Goal: Task Accomplishment & Management: Use online tool/utility

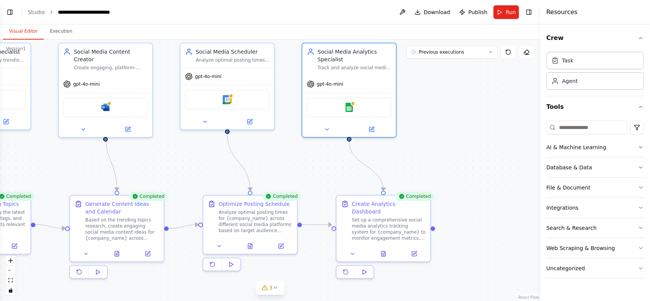
scroll to position [829, 0]
click at [493, 122] on div ".deletable-edge-delete-btn { width: 20px; height: 20px; border: 0px solid #ffff…" at bounding box center [270, 171] width 541 height 262
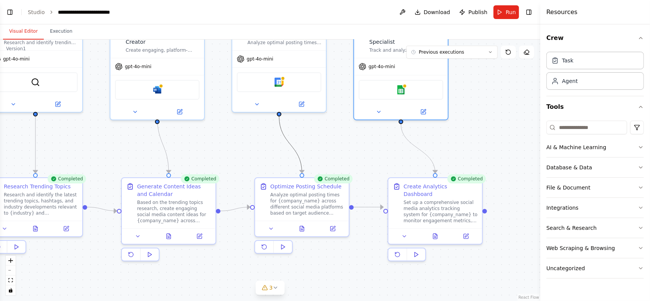
drag, startPoint x: 349, startPoint y: 140, endPoint x: 394, endPoint y: 143, distance: 44.7
click at [394, 143] on div ".deletable-edge-delete-btn { width: 20px; height: 20px; border: 0px solid #ffff…" at bounding box center [270, 171] width 541 height 262
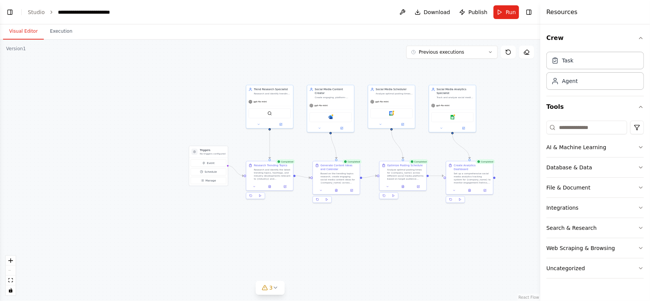
drag, startPoint x: 131, startPoint y: 72, endPoint x: 187, endPoint y: 93, distance: 59.7
click at [187, 93] on div ".deletable-edge-delete-btn { width: 20px; height: 20px; border: 0px solid #ffff…" at bounding box center [270, 171] width 541 height 262
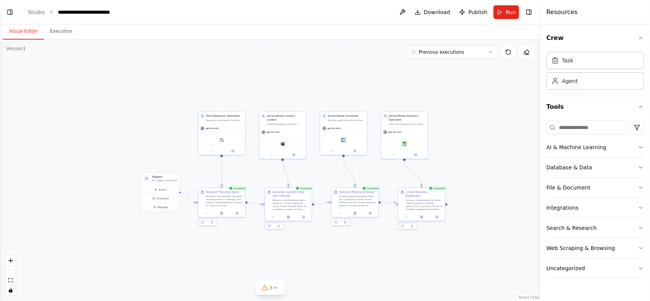
drag, startPoint x: 123, startPoint y: 64, endPoint x: 75, endPoint y: 90, distance: 54.9
click at [75, 90] on div ".deletable-edge-delete-btn { width: 20px; height: 20px; border: 0px solid #ffff…" at bounding box center [270, 171] width 541 height 262
drag, startPoint x: 100, startPoint y: 85, endPoint x: 242, endPoint y: 165, distance: 163.2
click at [245, 170] on div ".deletable-edge-delete-btn { width: 20px; height: 20px; border: 0px solid #ffff…" at bounding box center [270, 171] width 541 height 262
drag, startPoint x: 122, startPoint y: 100, endPoint x: 312, endPoint y: 202, distance: 215.5
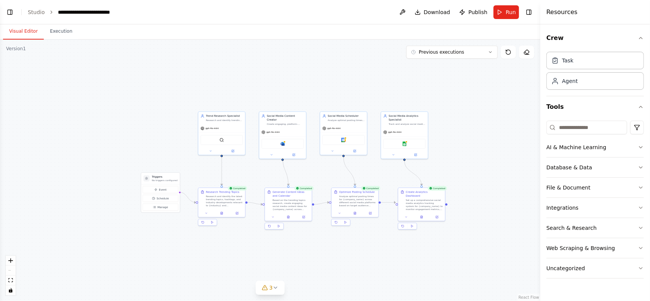
drag, startPoint x: 312, startPoint y: 202, endPoint x: 157, endPoint y: 118, distance: 175.6
click at [166, 126] on div ".deletable-edge-delete-btn { width: 20px; height: 20px; border: 0px solid #ffff…" at bounding box center [270, 171] width 541 height 262
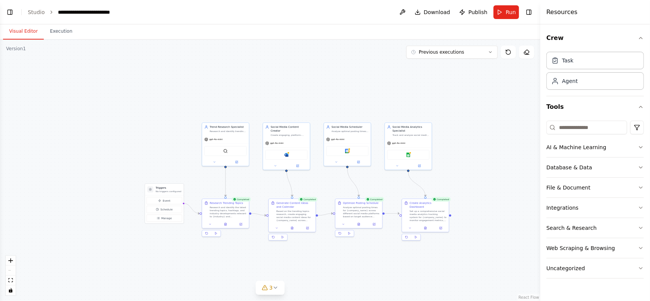
drag, startPoint x: 136, startPoint y: 99, endPoint x: 140, endPoint y: 111, distance: 12.0
click at [140, 111] on div ".deletable-edge-delete-btn { width: 20px; height: 20px; border: 0px solid #ffff…" at bounding box center [270, 171] width 541 height 262
click at [11, 13] on button "Toggle Left Sidebar" at bounding box center [10, 12] width 11 height 11
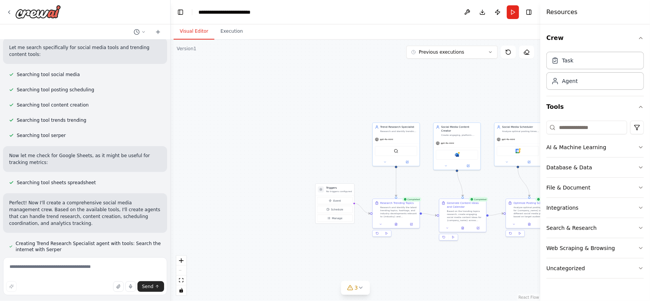
scroll to position [0, 0]
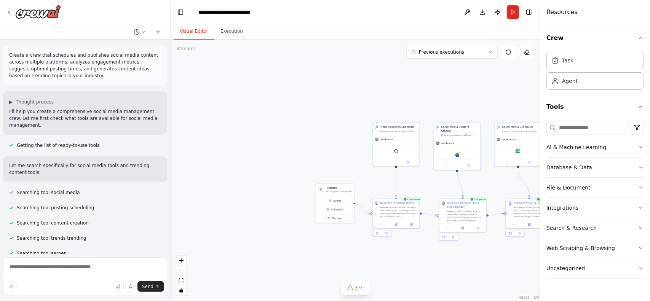
click at [158, 32] on icon at bounding box center [158, 31] width 0 height 3
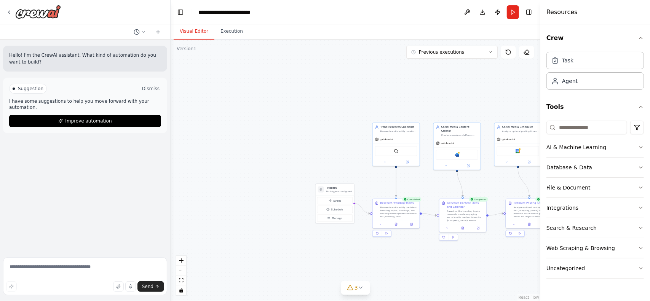
click at [152, 89] on button "Dismiss" at bounding box center [151, 89] width 21 height 8
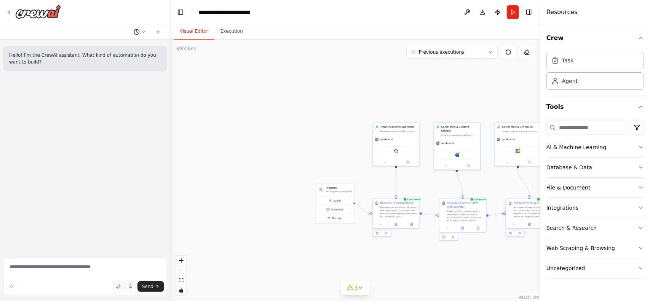
click at [137, 32] on icon at bounding box center [137, 32] width 6 height 6
click at [274, 65] on div ".deletable-edge-delete-btn { width: 20px; height: 20px; border: 0px solid #ffff…" at bounding box center [356, 171] width 370 height 262
click at [527, 55] on button at bounding box center [526, 52] width 15 height 13
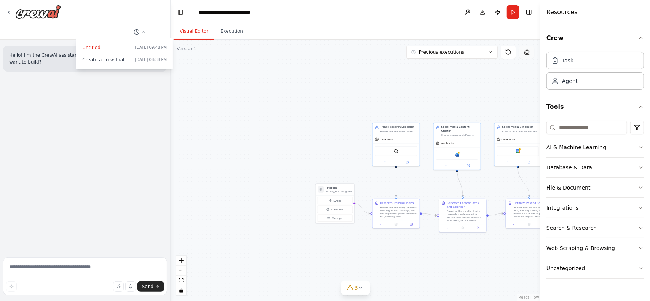
click at [528, 57] on button at bounding box center [526, 52] width 15 height 13
click at [523, 59] on div ".deletable-edge-delete-btn { width: 20px; height: 20px; border: 0px solid #ffff…" at bounding box center [356, 171] width 370 height 262
click at [467, 14] on button at bounding box center [467, 12] width 12 height 14
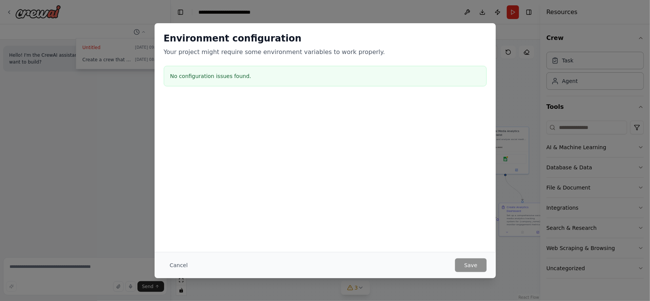
drag, startPoint x: 427, startPoint y: 80, endPoint x: 367, endPoint y: 78, distance: 59.9
click at [367, 78] on body "**********" at bounding box center [325, 150] width 650 height 301
click at [178, 258] on div "Cancel Save" at bounding box center [325, 265] width 341 height 26
click at [178, 263] on button "Cancel" at bounding box center [179, 266] width 30 height 14
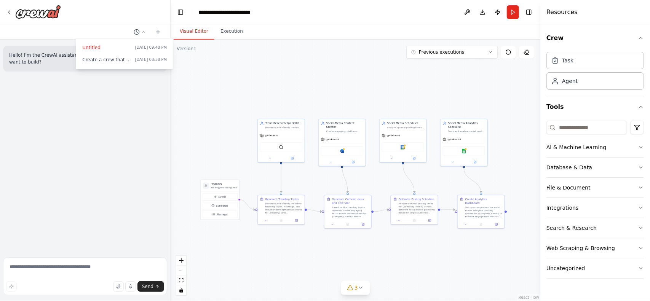
drag, startPoint x: 255, startPoint y: 142, endPoint x: 223, endPoint y: 135, distance: 32.0
click at [223, 135] on div ".deletable-edge-delete-btn { width: 20px; height: 20px; border: 0px solid #ffff…" at bounding box center [356, 171] width 370 height 262
click at [222, 217] on button "Manage" at bounding box center [219, 214] width 35 height 7
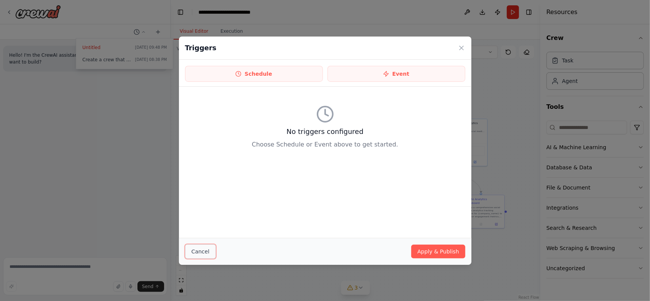
click at [196, 249] on button "Cancel" at bounding box center [200, 252] width 31 height 14
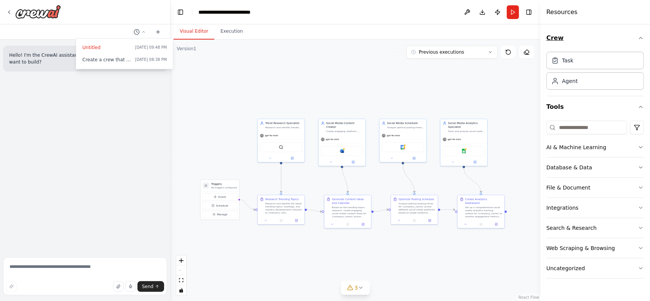
click at [618, 35] on button "Crew" at bounding box center [596, 37] width 98 height 21
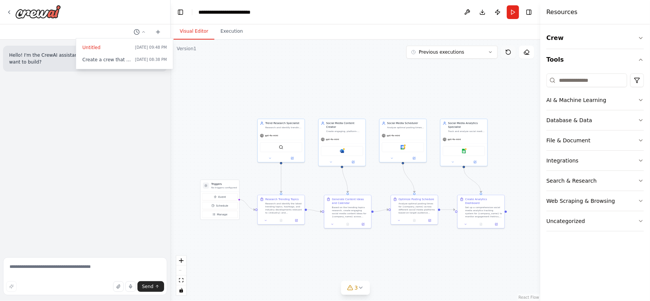
click at [511, 56] on button at bounding box center [508, 52] width 15 height 13
click at [370, 289] on div ".deletable-edge-delete-btn { width: 20px; height: 20px; border: 0px solid #ffff…" at bounding box center [356, 171] width 370 height 262
click at [361, 291] on icon at bounding box center [361, 288] width 6 height 6
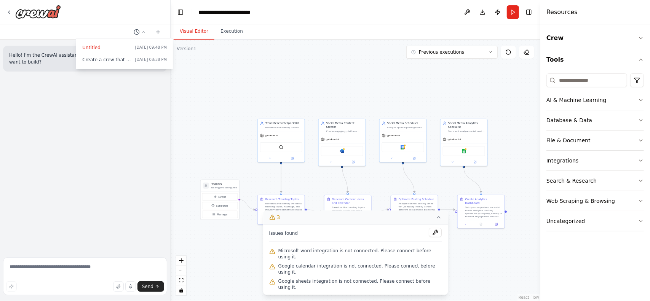
click at [436, 221] on icon at bounding box center [439, 218] width 6 height 6
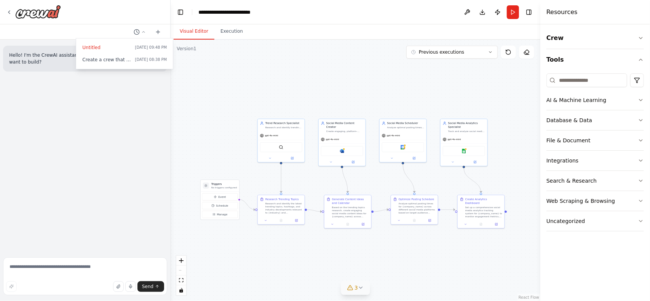
click at [470, 249] on div ".deletable-edge-delete-btn { width: 20px; height: 20px; border: 0px solid #ffff…" at bounding box center [356, 171] width 370 height 262
click at [344, 149] on div "Microsoft word" at bounding box center [342, 151] width 42 height 10
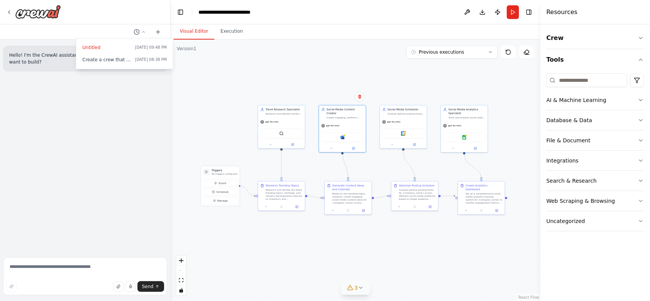
drag, startPoint x: 504, startPoint y: 266, endPoint x: 504, endPoint y: 253, distance: 13.7
click at [504, 253] on div ".deletable-edge-delete-btn { width: 20px; height: 20px; border: 0px solid #ffff…" at bounding box center [356, 171] width 370 height 262
click at [435, 56] on button "Previous executions" at bounding box center [452, 52] width 91 height 13
click at [332, 65] on div ".deletable-edge-delete-btn { width: 20px; height: 20px; border: 0px solid #ffff…" at bounding box center [356, 171] width 370 height 262
click at [442, 65] on div "1h 8m ago" at bounding box center [457, 66] width 76 height 6
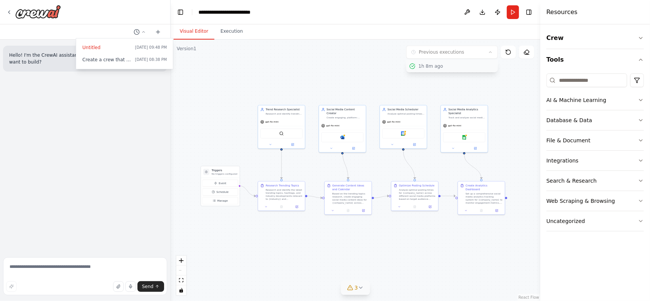
click at [435, 70] on button "1h 8m ago" at bounding box center [452, 66] width 91 height 12
click at [415, 66] on icon at bounding box center [413, 66] width 6 height 6
click at [414, 64] on icon at bounding box center [413, 66] width 6 height 6
click at [370, 63] on div ".deletable-edge-delete-btn { width: 20px; height: 20px; border: 0px solid #ffff…" at bounding box center [356, 171] width 370 height 262
click at [12, 11] on div at bounding box center [85, 150] width 171 height 301
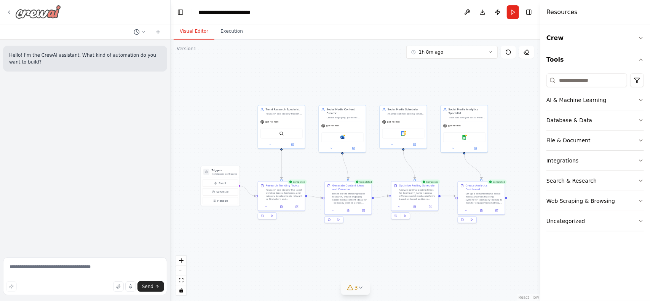
click at [10, 15] on icon at bounding box center [9, 12] width 6 height 6
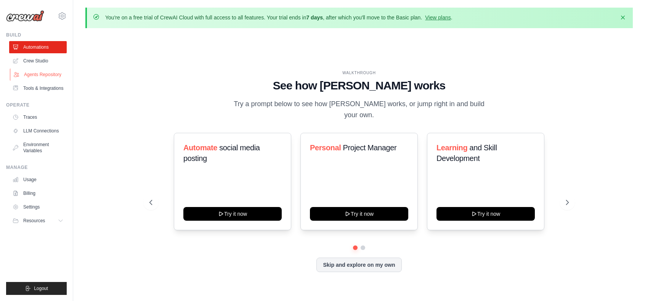
click at [32, 77] on link "Agents Repository" at bounding box center [39, 75] width 58 height 12
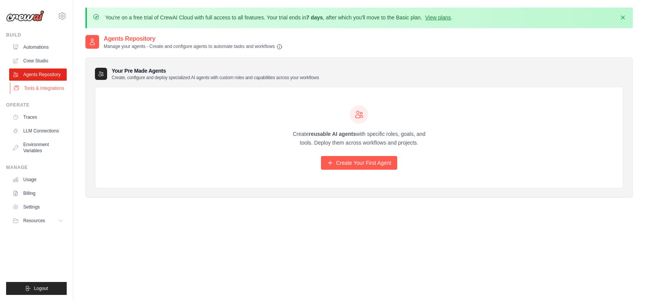
click at [45, 86] on link "Tools & Integrations" at bounding box center [39, 88] width 58 height 12
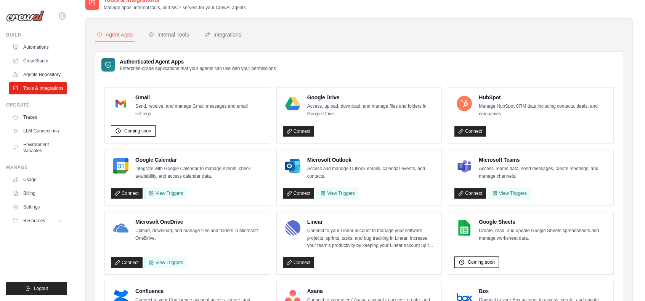
scroll to position [37, 0]
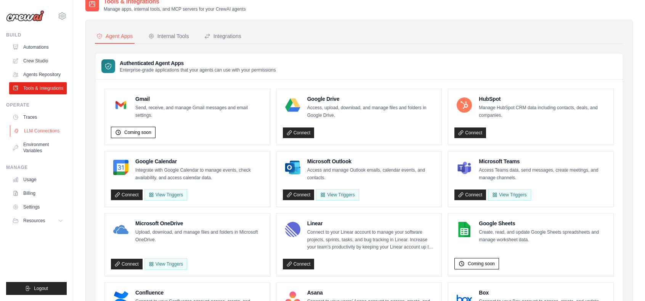
click at [40, 130] on link "LLM Connections" at bounding box center [39, 131] width 58 height 12
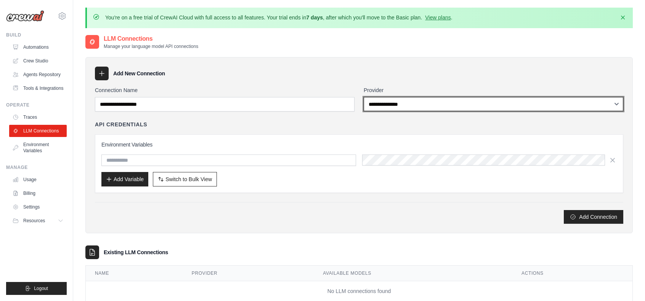
click at [424, 103] on select "**********" at bounding box center [492, 104] width 259 height 14
select select "*********"
click at [363, 97] on select "**********" at bounding box center [492, 104] width 259 height 14
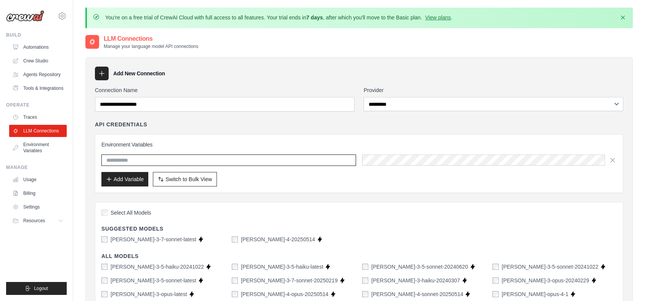
click at [135, 156] on input "text" at bounding box center [228, 160] width 255 height 11
click at [207, 126] on div "API Credentials" at bounding box center [359, 125] width 528 height 8
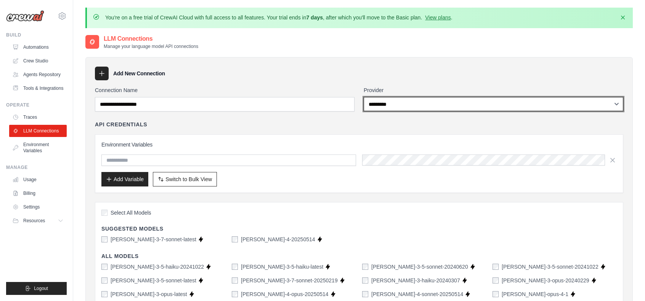
click at [411, 104] on select "**********" at bounding box center [492, 104] width 259 height 14
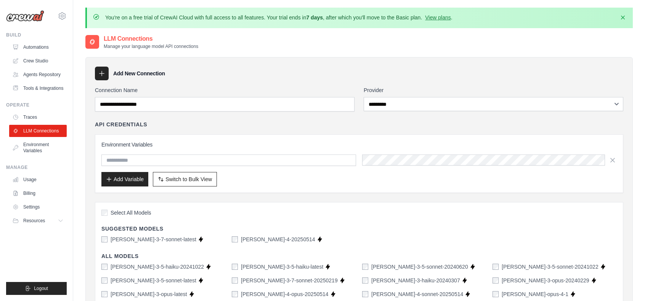
click at [338, 230] on h4 "Suggested Models" at bounding box center [358, 229] width 515 height 8
click at [30, 152] on link "Environment Variables" at bounding box center [39, 148] width 58 height 18
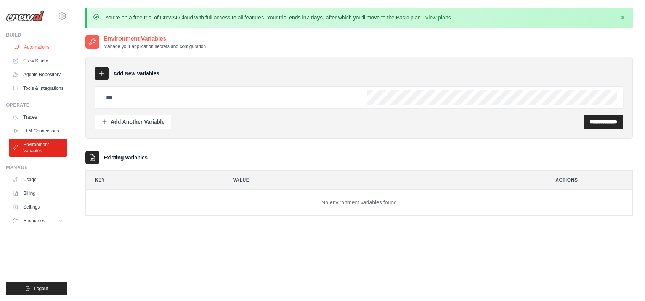
click at [30, 48] on link "Automations" at bounding box center [39, 47] width 58 height 12
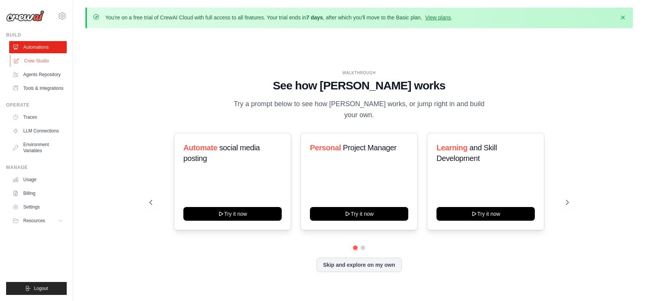
click at [37, 61] on link "Crew Studio" at bounding box center [39, 61] width 58 height 12
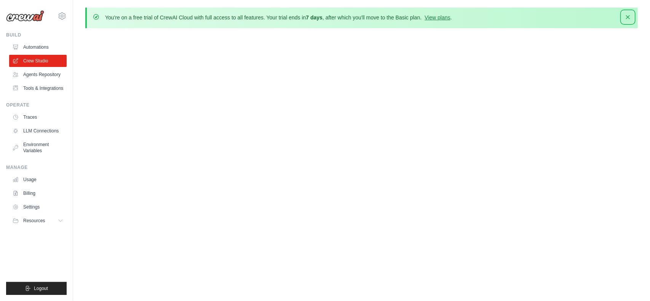
click at [632, 16] on button "Dismiss" at bounding box center [628, 17] width 12 height 12
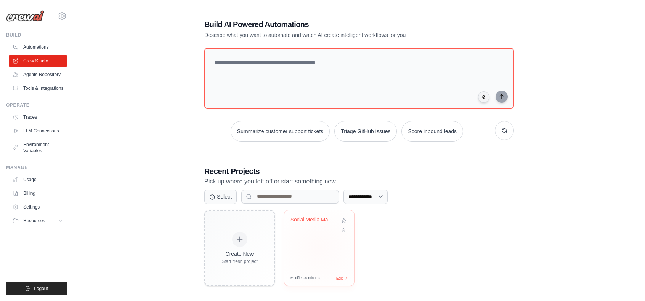
scroll to position [15, 0]
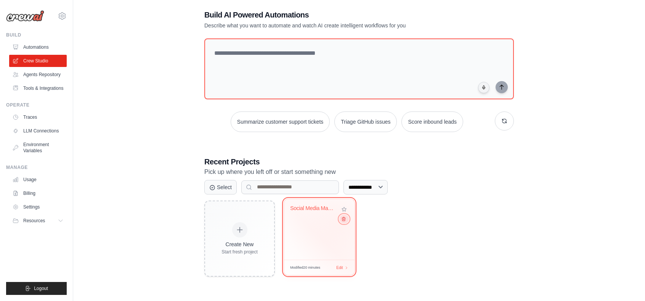
click at [344, 221] on icon at bounding box center [343, 218] width 5 height 5
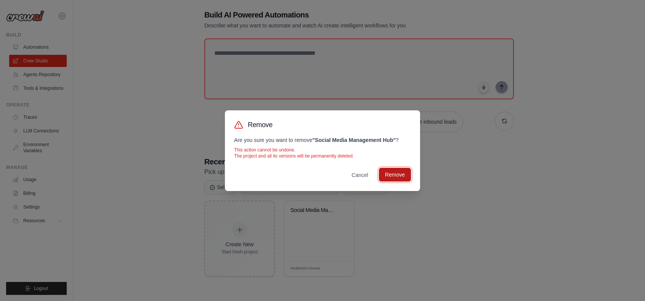
click at [393, 173] on button "Remove" at bounding box center [395, 175] width 32 height 14
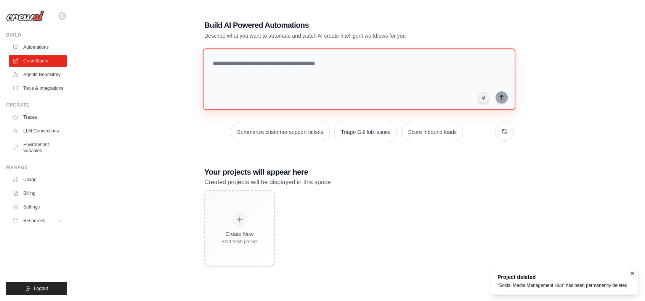
click at [324, 87] on textarea at bounding box center [359, 79] width 312 height 62
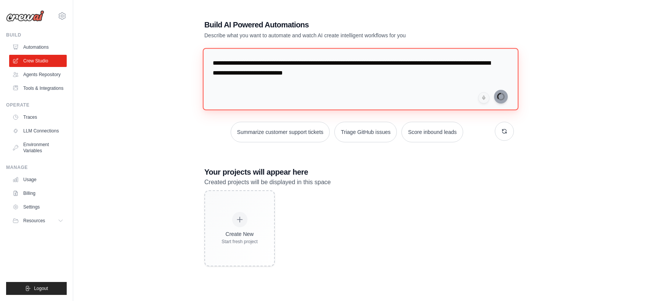
type textarea "**********"
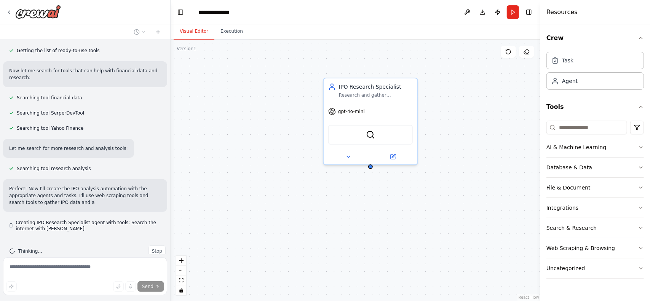
scroll to position [117, 0]
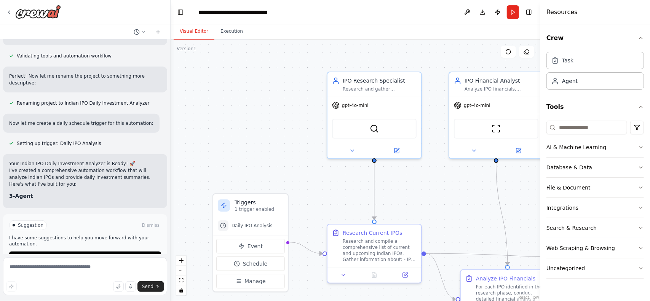
drag, startPoint x: 288, startPoint y: 162, endPoint x: 292, endPoint y: 156, distance: 7.2
click at [292, 156] on div ".deletable-edge-delete-btn { width: 20px; height: 20px; border: 0px solid #ffff…" at bounding box center [356, 171] width 370 height 262
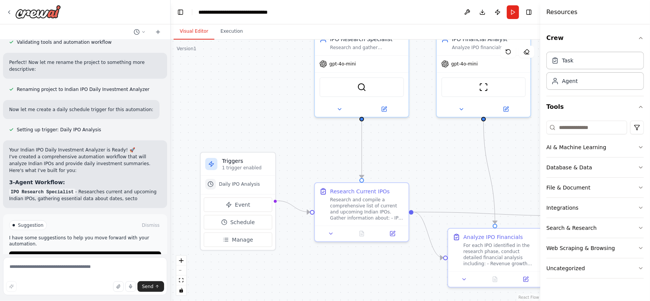
drag, startPoint x: 471, startPoint y: 215, endPoint x: 458, endPoint y: 173, distance: 43.5
click at [458, 173] on div ".deletable-edge-delete-btn { width: 20px; height: 20px; border: 0px solid #ffff…" at bounding box center [356, 171] width 370 height 262
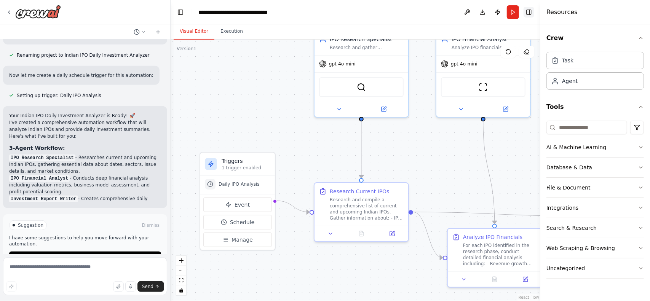
click at [530, 13] on button "Toggle Right Sidebar" at bounding box center [529, 12] width 11 height 11
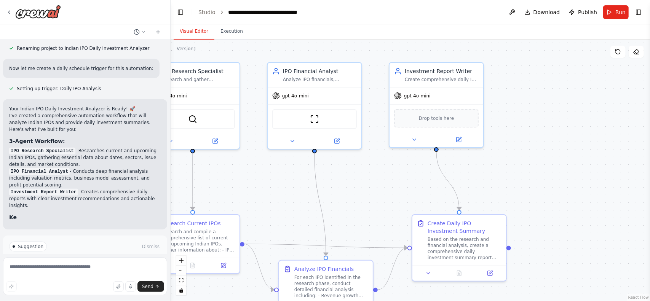
drag, startPoint x: 477, startPoint y: 176, endPoint x: 383, endPoint y: 194, distance: 95.0
click at [383, 194] on div ".deletable-edge-delete-btn { width: 20px; height: 20px; border: 0px solid #ffff…" at bounding box center [411, 171] width 480 height 262
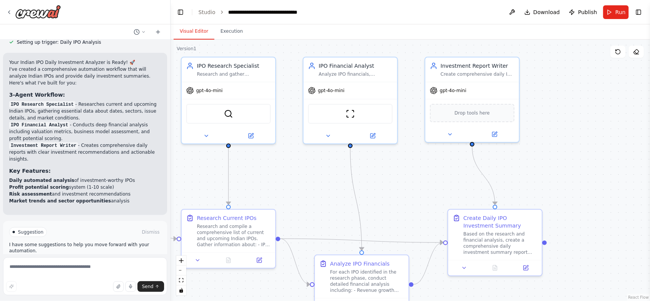
drag, startPoint x: 524, startPoint y: 195, endPoint x: 560, endPoint y: 190, distance: 36.2
click at [560, 190] on div ".deletable-edge-delete-btn { width: 20px; height: 20px; border: 0px solid #ffff…" at bounding box center [411, 171] width 480 height 262
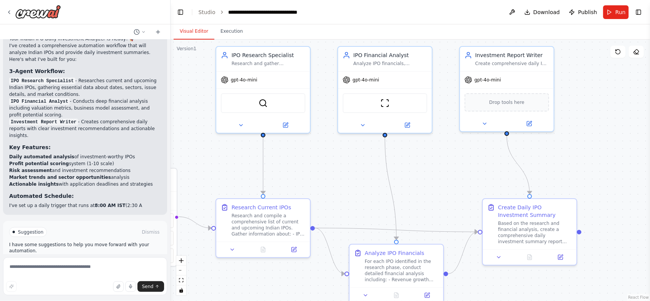
drag, startPoint x: 533, startPoint y: 162, endPoint x: 568, endPoint y: 150, distance: 37.6
click at [568, 150] on div ".deletable-edge-delete-btn { width: 20px; height: 20px; border: 0px solid #ffff…" at bounding box center [411, 171] width 480 height 262
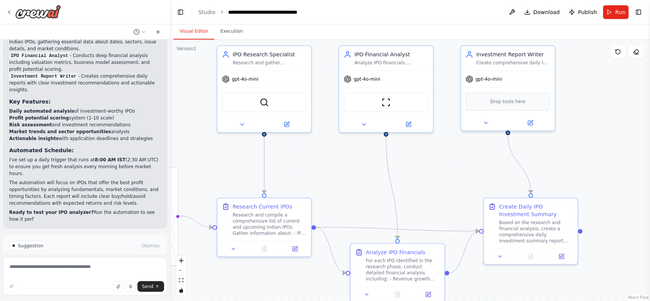
scroll to position [615, 0]
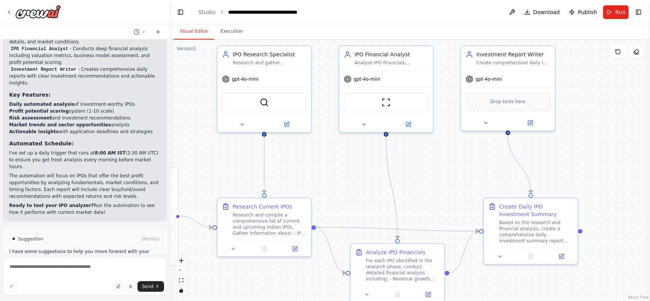
drag, startPoint x: 0, startPoint y: 143, endPoint x: 114, endPoint y: 153, distance: 114.4
click at [114, 153] on div "lets build a automation workflow which can review indian IPOs list and provide …" at bounding box center [85, 150] width 171 height 301
click at [34, 278] on textarea at bounding box center [85, 277] width 164 height 38
type textarea "**"
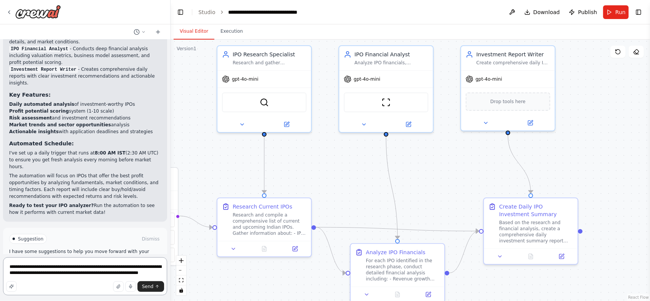
type textarea "**********"
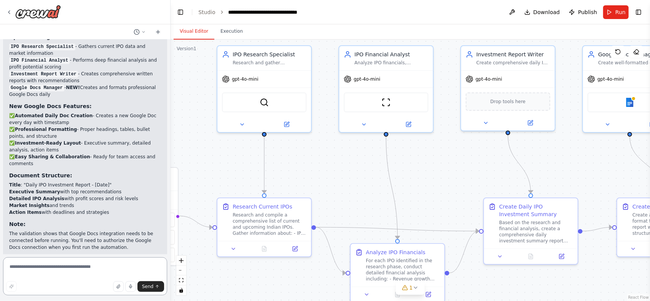
scroll to position [1295, 0]
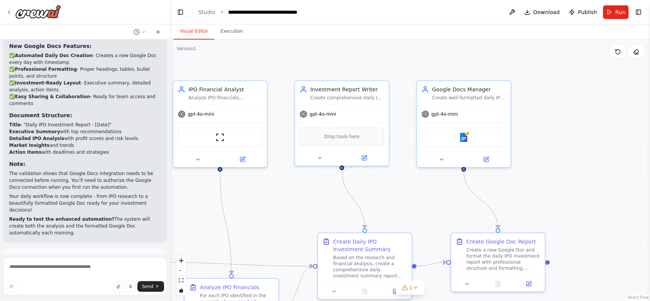
drag, startPoint x: 434, startPoint y: 183, endPoint x: 290, endPoint y: 215, distance: 148.3
click at [290, 215] on div ".deletable-edge-delete-btn { width: 20px; height: 20px; border: 0px solid #ffff…" at bounding box center [411, 171] width 480 height 262
click at [466, 139] on img at bounding box center [463, 135] width 9 height 9
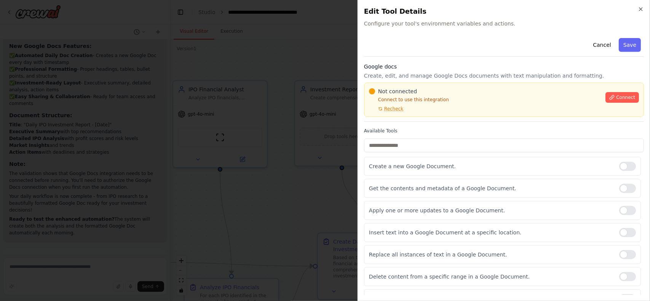
click at [600, 100] on div "Not connected Connect to use this integration Recheck Connect" at bounding box center [504, 100] width 270 height 24
click at [612, 99] on button "Connect" at bounding box center [623, 97] width 34 height 11
click at [616, 98] on span "Connect" at bounding box center [625, 97] width 19 height 6
click at [616, 96] on span "Connect" at bounding box center [625, 97] width 19 height 6
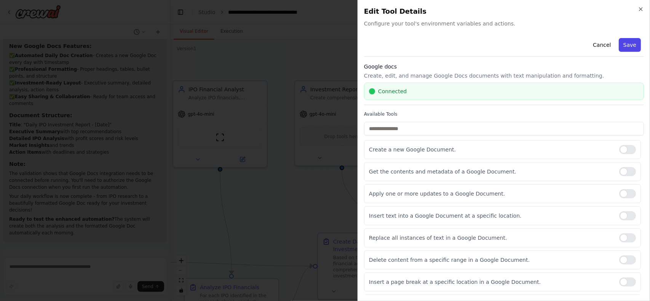
click at [629, 48] on button "Save" at bounding box center [630, 45] width 22 height 14
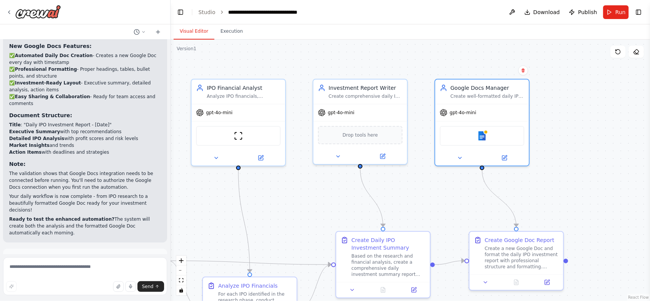
drag, startPoint x: 264, startPoint y: 193, endPoint x: 316, endPoint y: 192, distance: 52.2
click at [310, 192] on div ".deletable-edge-delete-btn { width: 20px; height: 20px; border: 0px solid #ffff…" at bounding box center [411, 171] width 480 height 262
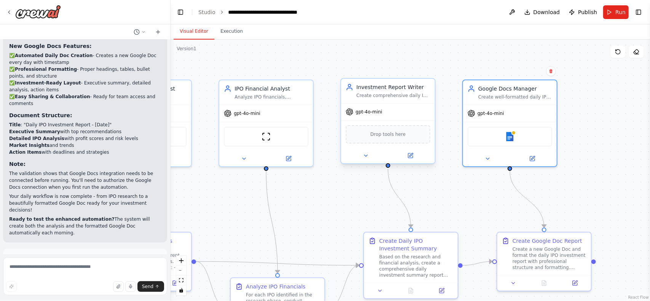
click at [392, 141] on div "Drop tools here" at bounding box center [388, 134] width 85 height 18
click at [260, 137] on div "ScrapeWebsiteTool" at bounding box center [266, 135] width 85 height 20
click at [268, 140] on div "ScrapeWebsiteTool" at bounding box center [266, 135] width 85 height 20
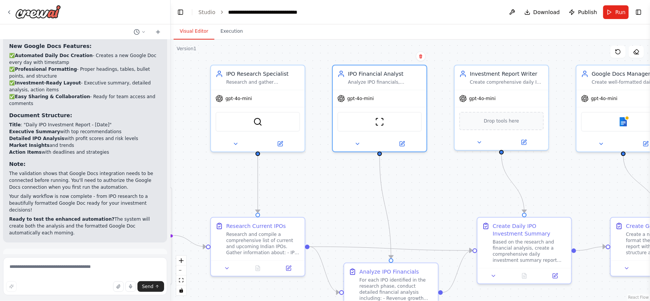
drag, startPoint x: 314, startPoint y: 202, endPoint x: 357, endPoint y: 202, distance: 43.8
click at [357, 202] on div ".deletable-edge-delete-btn { width: 20px; height: 20px; border: 0px solid #ffff…" at bounding box center [411, 171] width 480 height 262
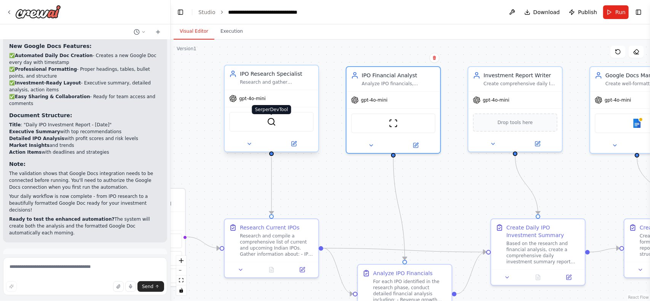
click at [274, 122] on img at bounding box center [271, 121] width 9 height 9
click at [389, 128] on div "ScrapeWebsiteTool" at bounding box center [393, 122] width 85 height 20
click at [371, 146] on icon at bounding box center [371, 144] width 6 height 6
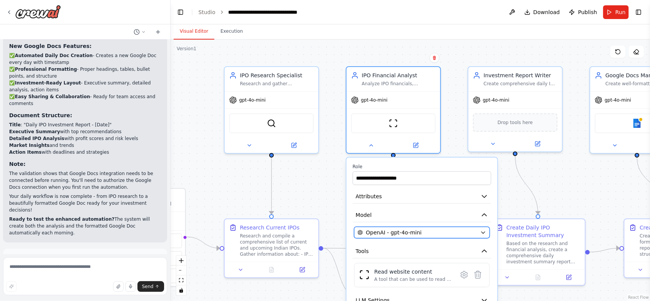
click at [374, 232] on span "OpenAI - gpt-4o-mini" at bounding box center [394, 233] width 56 height 8
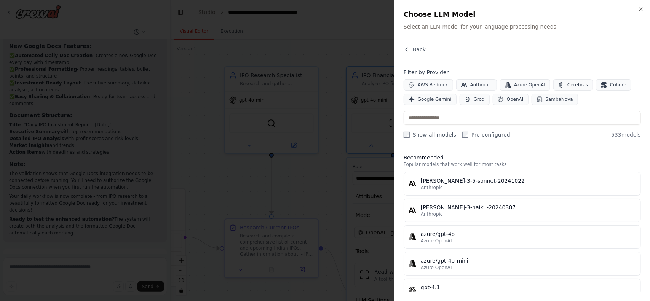
click at [315, 181] on div at bounding box center [325, 150] width 650 height 301
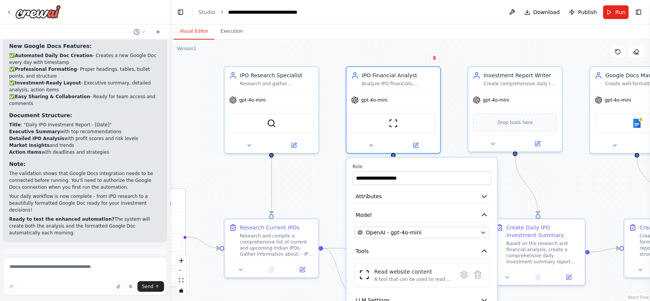
click at [576, 183] on div ".deletable-edge-delete-btn { width: 20px; height: 20px; border: 0px solid #ffff…" at bounding box center [411, 171] width 480 height 262
click at [387, 235] on span "OpenAI - gpt-4o-mini" at bounding box center [394, 233] width 56 height 8
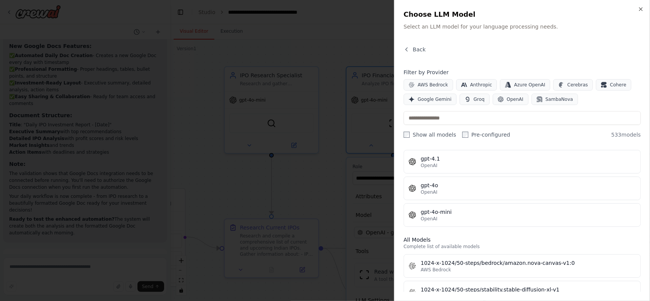
scroll to position [0, 0]
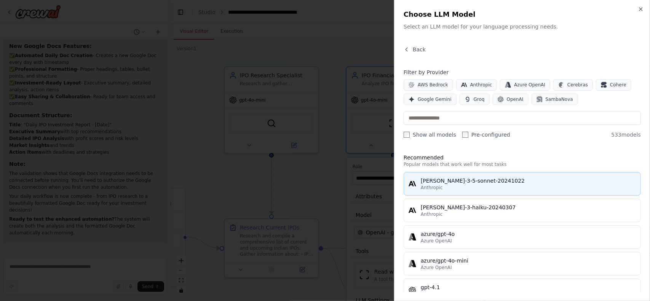
click at [453, 186] on div "Anthropic" at bounding box center [528, 188] width 215 height 6
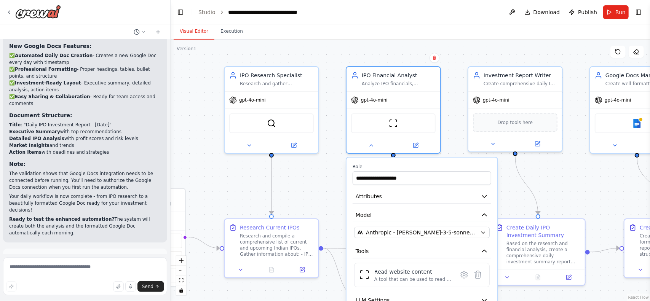
click at [566, 184] on div ".deletable-edge-delete-btn { width: 20px; height: 20px; border: 0px solid #ffff…" at bounding box center [411, 171] width 480 height 262
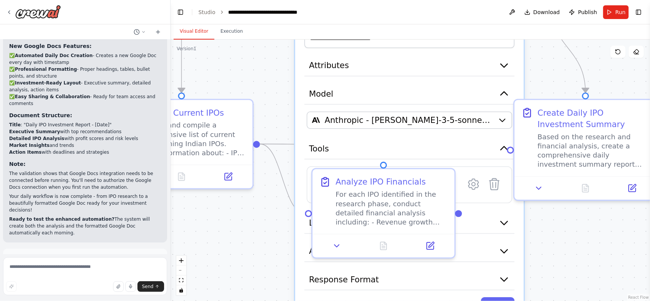
drag, startPoint x: 552, startPoint y: 192, endPoint x: 548, endPoint y: 69, distance: 122.4
click at [549, 69] on div ".deletable-edge-delete-btn { width: 20px; height: 20px; border: 0px solid #ffff…" at bounding box center [411, 171] width 480 height 262
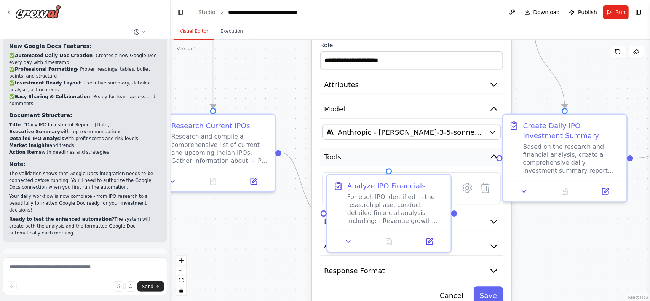
click at [400, 153] on button "Tools" at bounding box center [411, 157] width 183 height 19
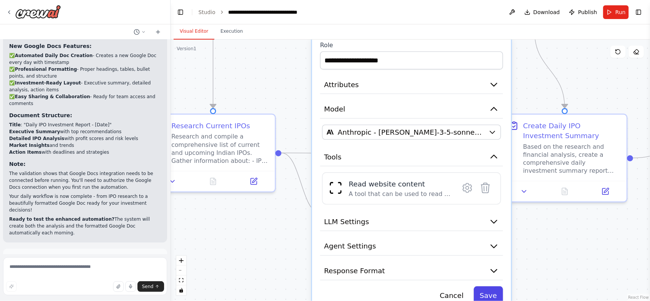
click at [491, 291] on button "Save" at bounding box center [488, 296] width 29 height 18
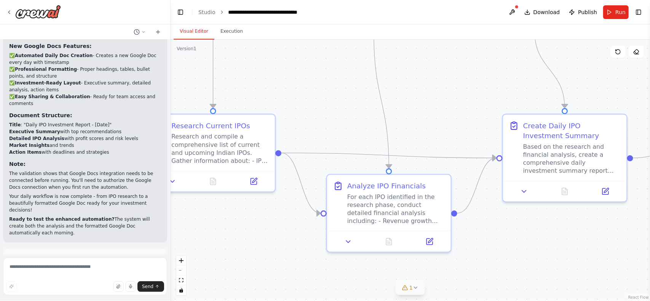
click at [424, 288] on button "1" at bounding box center [410, 288] width 29 height 14
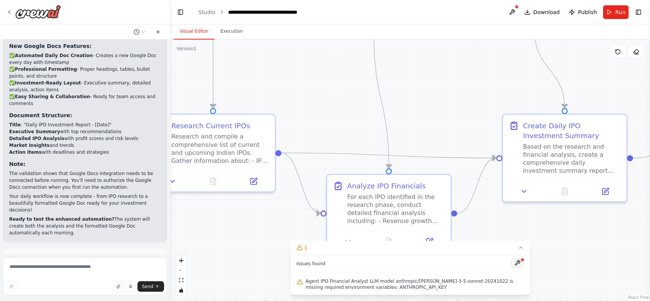
click at [514, 265] on button at bounding box center [517, 263] width 13 height 9
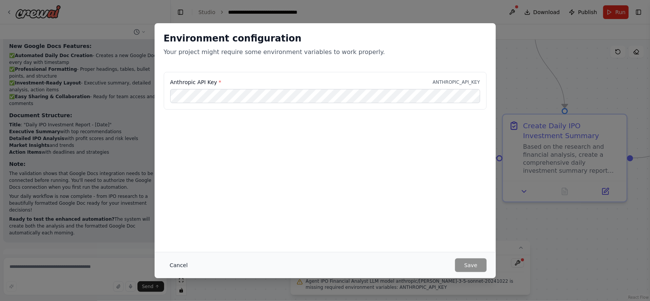
click at [178, 266] on button "Cancel" at bounding box center [179, 266] width 30 height 14
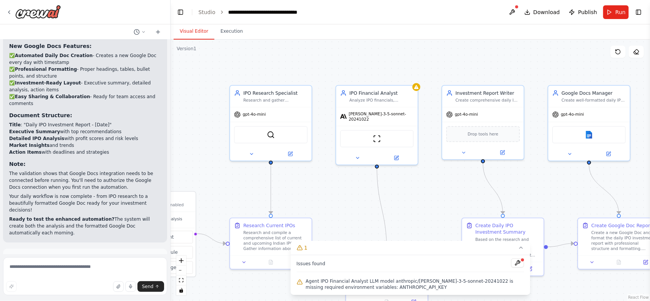
drag, startPoint x: 421, startPoint y: 128, endPoint x: 390, endPoint y: 171, distance: 53.0
click at [415, 208] on div ".deletable-edge-delete-btn { width: 20px; height: 20px; border: 0px solid #ffff…" at bounding box center [411, 171] width 480 height 262
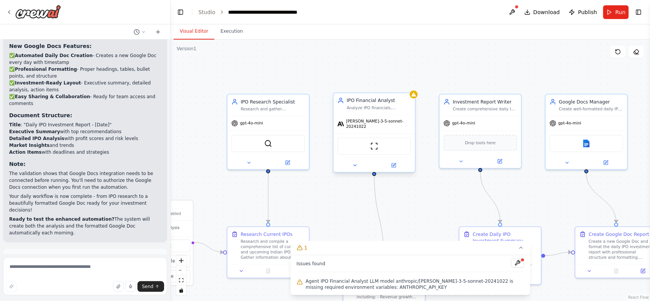
click at [377, 127] on div "claude-3-5-sonnet-20241022" at bounding box center [375, 124] width 82 height 19
click at [361, 162] on button at bounding box center [354, 166] width 37 height 8
click at [522, 246] on icon at bounding box center [521, 248] width 6 height 6
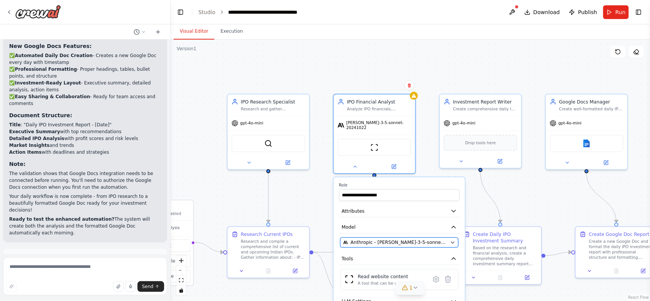
click at [367, 240] on span "Anthropic - claude-3-5-sonnet-20241022" at bounding box center [399, 243] width 97 height 6
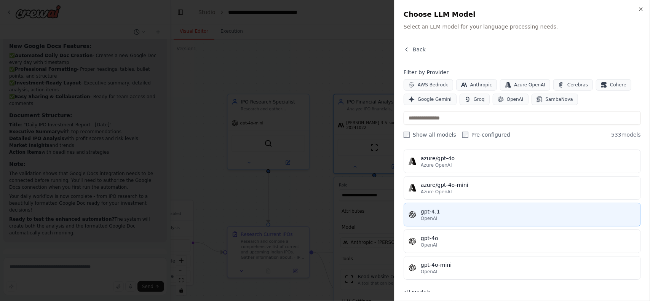
scroll to position [76, 0]
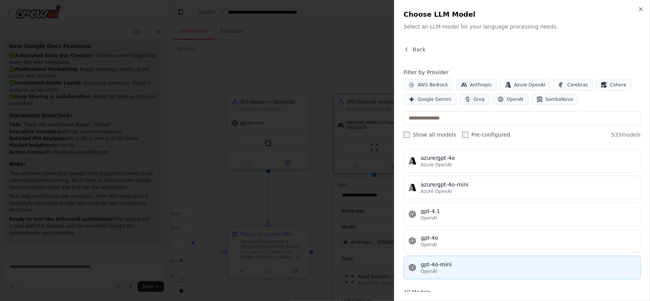
click at [442, 261] on div "gpt-4o-mini" at bounding box center [528, 265] width 215 height 8
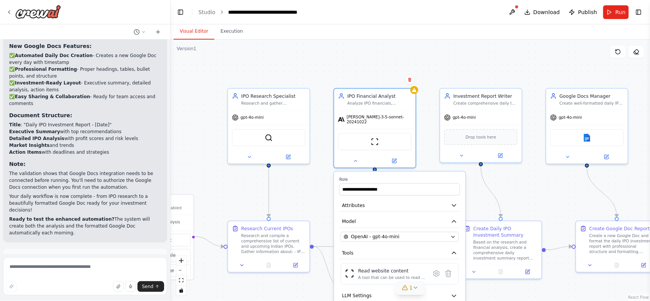
drag, startPoint x: 525, startPoint y: 211, endPoint x: 517, endPoint y: 145, distance: 65.9
click at [520, 142] on div ".deletable-edge-delete-btn { width: 20px; height: 20px; border: 0px solid #ffff…" at bounding box center [411, 171] width 480 height 262
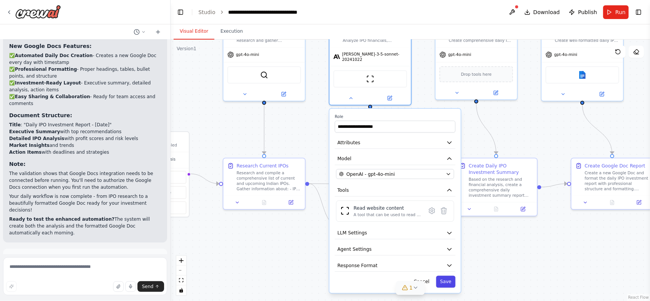
click at [453, 277] on button "Save" at bounding box center [445, 282] width 19 height 12
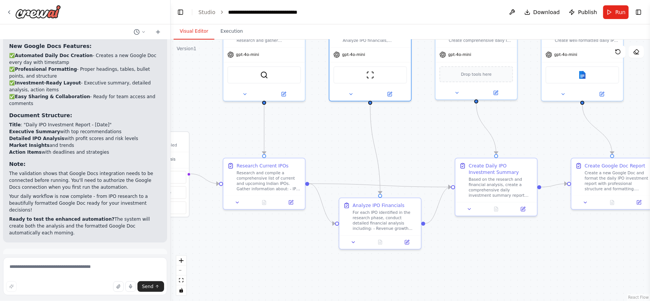
click at [90, 289] on span "Run Automation" at bounding box center [88, 292] width 37 height 6
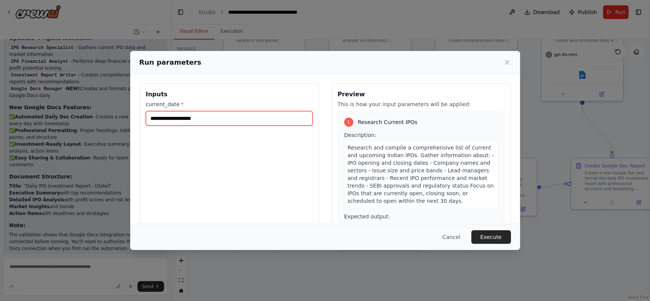
click at [178, 122] on input "current_date *" at bounding box center [229, 118] width 167 height 14
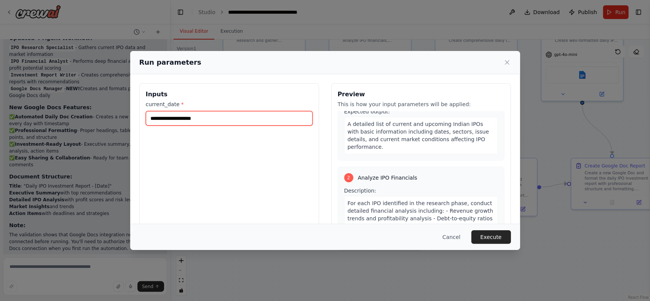
scroll to position [0, 0]
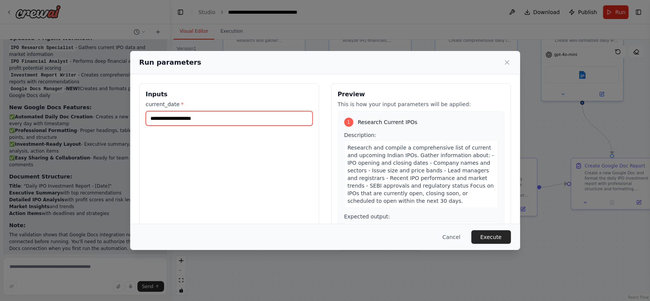
click at [175, 118] on input "current_date *" at bounding box center [229, 118] width 167 height 14
type input "**********"
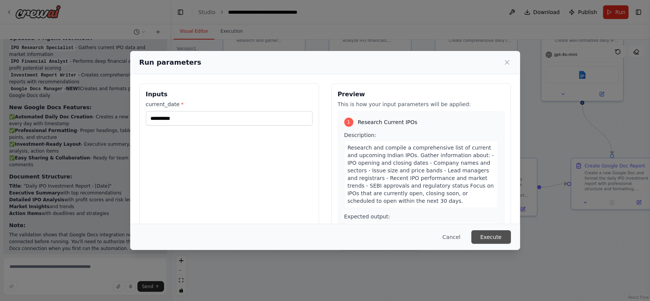
click at [487, 237] on button "Execute" at bounding box center [492, 238] width 40 height 14
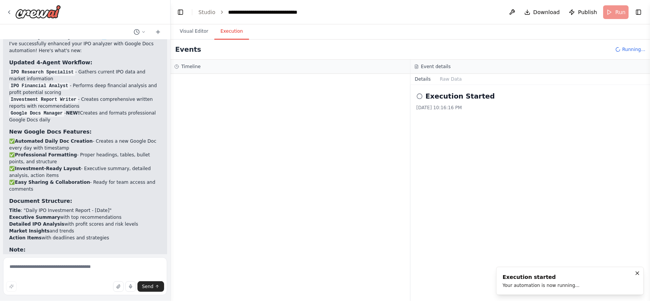
scroll to position [1234, 0]
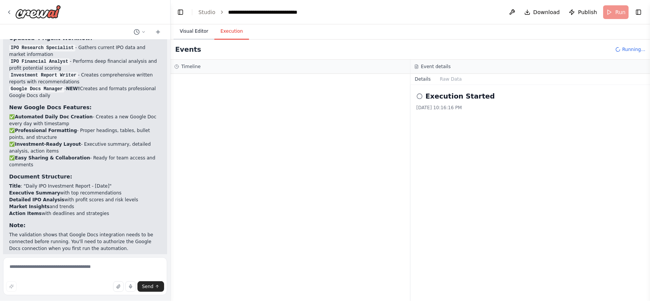
click at [193, 26] on button "Visual Editor" at bounding box center [194, 32] width 41 height 16
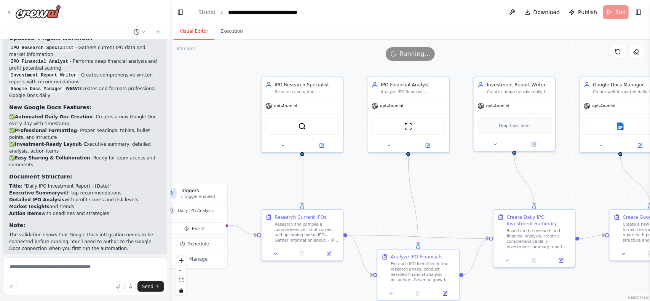
drag, startPoint x: 348, startPoint y: 188, endPoint x: 359, endPoint y: 201, distance: 17.0
click at [360, 201] on div ".deletable-edge-delete-btn { width: 20px; height: 20px; border: 0px solid #ffff…" at bounding box center [411, 171] width 480 height 262
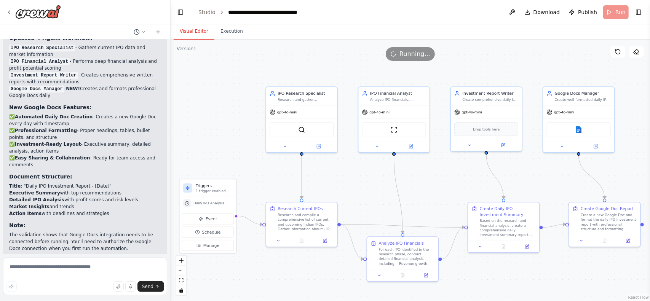
drag, startPoint x: 360, startPoint y: 204, endPoint x: 311, endPoint y: 144, distance: 77.7
click at [311, 145] on div ".deletable-edge-delete-btn { width: 20px; height: 20px; border: 0px solid #ffff…" at bounding box center [411, 171] width 480 height 262
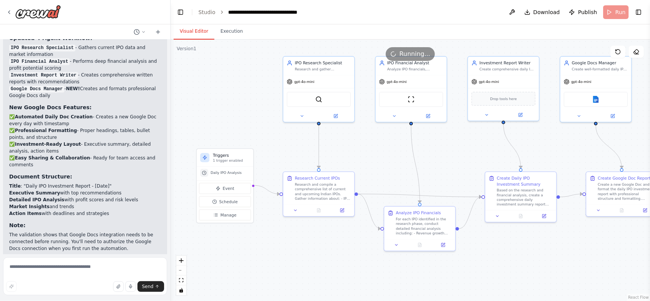
drag, startPoint x: 311, startPoint y: 143, endPoint x: 359, endPoint y: 154, distance: 50.0
click at [359, 154] on div ".deletable-edge-delete-btn { width: 20px; height: 20px; border: 0px solid #ffff…" at bounding box center [411, 171] width 480 height 262
click at [221, 201] on span "Schedule" at bounding box center [228, 202] width 19 height 6
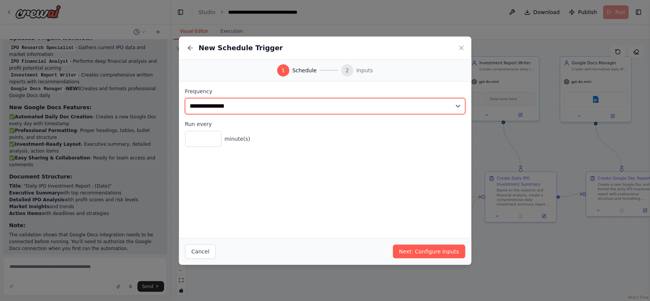
click at [226, 113] on select "**********" at bounding box center [325, 106] width 280 height 16
select select "*****"
click at [185, 98] on select "**********" at bounding box center [325, 106] width 280 height 16
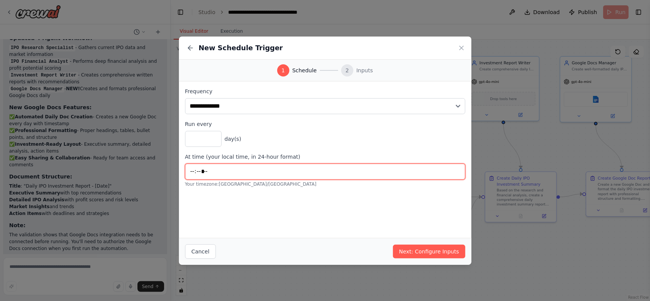
click at [235, 173] on input "*****" at bounding box center [325, 172] width 280 height 16
click at [215, 173] on input "*****" at bounding box center [325, 172] width 280 height 16
click at [194, 173] on input "*****" at bounding box center [325, 172] width 280 height 16
type input "*****"
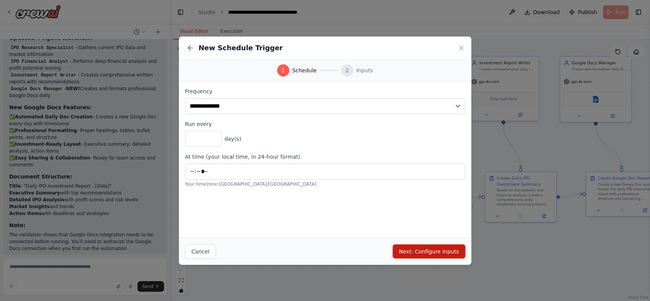
click at [435, 247] on button "Next: Configure Inputs" at bounding box center [429, 252] width 72 height 14
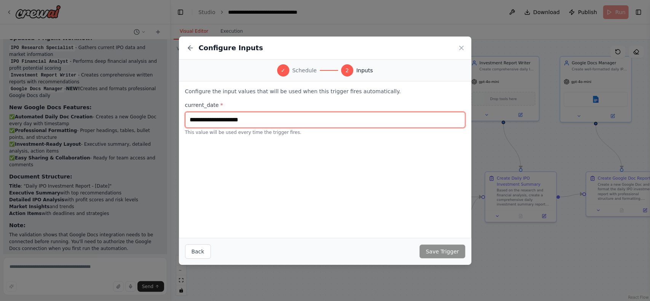
click at [236, 124] on input "text" at bounding box center [325, 120] width 280 height 16
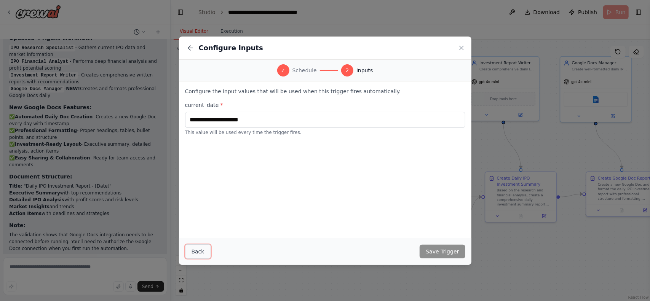
click at [194, 248] on button "Back" at bounding box center [198, 252] width 26 height 14
select select "*****"
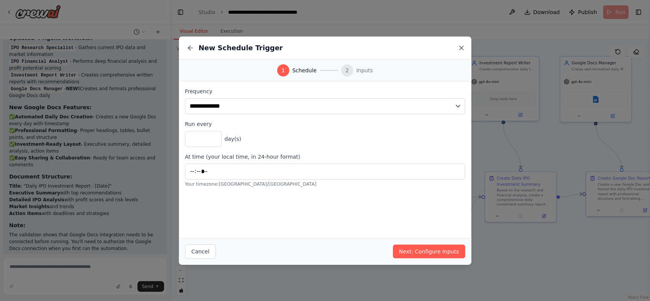
click at [463, 48] on icon at bounding box center [462, 48] width 8 height 8
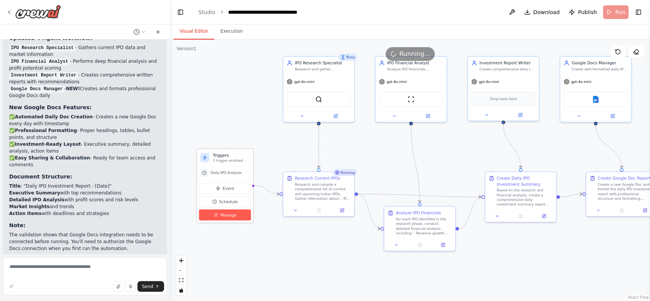
click at [225, 216] on span "Manage" at bounding box center [229, 215] width 16 height 6
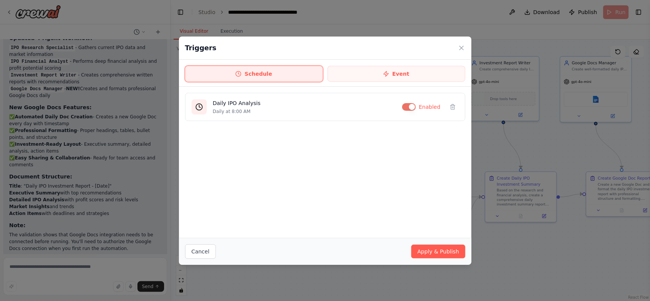
click at [274, 75] on button "Schedule" at bounding box center [254, 74] width 138 height 16
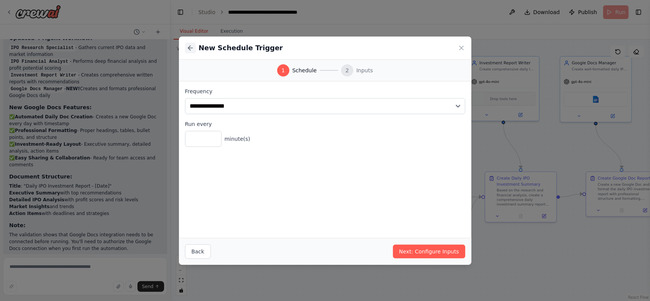
click at [191, 49] on icon at bounding box center [191, 48] width 8 height 8
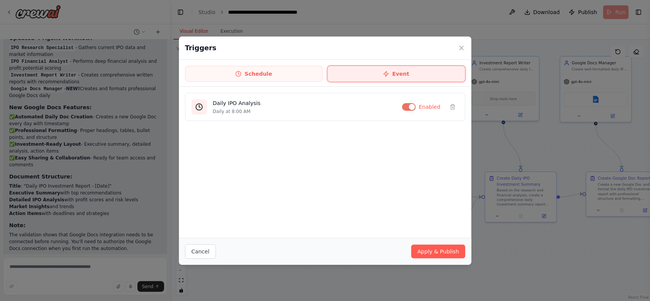
click at [386, 71] on icon at bounding box center [386, 74] width 6 height 6
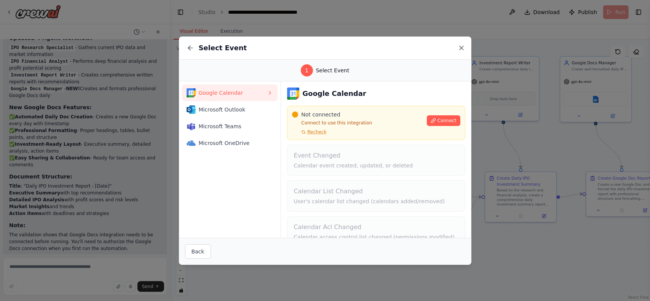
click at [462, 47] on icon at bounding box center [462, 48] width 4 height 4
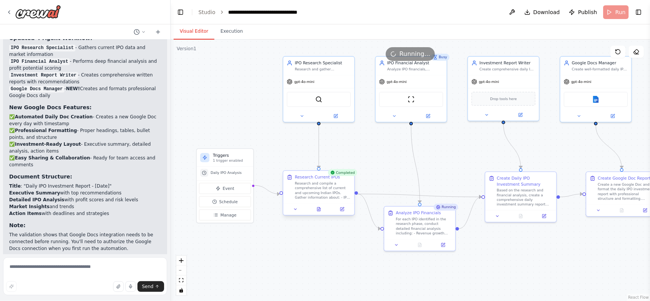
click at [323, 199] on div "Research and compile a comprehensive list of current and upcoming Indian IPOs. …" at bounding box center [323, 190] width 56 height 19
click at [293, 211] on button at bounding box center [296, 209] width 20 height 7
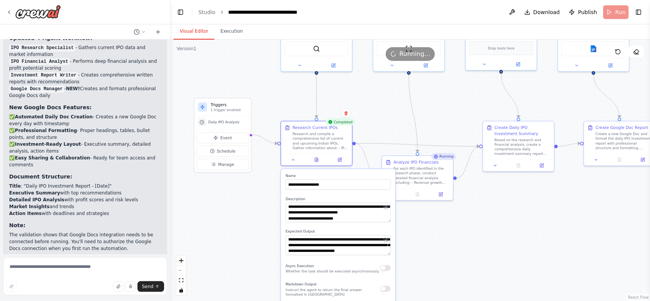
drag, startPoint x: 257, startPoint y: 239, endPoint x: 255, endPoint y: 200, distance: 38.5
click at [255, 200] on div ".deletable-edge-delete-btn { width: 20px; height: 20px; border: 0px solid #ffff…" at bounding box center [411, 171] width 480 height 262
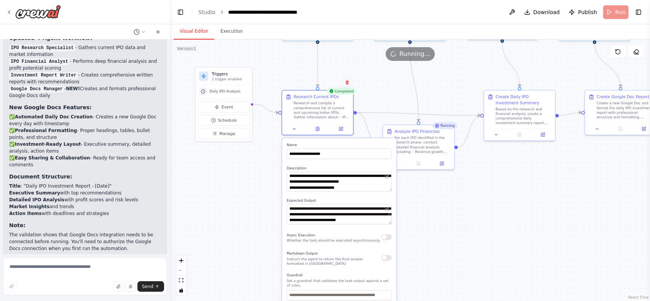
click at [266, 247] on div ".deletable-edge-delete-btn { width: 20px; height: 20px; border: 0px solid #ffff…" at bounding box center [411, 171] width 480 height 262
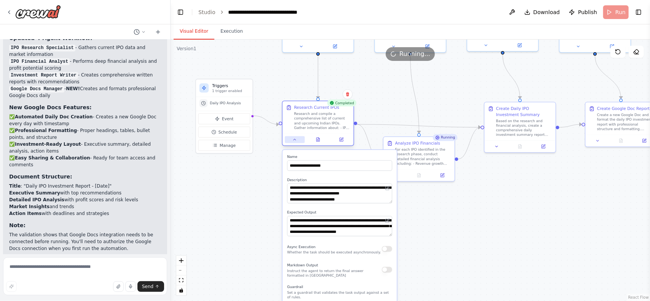
click at [301, 143] on button at bounding box center [295, 139] width 20 height 7
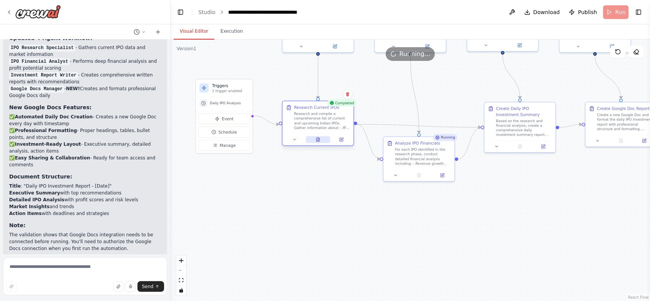
click at [323, 141] on button at bounding box center [318, 139] width 24 height 7
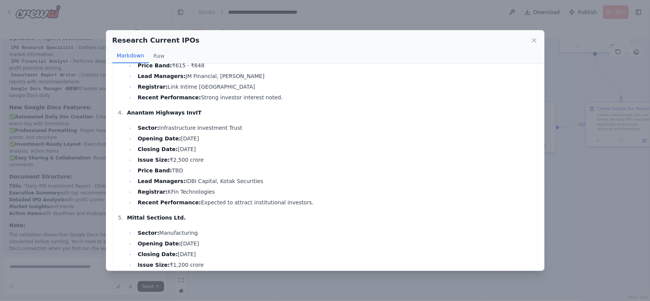
scroll to position [267, 0]
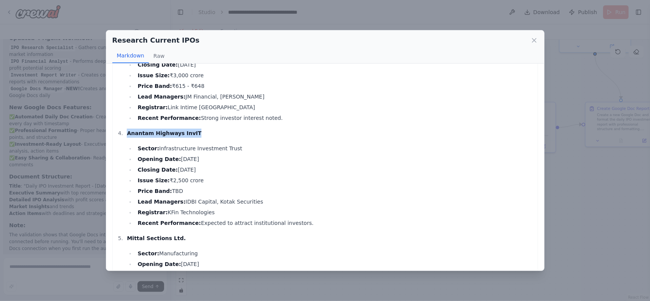
drag, startPoint x: 124, startPoint y: 133, endPoint x: 224, endPoint y: 136, distance: 99.9
click at [224, 136] on li "Anantam Highways InvIT Sector: Infrastructure Investment Trust Opening Date: Oc…" at bounding box center [329, 178] width 409 height 99
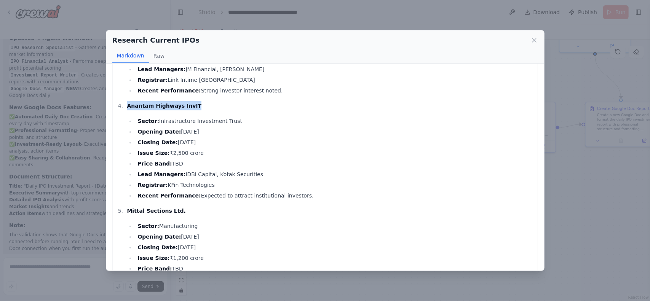
scroll to position [381, 0]
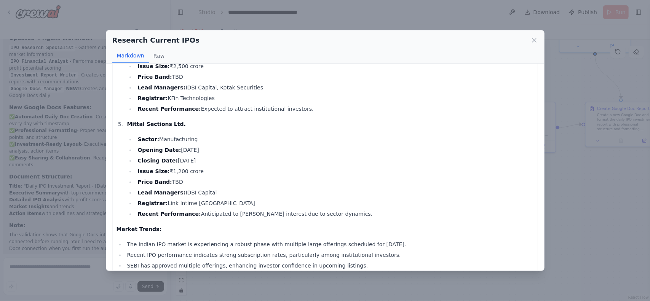
click at [312, 178] on li "Price Band: TBD" at bounding box center [334, 182] width 399 height 9
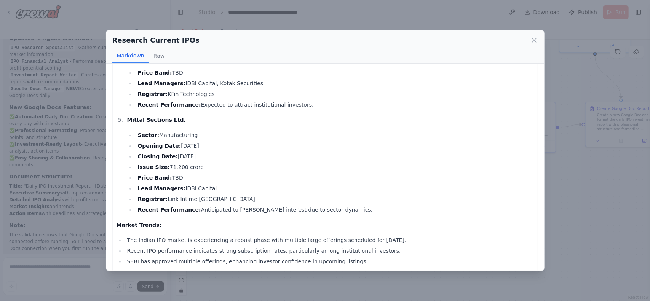
scroll to position [392, 0]
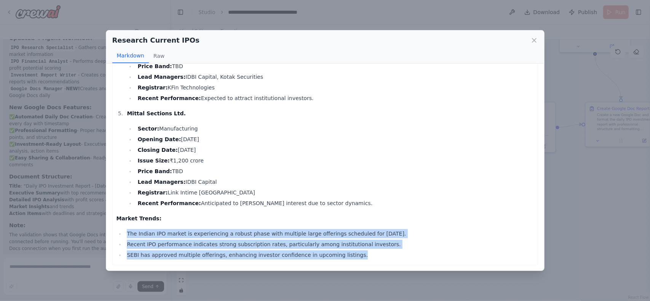
drag, startPoint x: 126, startPoint y: 235, endPoint x: 394, endPoint y: 258, distance: 268.5
click at [394, 258] on ul "The Indian IPO market is experiencing a robust phase with multiple large offeri…" at bounding box center [326, 244] width 418 height 30
click at [391, 258] on li "SEBI has approved multiple offerings, enhancing investor confidence in upcoming…" at bounding box center [329, 255] width 409 height 9
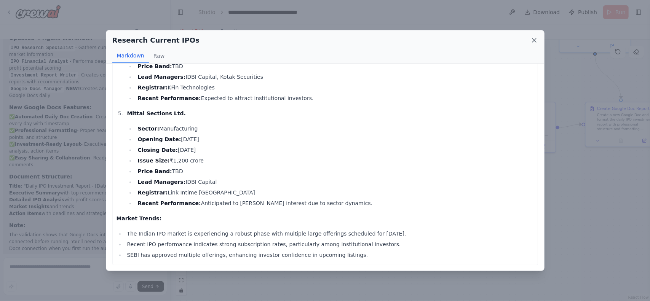
click at [536, 44] on icon at bounding box center [535, 41] width 8 height 8
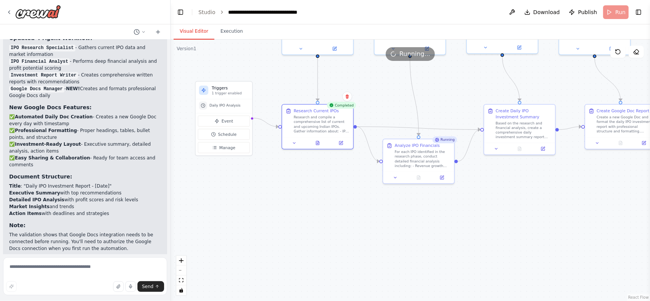
drag, startPoint x: 387, startPoint y: 106, endPoint x: 387, endPoint y: 159, distance: 52.6
click at [388, 155] on div ".deletable-edge-delete-btn { width: 20px; height: 20px; border: 0px solid #ffff…" at bounding box center [411, 171] width 480 height 262
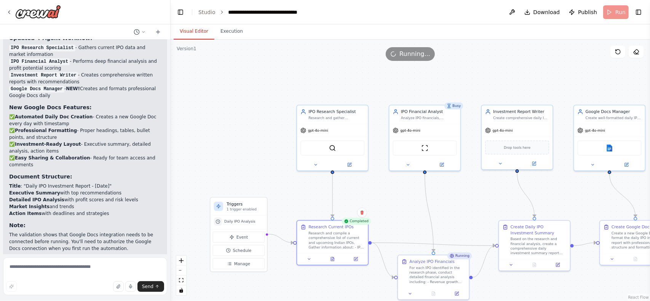
drag, startPoint x: 377, startPoint y: 142, endPoint x: 392, endPoint y: 217, distance: 76.9
click at [392, 217] on div ".deletable-edge-delete-btn { width: 20px; height: 20px; border: 0px solid #ffff…" at bounding box center [411, 171] width 480 height 262
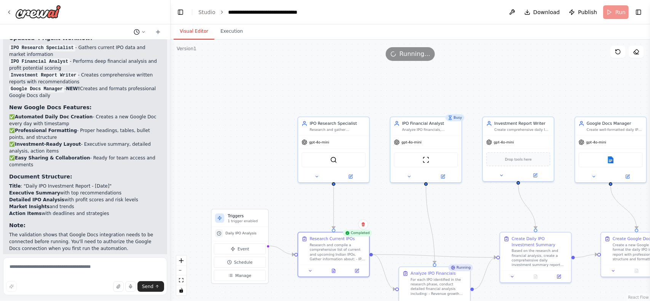
click at [142, 33] on icon at bounding box center [143, 32] width 5 height 5
click at [273, 85] on div ".deletable-edge-delete-btn { width: 20px; height: 20px; border: 0px solid #ffff…" at bounding box center [411, 171] width 480 height 262
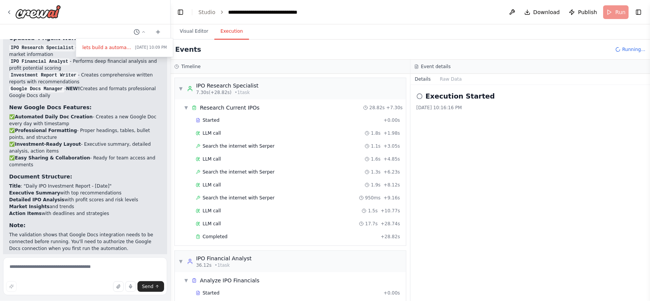
click at [227, 29] on button "Execution" at bounding box center [232, 32] width 35 height 16
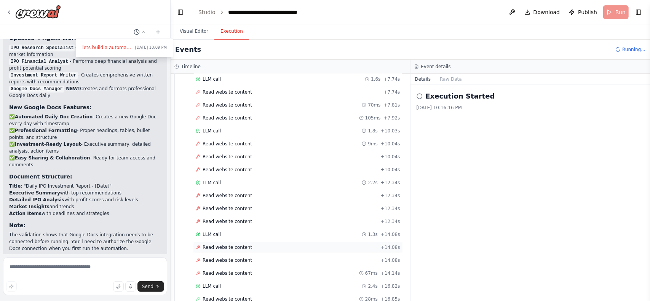
scroll to position [306, 0]
click at [58, 86] on div at bounding box center [85, 150] width 171 height 301
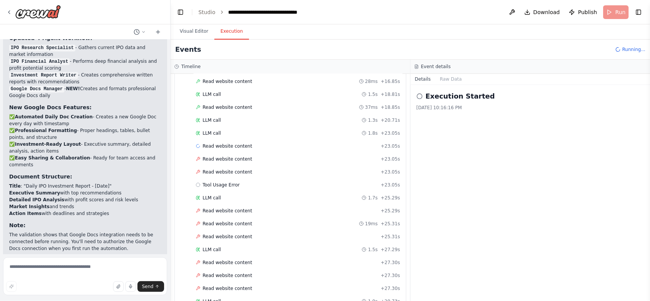
scroll to position [496, 0]
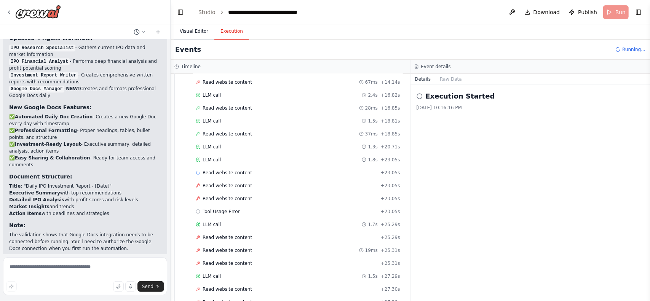
click at [190, 35] on button "Visual Editor" at bounding box center [194, 32] width 41 height 16
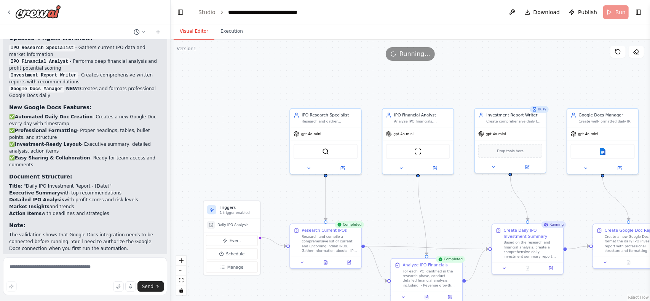
drag, startPoint x: 381, startPoint y: 196, endPoint x: 356, endPoint y: 150, distance: 51.8
click at [356, 149] on div ".deletable-edge-delete-btn { width: 20px; height: 20px; border: 0px solid #ffff…" at bounding box center [411, 171] width 480 height 262
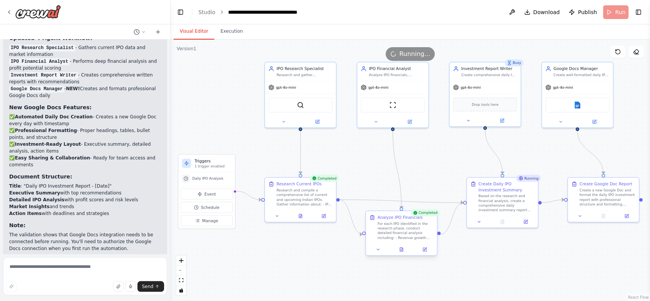
click at [401, 254] on div at bounding box center [401, 250] width 71 height 12
click at [400, 253] on button at bounding box center [401, 250] width 24 height 7
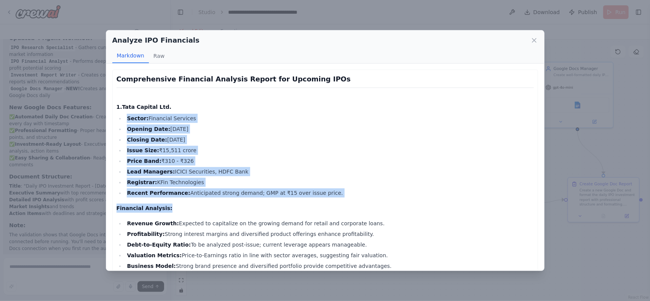
drag, startPoint x: 125, startPoint y: 116, endPoint x: 279, endPoint y: 204, distance: 177.5
click at [223, 207] on p "Financial Analysis:" at bounding box center [326, 208] width 418 height 9
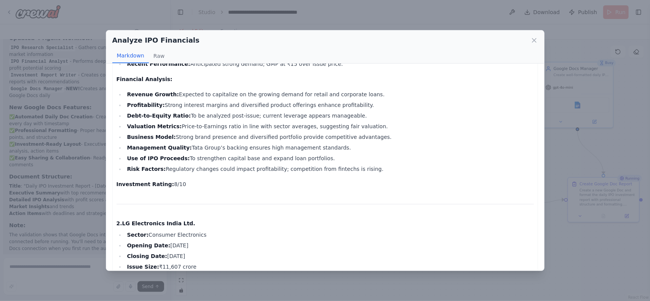
scroll to position [0, 0]
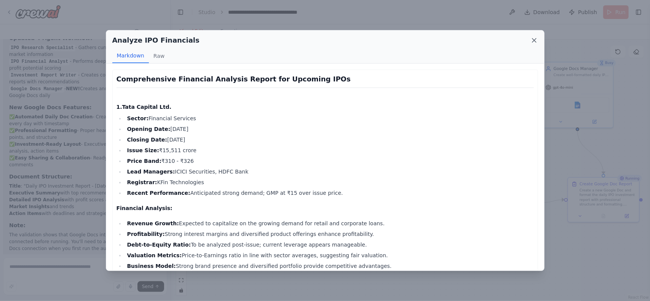
click at [533, 40] on icon at bounding box center [535, 41] width 8 height 8
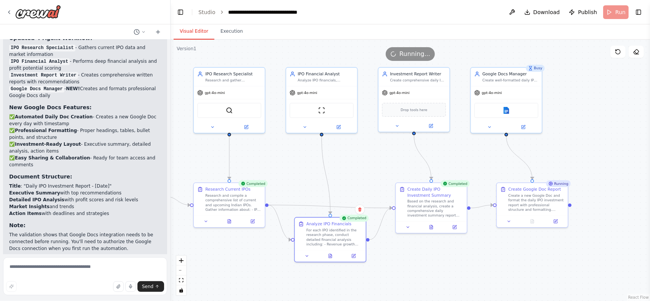
drag, startPoint x: 459, startPoint y: 151, endPoint x: 354, endPoint y: 155, distance: 105.6
click at [354, 155] on div ".deletable-edge-delete-btn { width: 20px; height: 20px; border: 0px solid #ffff…" at bounding box center [411, 171] width 480 height 262
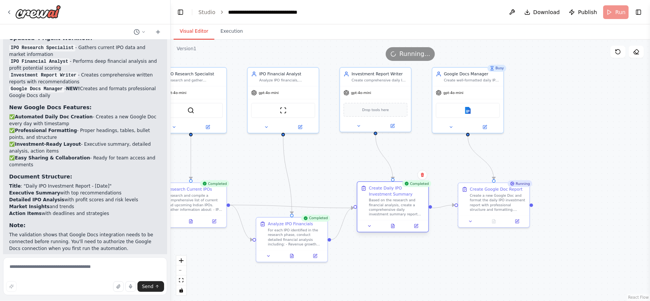
click at [395, 231] on div at bounding box center [393, 226] width 71 height 12
click at [395, 226] on icon at bounding box center [393, 226] width 5 height 5
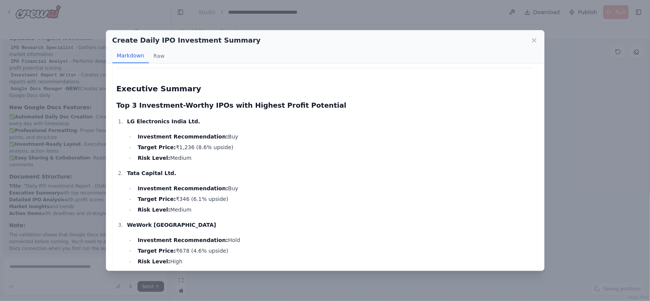
scroll to position [76, 0]
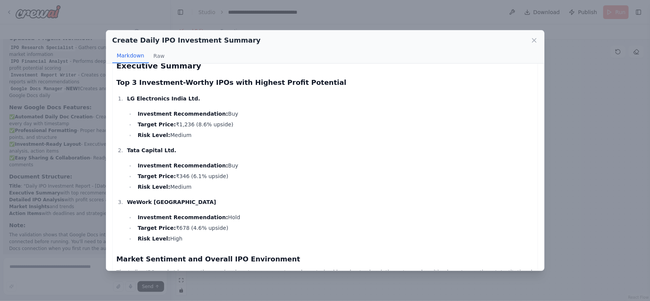
drag, startPoint x: 130, startPoint y: 123, endPoint x: 245, endPoint y: 118, distance: 114.8
click at [245, 118] on ul "Investment Recommendation: Buy Target Price: ₹1,236 (8.6% upside) Risk Level: M…" at bounding box center [330, 124] width 407 height 30
click at [274, 163] on li "Investment Recommendation: Buy" at bounding box center [334, 165] width 399 height 9
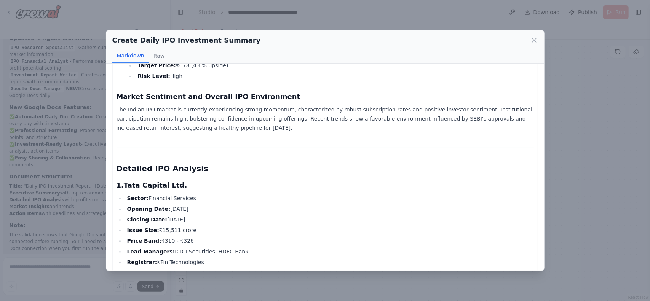
scroll to position [267, 0]
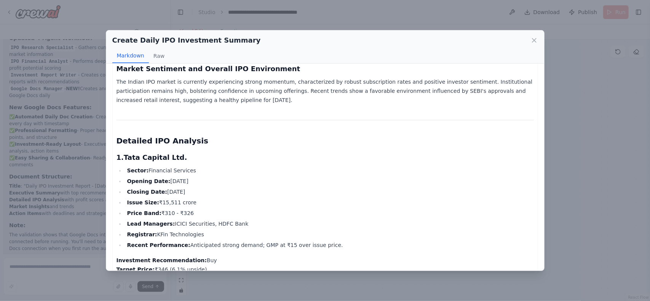
drag, startPoint x: 119, startPoint y: 88, endPoint x: 232, endPoint y: 104, distance: 114.7
click at [232, 104] on p "The Indian IPO market is currently experiencing strong momentum, characterized …" at bounding box center [326, 90] width 418 height 27
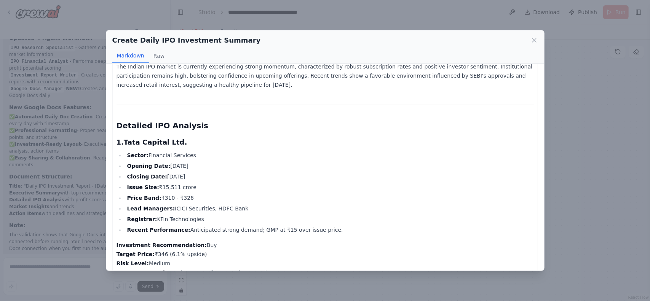
scroll to position [343, 0]
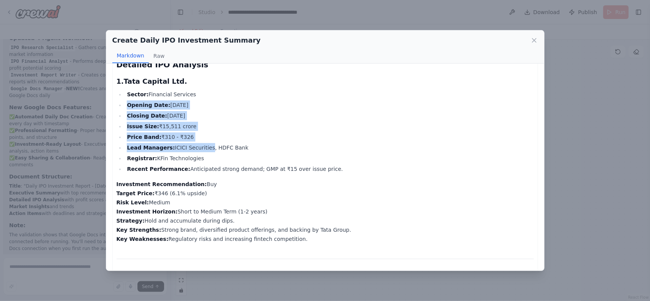
drag, startPoint x: 128, startPoint y: 107, endPoint x: 199, endPoint y: 148, distance: 81.6
click at [199, 148] on ul "Sector: Financial Services Opening Date: October 6, 2025 Closing Date: October …" at bounding box center [326, 132] width 418 height 84
click at [199, 148] on li "Lead Managers: ICICI Securities, HDFC Bank" at bounding box center [329, 147] width 409 height 9
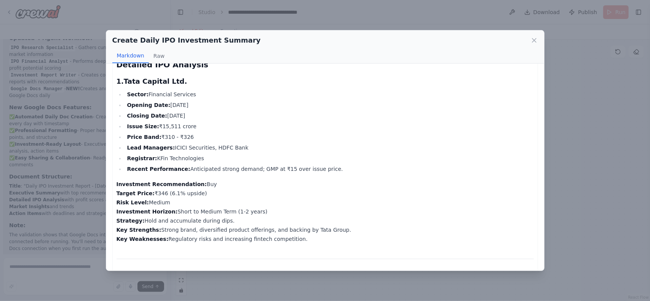
drag, startPoint x: 123, startPoint y: 145, endPoint x: 338, endPoint y: 173, distance: 215.9
click at [338, 173] on ul "Sector: Financial Services Opening Date: October 6, 2025 Closing Date: October …" at bounding box center [326, 132] width 418 height 84
click at [338, 173] on li "Recent Performance: Anticipated strong demand; GMP at ₹15 over issue price." at bounding box center [329, 169] width 409 height 9
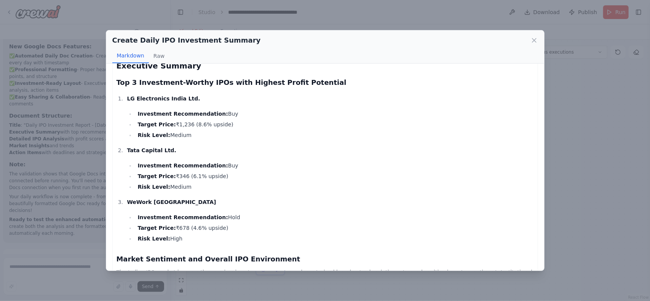
scroll to position [1295, 0]
click at [533, 40] on icon at bounding box center [535, 40] width 4 height 4
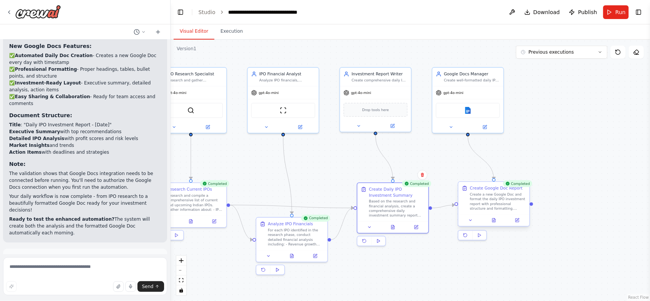
click at [490, 224] on div at bounding box center [494, 221] width 71 height 12
click at [494, 224] on div at bounding box center [494, 221] width 71 height 12
click at [492, 214] on div "Create Google Doc Report Create a new Google Doc and format the daily IPO inves…" at bounding box center [494, 198] width 71 height 32
click at [493, 223] on icon at bounding box center [494, 220] width 5 height 5
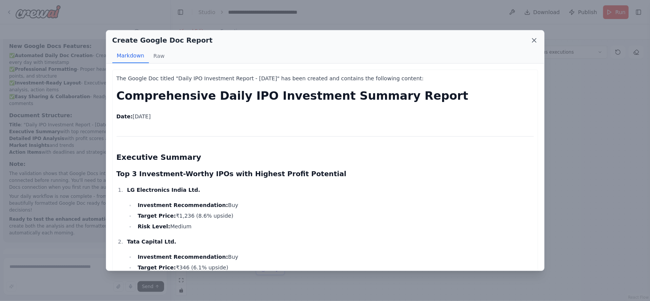
click at [537, 40] on icon at bounding box center [535, 41] width 8 height 8
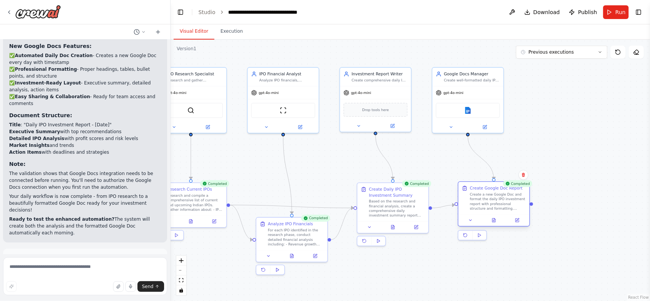
click at [508, 196] on div "Create a new Google Doc and format the daily IPO investment report with profess…" at bounding box center [498, 201] width 56 height 19
click at [472, 115] on div "Google docs" at bounding box center [468, 109] width 64 height 15
click at [467, 112] on img at bounding box center [468, 109] width 7 height 7
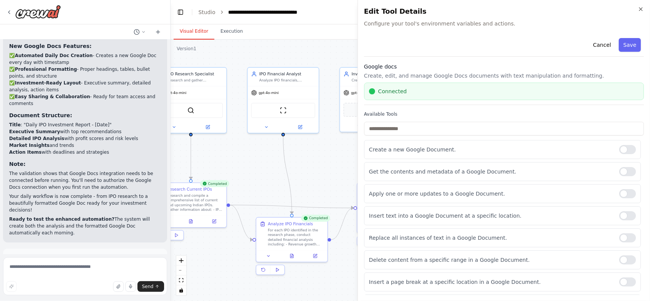
drag, startPoint x: 324, startPoint y: 117, endPoint x: 447, endPoint y: 0, distance: 169.2
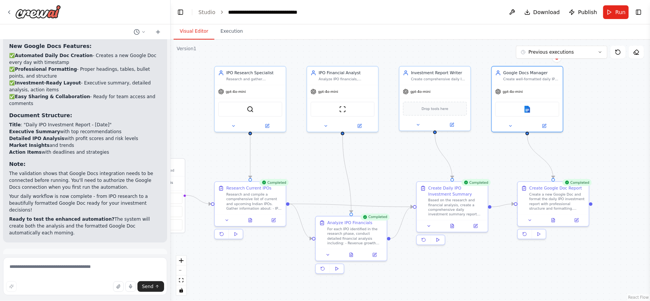
drag, startPoint x: 327, startPoint y: 155, endPoint x: 386, endPoint y: 154, distance: 59.4
click at [386, 154] on div ".deletable-edge-delete-btn { width: 20px; height: 20px; border: 0px solid #ffff…" at bounding box center [411, 171] width 480 height 262
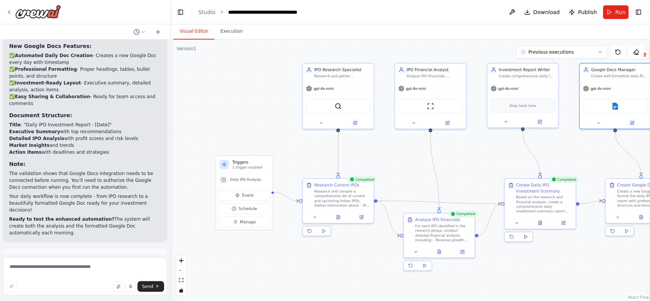
drag, startPoint x: 441, startPoint y: 156, endPoint x: 212, endPoint y: 161, distance: 229.4
click at [212, 161] on div ".deletable-edge-delete-btn { width: 20px; height: 20px; border: 0px solid #ffff…" at bounding box center [411, 171] width 480 height 262
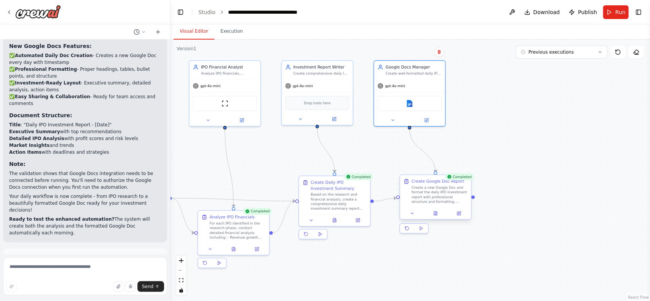
click at [447, 195] on div "Create a new Google Doc and format the daily IPO investment report with profess…" at bounding box center [440, 195] width 56 height 19
drag, startPoint x: 411, startPoint y: 218, endPoint x: 416, endPoint y: 217, distance: 4.6
click at [411, 217] on div at bounding box center [435, 214] width 71 height 12
click at [419, 216] on button at bounding box center [415, 213] width 20 height 7
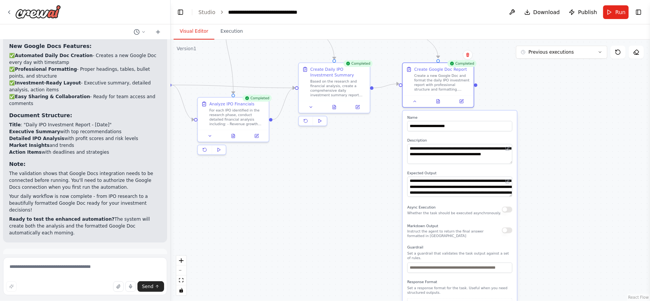
drag, startPoint x: 577, startPoint y: 246, endPoint x: 565, endPoint y: 135, distance: 111.5
click at [568, 132] on div ".deletable-edge-delete-btn { width: 20px; height: 20px; border: 0px solid #ffff…" at bounding box center [411, 171] width 480 height 262
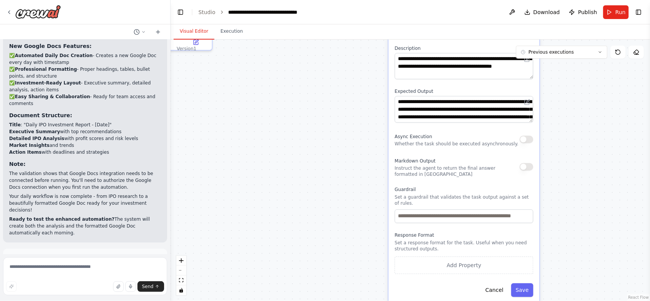
drag, startPoint x: 604, startPoint y: 245, endPoint x: 588, endPoint y: 121, distance: 125.6
click at [588, 121] on div ".deletable-edge-delete-btn { width: 20px; height: 20px; border: 0px solid #ffff…" at bounding box center [411, 171] width 480 height 262
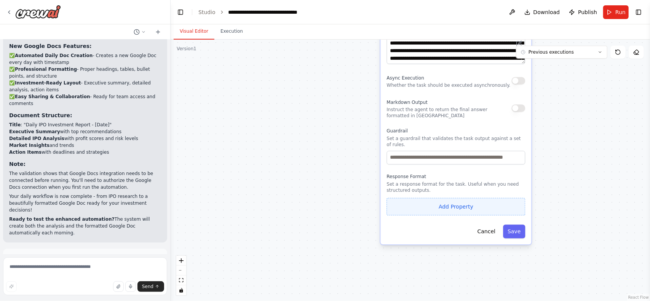
click at [423, 199] on button "Add Property" at bounding box center [456, 207] width 139 height 18
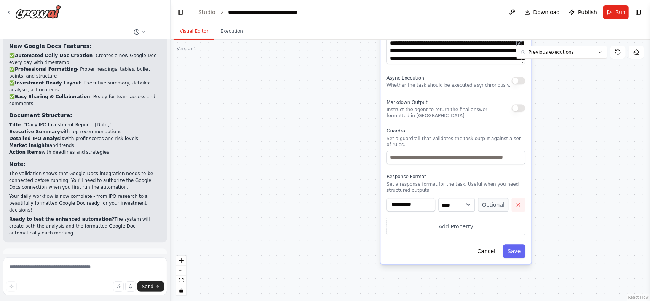
click at [517, 202] on icon "button" at bounding box center [519, 205] width 6 height 6
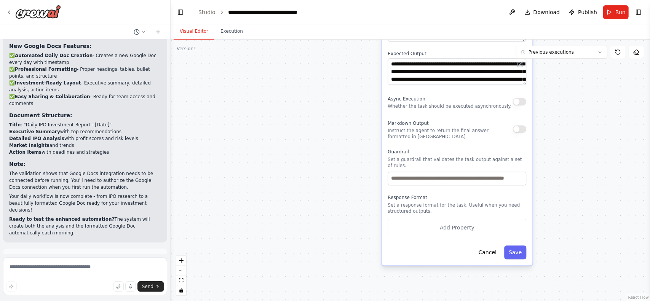
drag, startPoint x: 331, startPoint y: 176, endPoint x: 341, endPoint y: 241, distance: 66.0
click at [341, 241] on div ".deletable-edge-delete-btn { width: 20px; height: 20px; border: 0px solid #ffff…" at bounding box center [411, 171] width 480 height 262
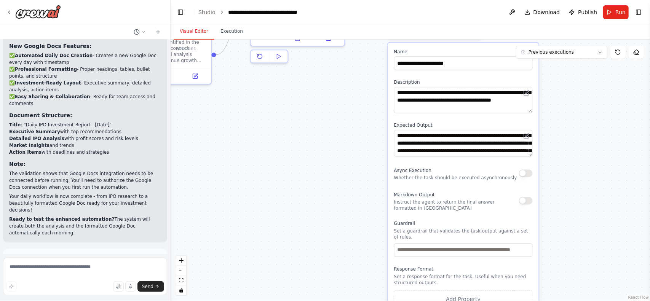
drag, startPoint x: 341, startPoint y: 188, endPoint x: 335, endPoint y: 203, distance: 16.7
click at [335, 203] on div ".deletable-edge-delete-btn { width: 20px; height: 20px; border: 0px solid #ffff…" at bounding box center [411, 171] width 480 height 262
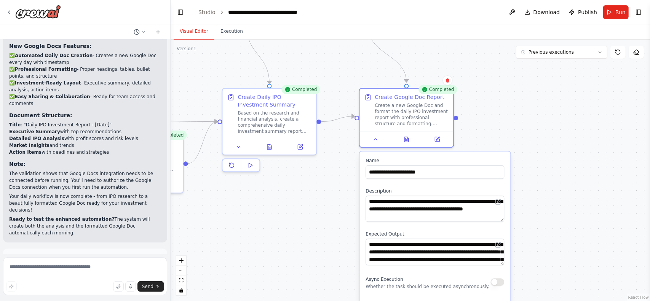
drag, startPoint x: 315, startPoint y: 134, endPoint x: 358, endPoint y: 195, distance: 74.2
click at [297, 222] on div ".deletable-edge-delete-btn { width: 20px; height: 20px; border: 0px solid #ffff…" at bounding box center [411, 171] width 480 height 262
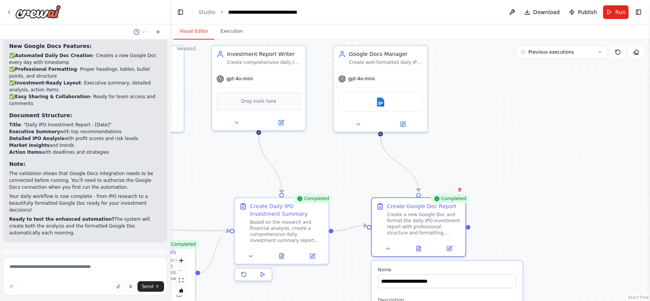
drag, startPoint x: 509, startPoint y: 123, endPoint x: 519, endPoint y: 222, distance: 99.2
click at [522, 226] on div ".deletable-edge-delete-btn { width: 20px; height: 20px; border: 0px solid #ffff…" at bounding box center [411, 171] width 480 height 262
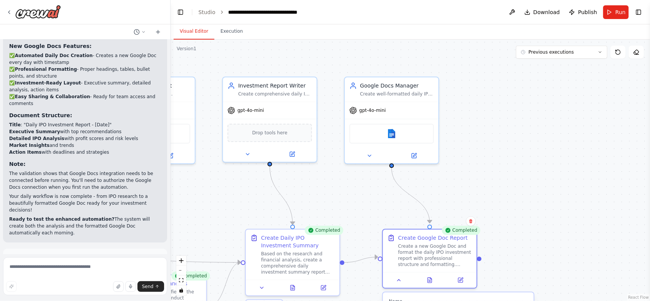
drag, startPoint x: 471, startPoint y: 152, endPoint x: 494, endPoint y: 181, distance: 37.2
click at [494, 181] on div ".deletable-edge-delete-btn { width: 20px; height: 20px; border: 0px solid #ffff…" at bounding box center [411, 171] width 480 height 262
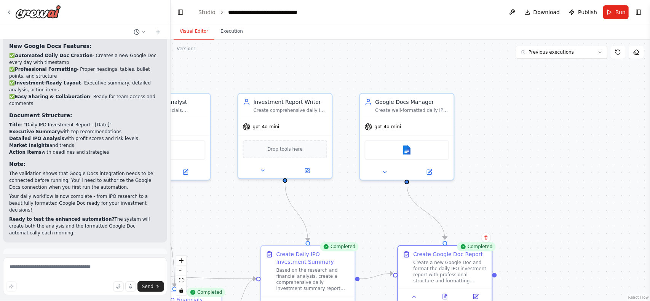
drag, startPoint x: 549, startPoint y: 171, endPoint x: 558, endPoint y: 109, distance: 62.8
click at [558, 109] on div ".deletable-edge-delete-btn { width: 20px; height: 20px; border: 0px solid #ffff…" at bounding box center [411, 171] width 480 height 262
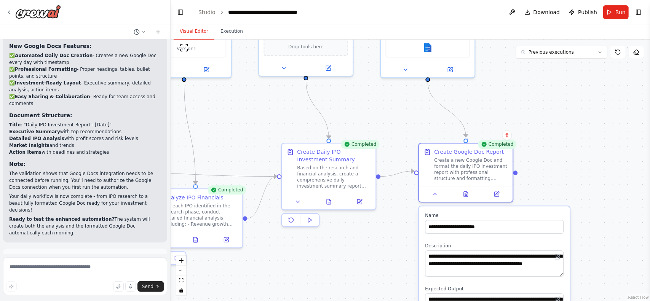
drag, startPoint x: 523, startPoint y: 150, endPoint x: 535, endPoint y: 107, distance: 44.4
click at [535, 107] on div ".deletable-edge-delete-btn { width: 20px; height: 20px; border: 0px solid #ffff…" at bounding box center [411, 171] width 480 height 262
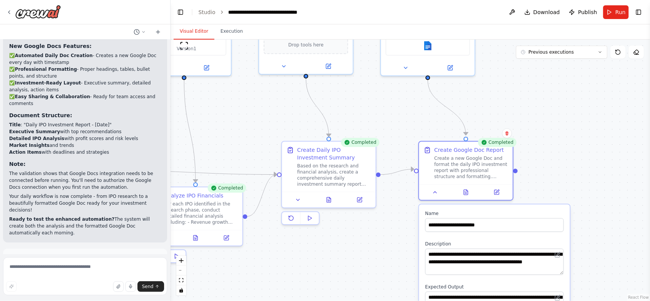
click at [558, 186] on div ".deletable-edge-delete-btn { width: 20px; height: 20px; border: 0px solid #ffff…" at bounding box center [411, 171] width 480 height 262
click at [435, 190] on icon at bounding box center [435, 191] width 3 height 2
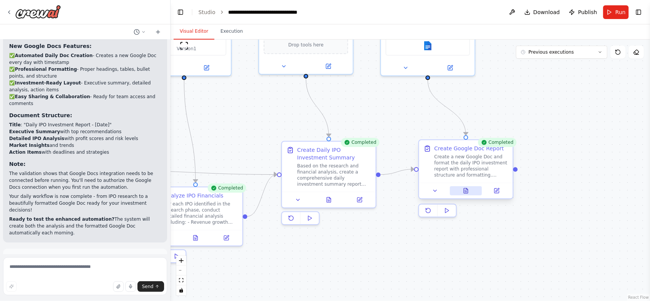
click at [463, 193] on icon at bounding box center [466, 191] width 6 height 6
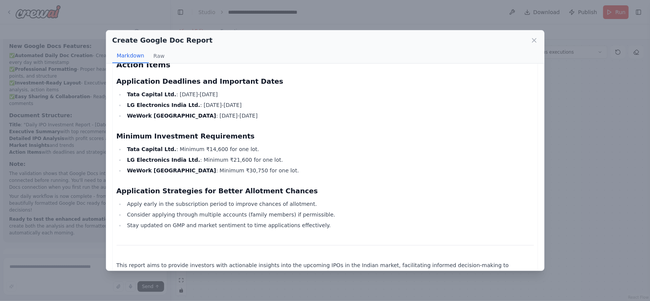
scroll to position [1155, 0]
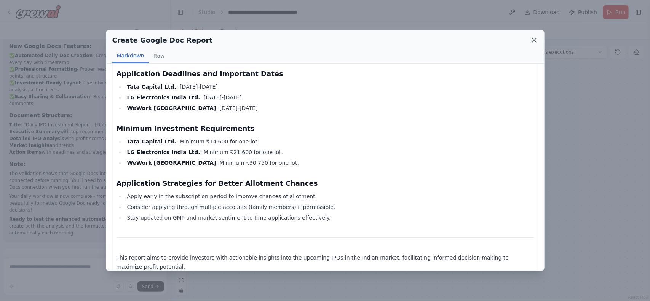
click at [532, 42] on icon at bounding box center [535, 41] width 8 height 8
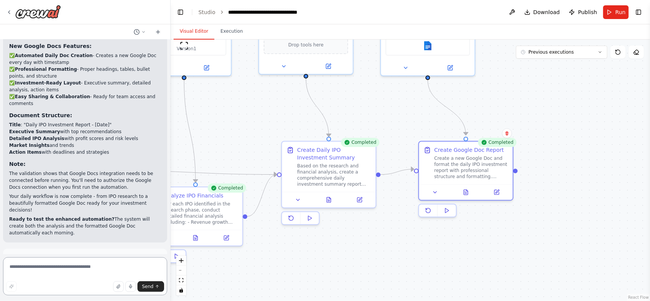
click at [68, 269] on textarea at bounding box center [85, 277] width 164 height 38
type textarea "****"
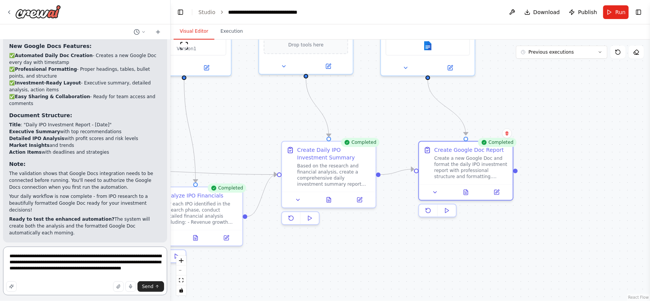
type textarea "**********"
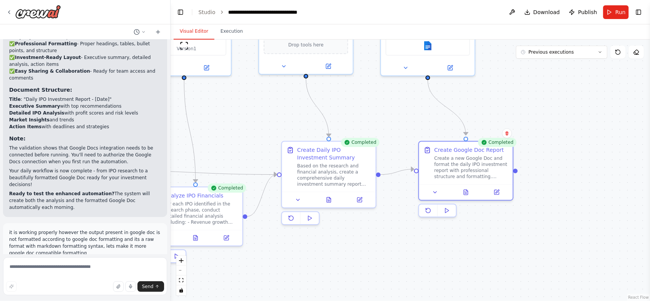
scroll to position [1321, 0]
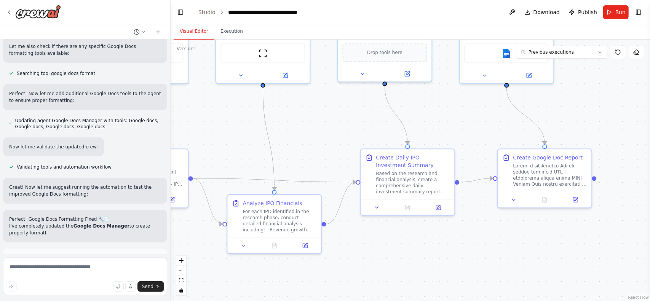
drag, startPoint x: 345, startPoint y: 112, endPoint x: 424, endPoint y: 120, distance: 79.6
click at [424, 120] on div ".deletable-edge-delete-btn { width: 20px; height: 20px; border: 0px solid #ffff…" at bounding box center [411, 171] width 480 height 262
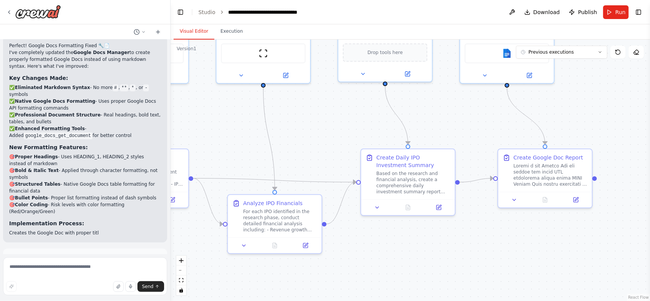
click at [79, 255] on div "Suggestion Dismiss I have some suggestions to help you move forward with your a…" at bounding box center [85, 276] width 152 height 43
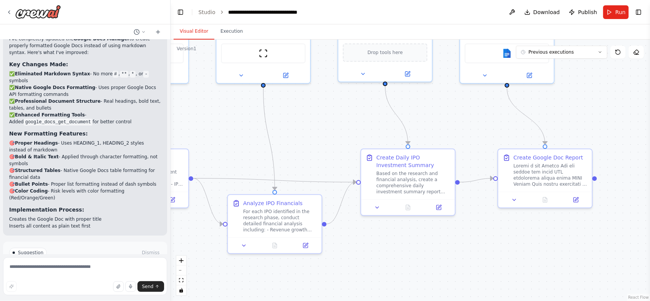
click at [112, 279] on button "Run Automation" at bounding box center [85, 285] width 152 height 12
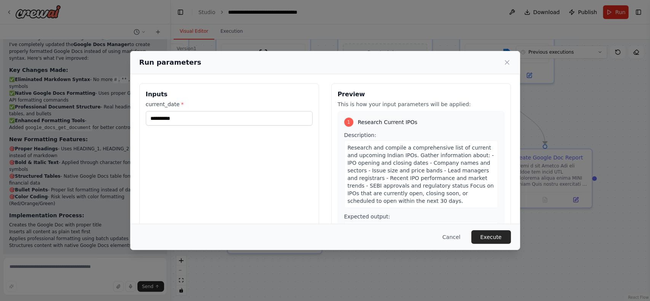
click at [496, 229] on div "Cancel Execute" at bounding box center [325, 237] width 390 height 26
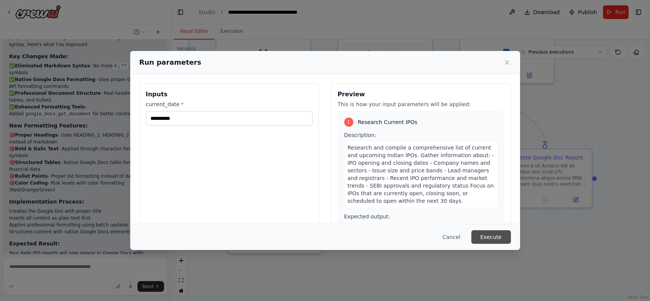
click at [491, 235] on button "Execute" at bounding box center [492, 238] width 40 height 14
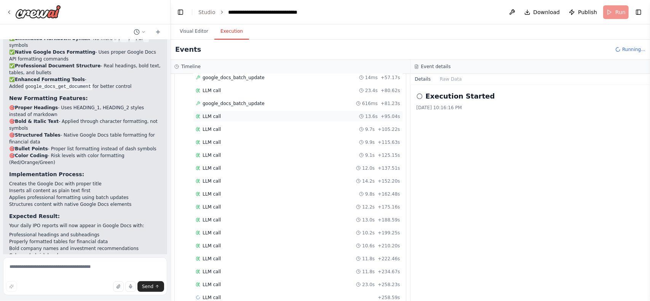
scroll to position [549, 0]
click at [197, 26] on button "Visual Editor" at bounding box center [194, 32] width 41 height 16
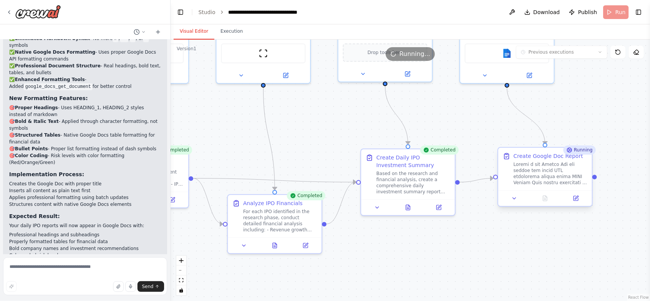
click at [556, 169] on div at bounding box center [551, 174] width 74 height 24
click at [511, 203] on div at bounding box center [546, 199] width 94 height 16
click at [516, 202] on button at bounding box center [515, 198] width 26 height 9
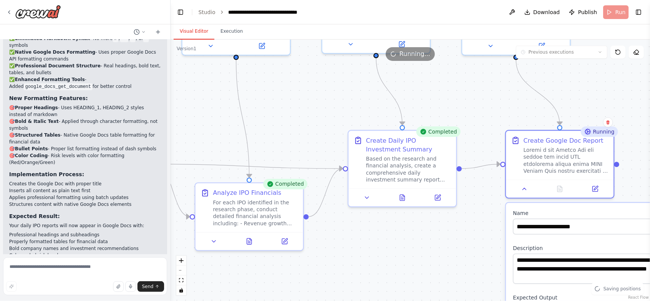
drag, startPoint x: 434, startPoint y: 255, endPoint x: 346, endPoint y: 107, distance: 172.4
click at [351, 110] on div ".deletable-edge-delete-btn { width: 20px; height: 20px; border: 0px solid #ffff…" at bounding box center [411, 171] width 480 height 262
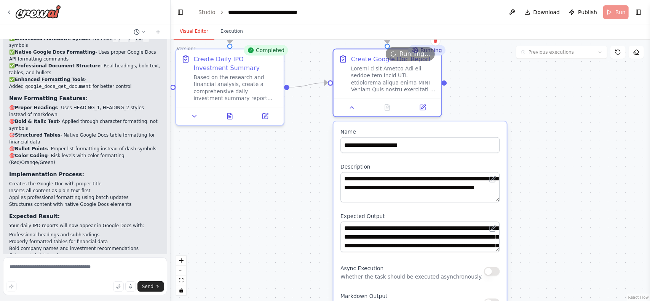
drag, startPoint x: 348, startPoint y: 208, endPoint x: 296, endPoint y: 227, distance: 55.6
click at [259, 276] on div ".deletable-edge-delete-btn { width: 20px; height: 20px; border: 0px solid #ffff…" at bounding box center [411, 171] width 480 height 262
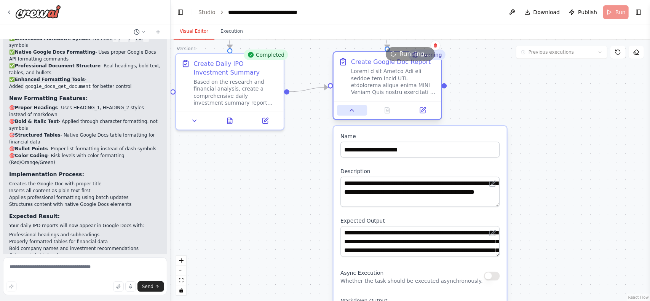
click at [353, 115] on button at bounding box center [352, 110] width 30 height 11
click at [351, 112] on icon at bounding box center [352, 110] width 7 height 7
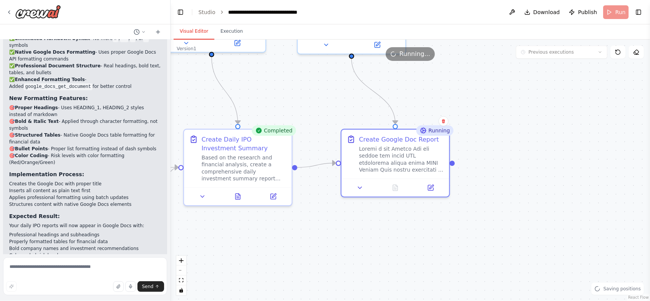
drag, startPoint x: 375, startPoint y: 235, endPoint x: 384, endPoint y: 272, distance: 37.7
click at [381, 276] on div ".deletable-edge-delete-btn { width: 20px; height: 20px; border: 0px solid #ffff…" at bounding box center [411, 171] width 480 height 262
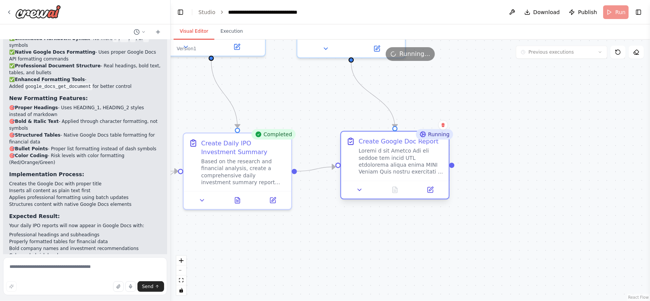
click at [406, 154] on div at bounding box center [401, 161] width 85 height 28
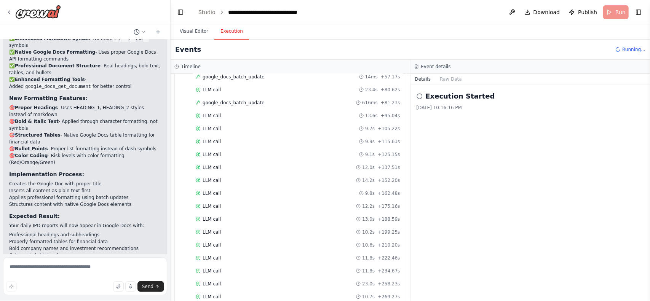
click at [220, 34] on button "Execution" at bounding box center [232, 32] width 35 height 16
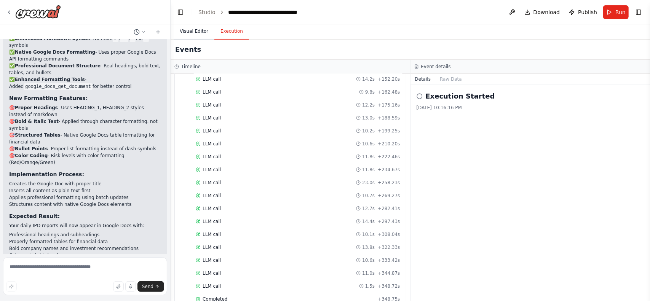
click at [197, 29] on button "Visual Editor" at bounding box center [194, 32] width 41 height 16
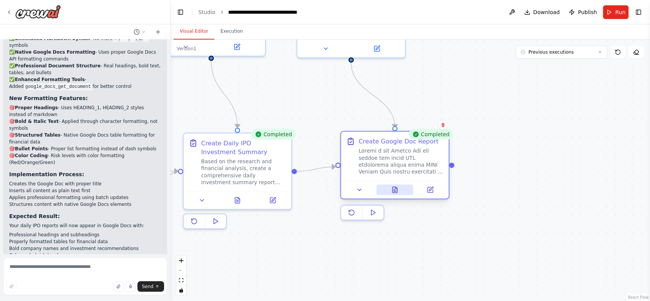
click at [393, 191] on icon at bounding box center [395, 190] width 5 height 6
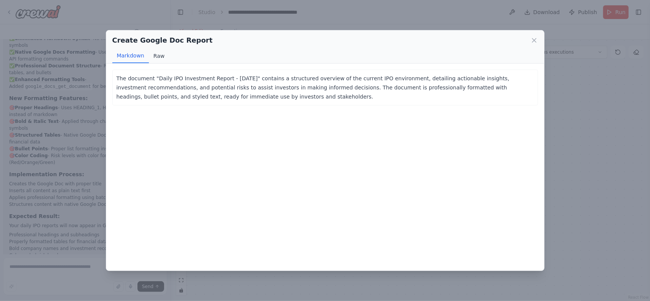
click at [158, 60] on button "Raw" at bounding box center [159, 56] width 20 height 14
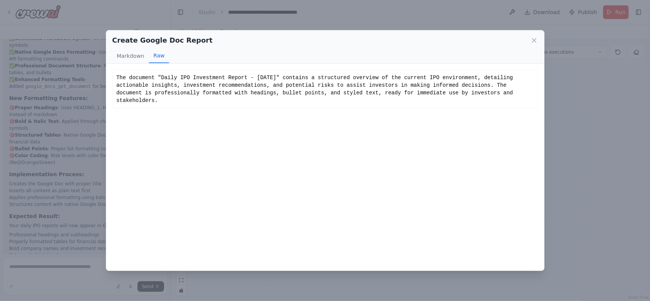
click at [192, 83] on div "The document "Daily IPO Investment Report - 10/05/2025" contains a structured o…" at bounding box center [326, 89] width 418 height 30
click at [535, 40] on icon at bounding box center [535, 40] width 4 height 4
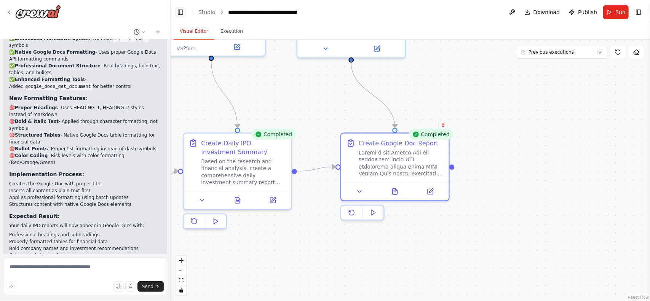
click at [181, 10] on button "Toggle Left Sidebar" at bounding box center [180, 12] width 11 height 11
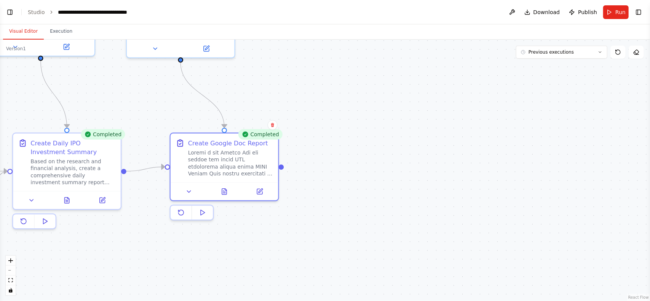
click at [7, 6] on header "**********" at bounding box center [325, 12] width 650 height 24
click at [14, 12] on button "Toggle Left Sidebar" at bounding box center [10, 12] width 11 height 11
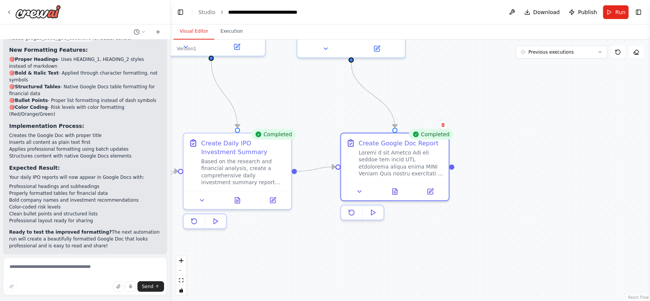
scroll to position [2040, 0]
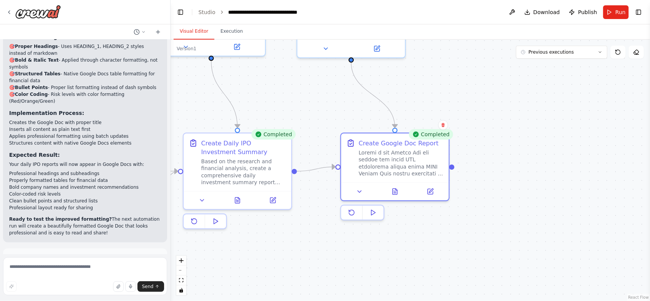
click at [69, 289] on span "Improve automation" at bounding box center [88, 292] width 46 height 6
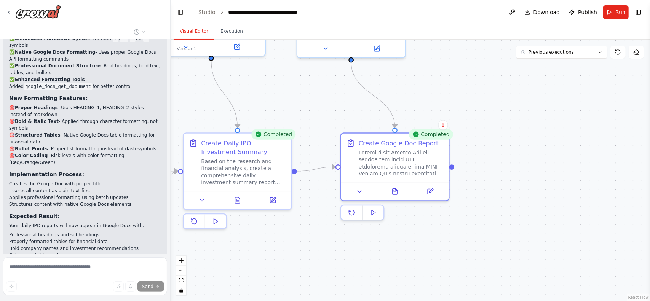
scroll to position [2008, 0]
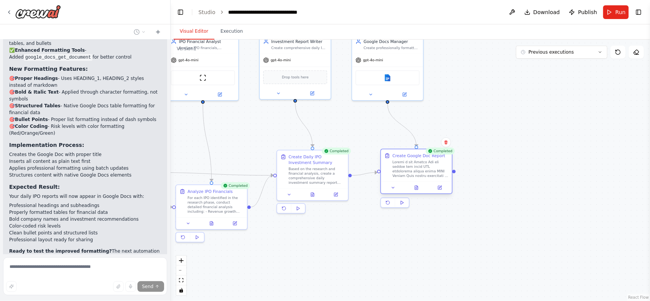
click at [415, 192] on div at bounding box center [416, 188] width 71 height 12
click at [425, 175] on div at bounding box center [421, 169] width 56 height 19
click at [394, 188] on icon at bounding box center [393, 188] width 5 height 5
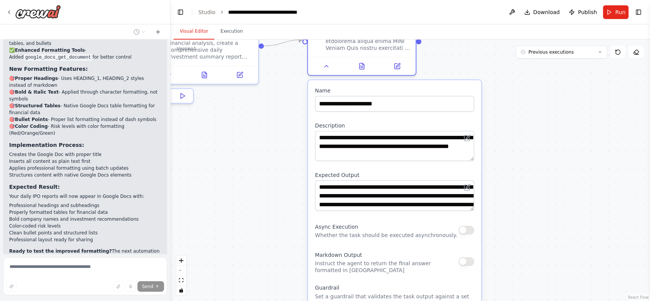
drag, startPoint x: 560, startPoint y: 197, endPoint x: 553, endPoint y: 136, distance: 61.7
click at [553, 136] on div ".deletable-edge-delete-btn { width: 20px; height: 20px; border: 0px solid #ffff…" at bounding box center [411, 171] width 480 height 262
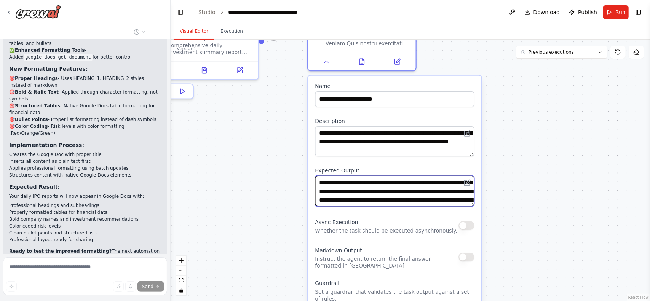
click at [395, 193] on textarea "**********" at bounding box center [394, 191] width 159 height 30
click at [359, 195] on textarea "**********" at bounding box center [394, 191] width 159 height 30
drag, startPoint x: 435, startPoint y: 200, endPoint x: 447, endPoint y: 199, distance: 11.5
click at [437, 200] on textarea "**********" at bounding box center [394, 191] width 159 height 30
click at [451, 198] on textarea "**********" at bounding box center [394, 191] width 159 height 30
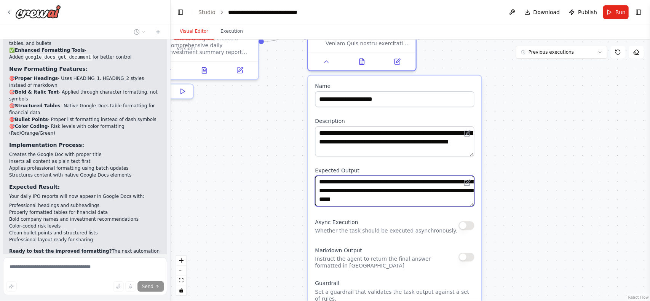
scroll to position [15, 0]
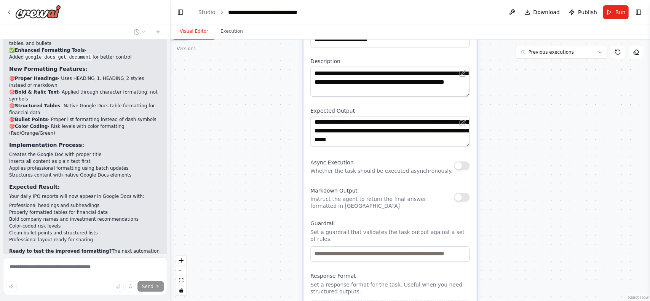
drag, startPoint x: 271, startPoint y: 213, endPoint x: 266, endPoint y: 154, distance: 59.6
click at [266, 154] on div ".deletable-edge-delete-btn { width: 20px; height: 20px; border: 0px solid #ffff…" at bounding box center [411, 171] width 480 height 262
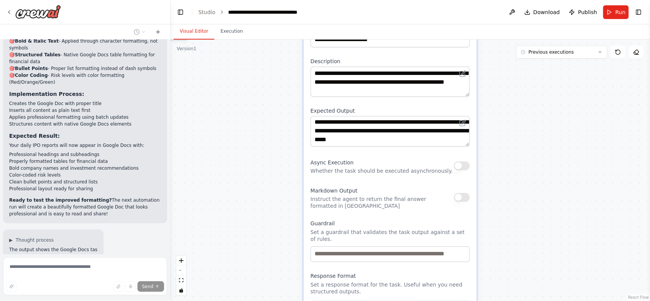
type textarea "**********"
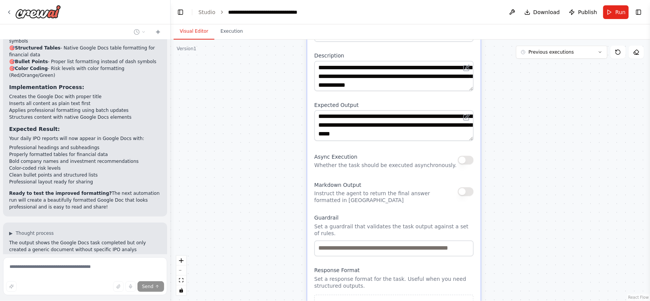
drag, startPoint x: 267, startPoint y: 211, endPoint x: 291, endPoint y: 166, distance: 49.9
click at [291, 166] on div ".deletable-edge-delete-btn { width: 20px; height: 20px; border: 0px solid #ffff…" at bounding box center [411, 171] width 480 height 262
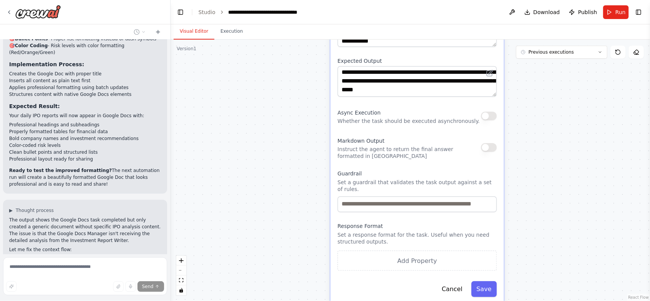
scroll to position [2104, 0]
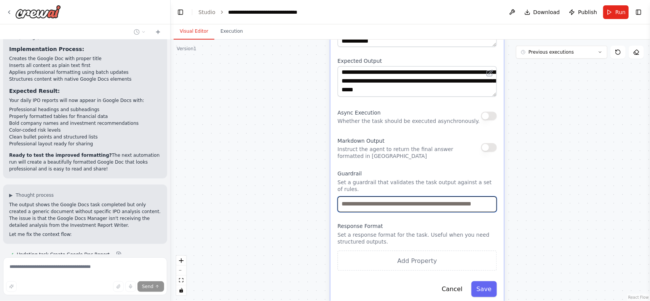
click at [411, 199] on input "text" at bounding box center [417, 205] width 159 height 16
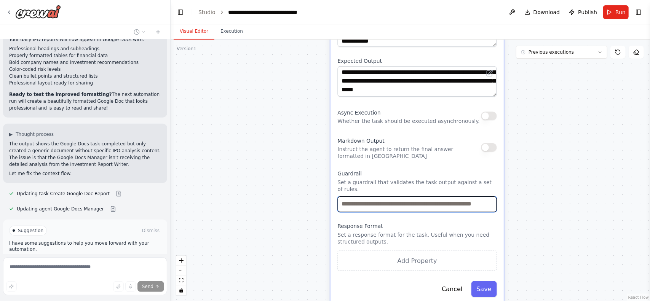
scroll to position [2166, 0]
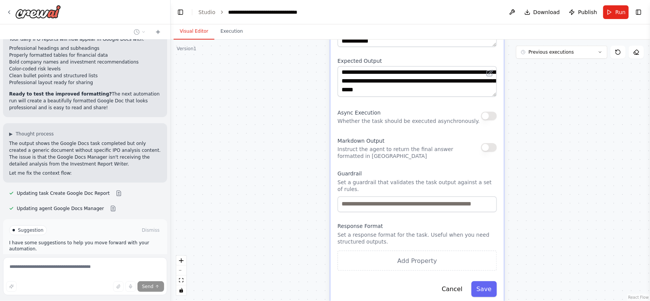
click at [400, 223] on label "Response Format" at bounding box center [417, 226] width 159 height 7
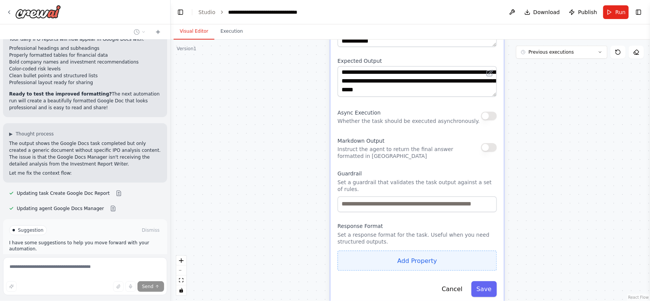
click at [392, 251] on button "Add Property" at bounding box center [417, 261] width 159 height 20
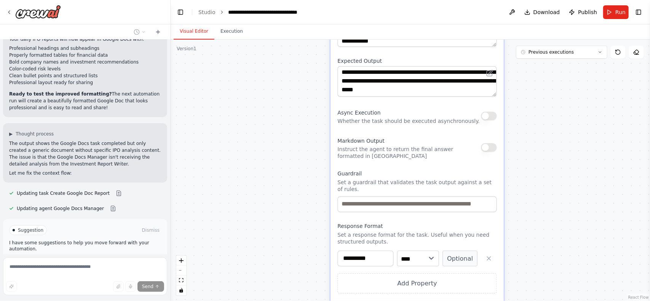
click at [383, 256] on input "**********" at bounding box center [366, 259] width 56 height 16
click at [410, 254] on select "**** ******* ******* **** ******" at bounding box center [418, 259] width 42 height 16
click at [485, 253] on button "button" at bounding box center [489, 259] width 16 height 16
click at [463, 282] on button "Cancel" at bounding box center [452, 290] width 31 height 16
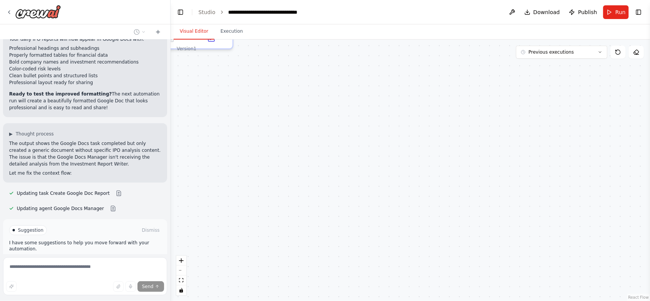
drag, startPoint x: 295, startPoint y: 182, endPoint x: 419, endPoint y: 227, distance: 132.1
click at [419, 227] on div ".deletable-edge-delete-btn { width: 20px; height: 20px; border: 0px solid #ffff…" at bounding box center [411, 171] width 480 height 262
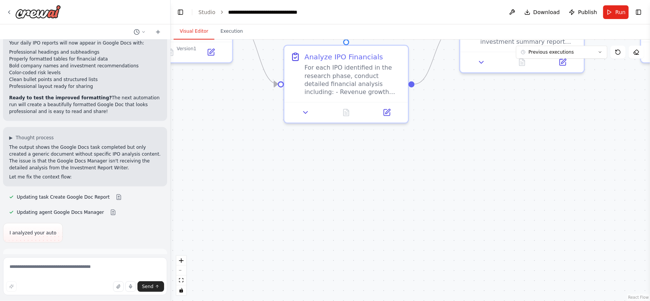
drag, startPoint x: 275, startPoint y: 199, endPoint x: 475, endPoint y: 284, distance: 217.3
click at [482, 286] on div ".deletable-edge-delete-btn { width: 20px; height: 20px; border: 0px solid #ffff…" at bounding box center [411, 171] width 480 height 262
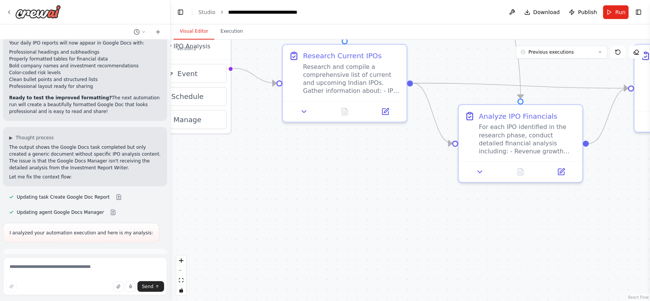
drag, startPoint x: 353, startPoint y: 243, endPoint x: 437, endPoint y: 271, distance: 88.3
click at [433, 270] on div ".deletable-edge-delete-btn { width: 20px; height: 20px; border: 0px solid #ffff…" at bounding box center [411, 171] width 480 height 262
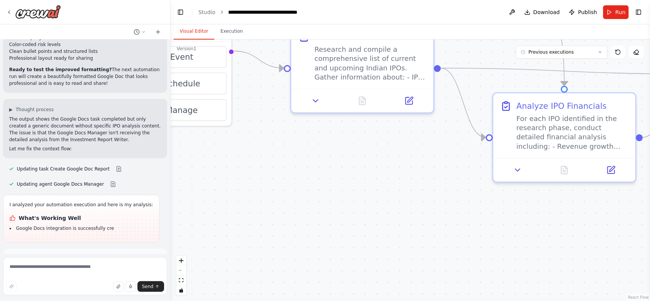
drag, startPoint x: 272, startPoint y: 218, endPoint x: 419, endPoint y: 282, distance: 161.1
click at [419, 282] on div ".deletable-edge-delete-btn { width: 20px; height: 20px; border: 0px solid #ffff…" at bounding box center [411, 171] width 480 height 262
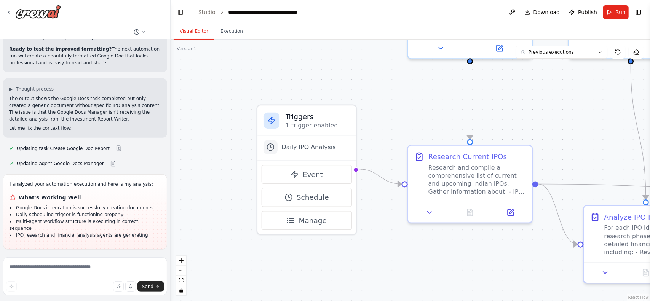
drag, startPoint x: 332, startPoint y: 248, endPoint x: 331, endPoint y: 259, distance: 11.1
click at [331, 259] on div ".deletable-edge-delete-btn { width: 20px; height: 20px; border: 0px solid #ffff…" at bounding box center [411, 171] width 480 height 262
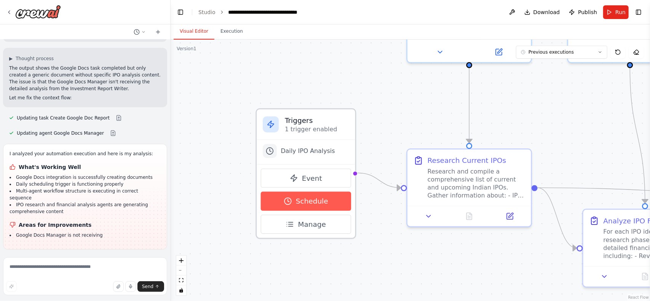
click at [305, 201] on span "Schedule" at bounding box center [312, 202] width 32 height 10
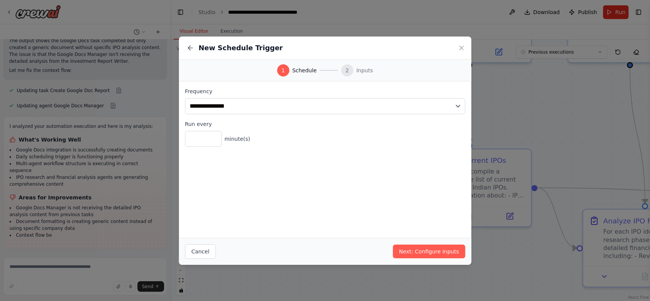
drag, startPoint x: 459, startPoint y: 46, endPoint x: 453, endPoint y: 67, distance: 22.0
click at [459, 46] on icon at bounding box center [462, 48] width 8 height 8
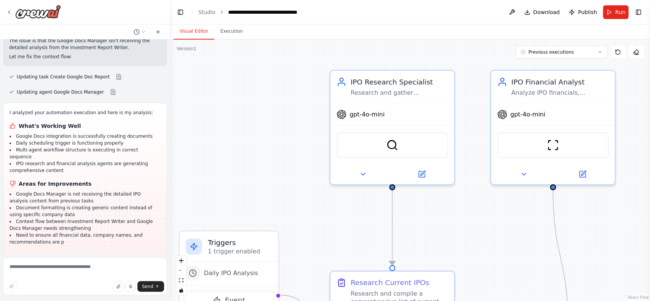
scroll to position [2289, 0]
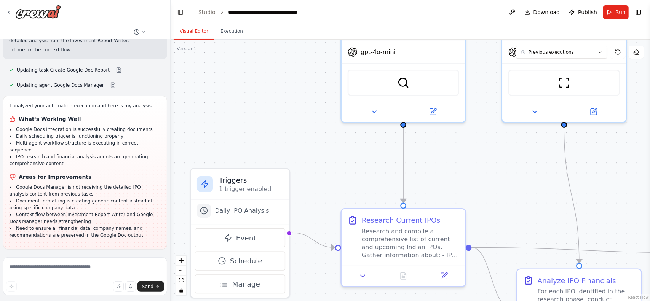
drag, startPoint x: 381, startPoint y: 128, endPoint x: 334, endPoint y: 171, distance: 62.8
click at [334, 171] on div ".deletable-edge-delete-btn { width: 20px; height: 20px; border: 0px solid #ffff…" at bounding box center [411, 171] width 480 height 262
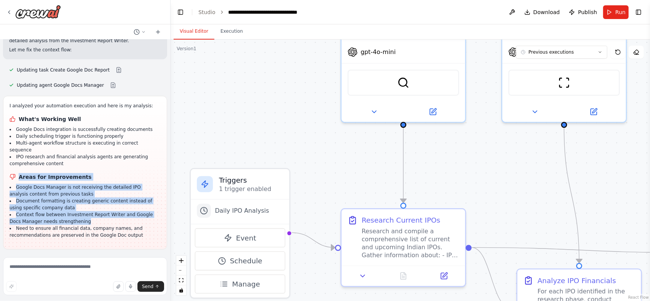
drag, startPoint x: 91, startPoint y: 119, endPoint x: 88, endPoint y: 157, distance: 38.3
click at [88, 157] on div "I analyzed your automation execution and here is my analysis: What's Working We…" at bounding box center [85, 170] width 151 height 136
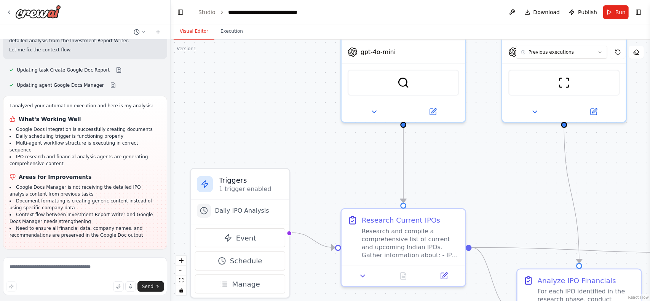
click at [98, 140] on li "Multi-agent workflow structure is executing in correct sequence" at bounding box center [85, 147] width 151 height 14
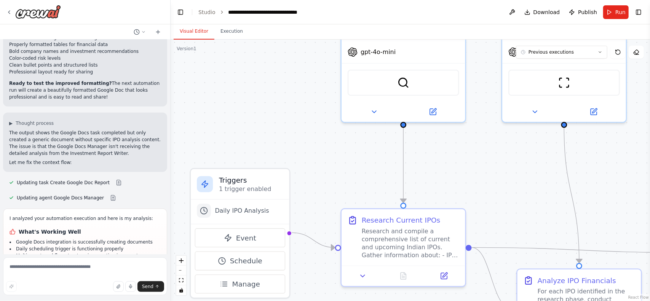
scroll to position [2175, 0]
drag, startPoint x: 70, startPoint y: 179, endPoint x: 69, endPoint y: 150, distance: 29.0
click at [69, 150] on div "lets build a automation workflow which can review indian IPOs list and provide …" at bounding box center [85, 147] width 170 height 215
drag, startPoint x: 69, startPoint y: 180, endPoint x: 55, endPoint y: 201, distance: 25.4
click at [69, 230] on h1 "What's Working Well" at bounding box center [85, 234] width 151 height 8
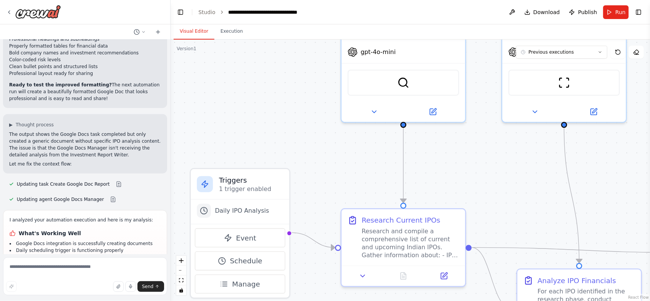
click at [108, 268] on li "IPO research and financial analysis agents are generating comprehensive content" at bounding box center [85, 275] width 151 height 14
click at [152, 254] on li "Multi-agent workflow structure is executing in correct sequence" at bounding box center [85, 261] width 151 height 14
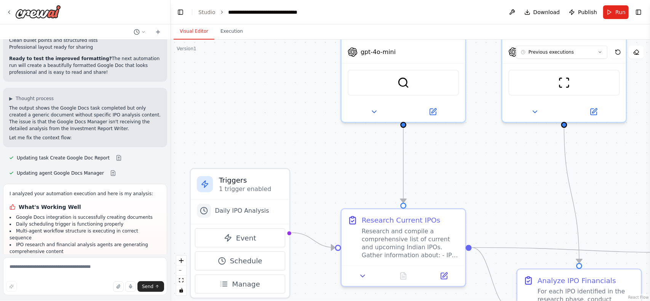
scroll to position [2289, 0]
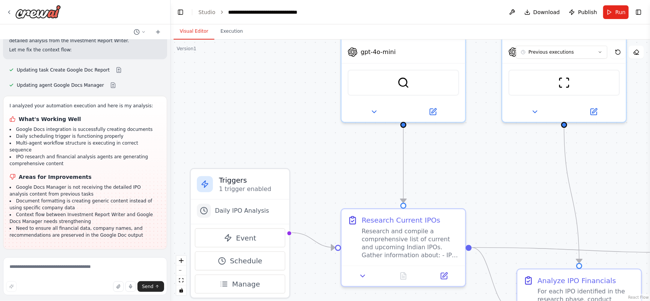
click at [74, 293] on button "Run Automation" at bounding box center [85, 299] width 152 height 12
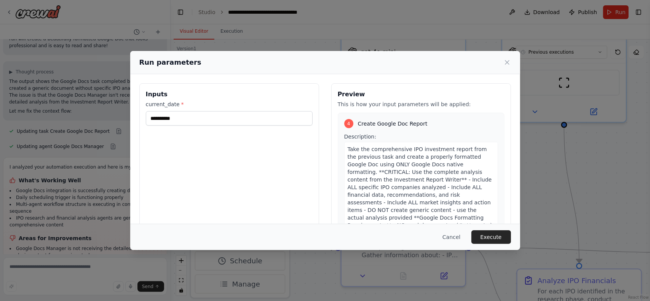
scroll to position [610, 0]
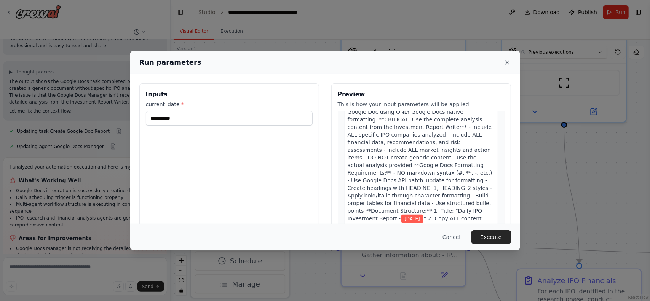
click at [506, 64] on icon at bounding box center [508, 63] width 8 height 8
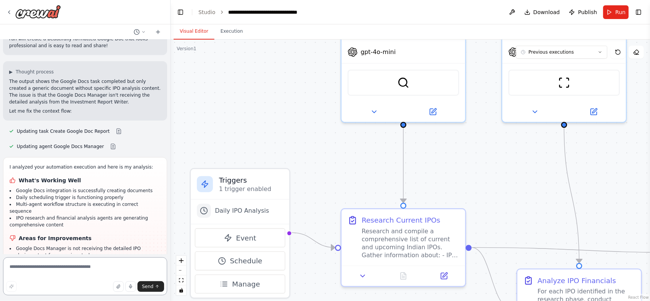
click at [90, 266] on textarea at bounding box center [85, 277] width 164 height 38
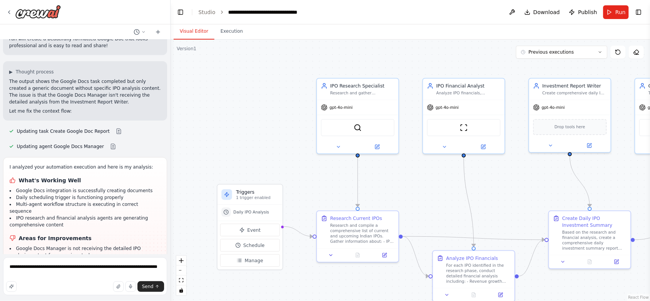
drag, startPoint x: 292, startPoint y: 110, endPoint x: 275, endPoint y: 138, distance: 32.0
click at [275, 138] on div ".deletable-edge-delete-btn { width: 20px; height: 20px; border: 0px solid #ffff…" at bounding box center [411, 171] width 480 height 262
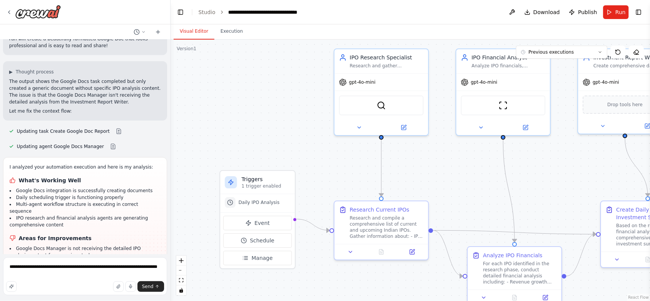
drag, startPoint x: 293, startPoint y: 133, endPoint x: 308, endPoint y: 123, distance: 17.5
click at [308, 123] on div ".deletable-edge-delete-btn { width: 20px; height: 20px; border: 0px solid #ffff…" at bounding box center [411, 171] width 480 height 262
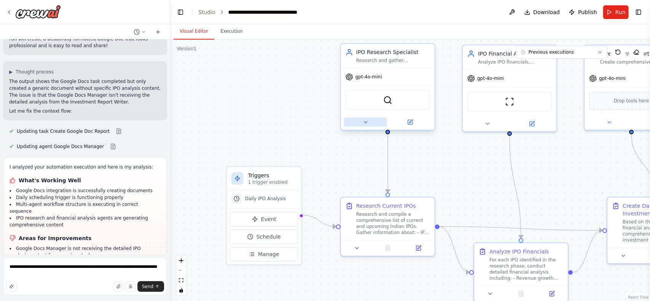
click at [367, 123] on icon at bounding box center [366, 122] width 6 height 6
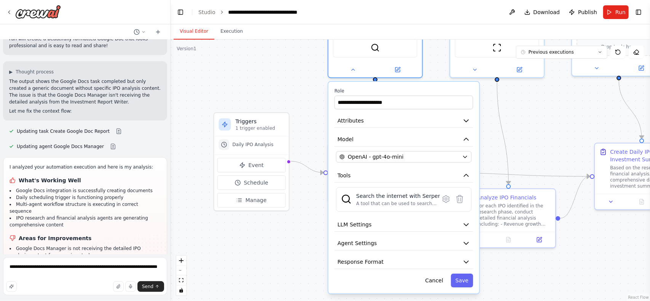
drag, startPoint x: 287, startPoint y: 135, endPoint x: 276, endPoint y: 88, distance: 48.2
click at [276, 88] on div ".deletable-edge-delete-btn { width: 20px; height: 20px; border: 0px solid #ffff…" at bounding box center [411, 171] width 480 height 262
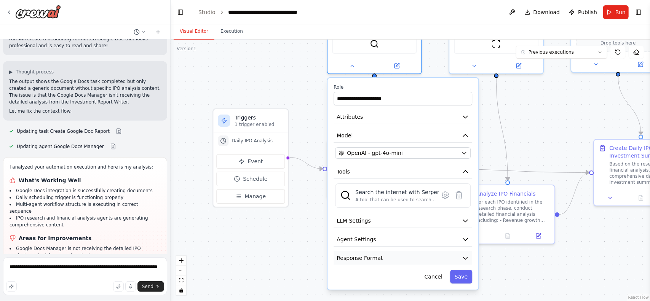
click at [443, 259] on button "Response Format" at bounding box center [403, 258] width 139 height 14
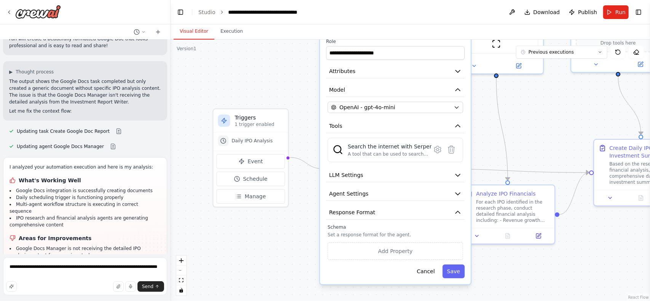
drag, startPoint x: 327, startPoint y: 251, endPoint x: 319, endPoint y: 215, distance: 37.3
click at [319, 215] on div "**********" at bounding box center [395, 159] width 152 height 254
click at [352, 194] on span "Agent Settings" at bounding box center [348, 194] width 39 height 8
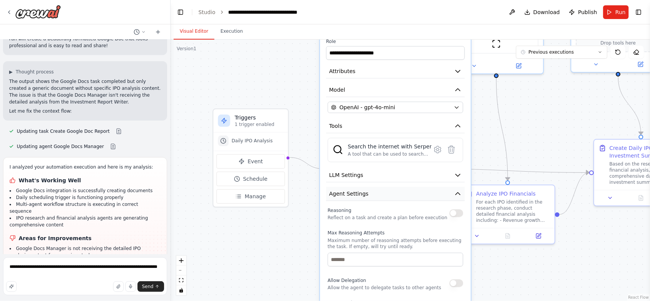
click at [352, 194] on span "Agent Settings" at bounding box center [348, 194] width 39 height 8
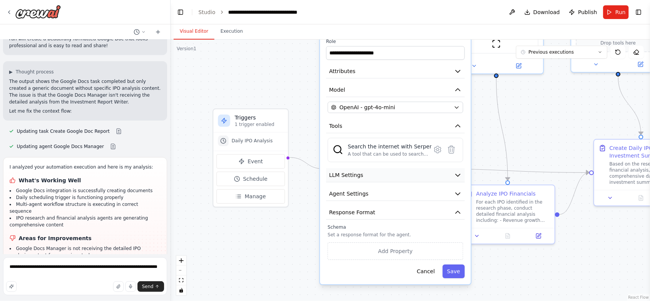
click at [365, 179] on button "LLM Settings" at bounding box center [395, 175] width 139 height 14
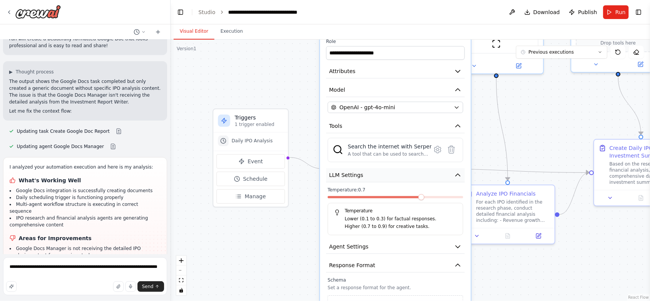
click at [354, 179] on button "LLM Settings" at bounding box center [395, 175] width 139 height 14
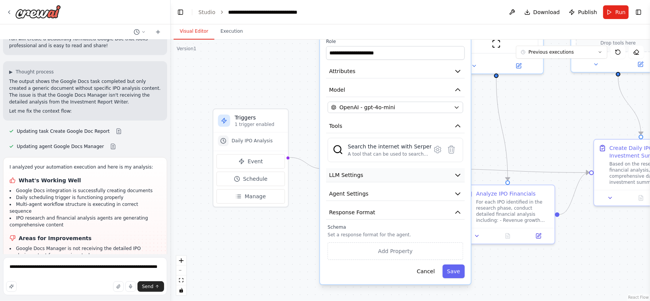
click at [356, 177] on span "LLM Settings" at bounding box center [346, 175] width 34 height 8
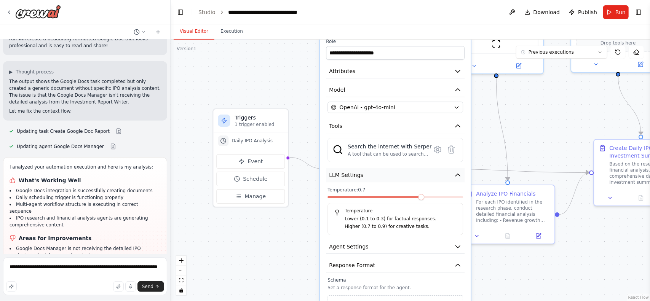
click at [460, 176] on icon "button" at bounding box center [458, 175] width 8 height 8
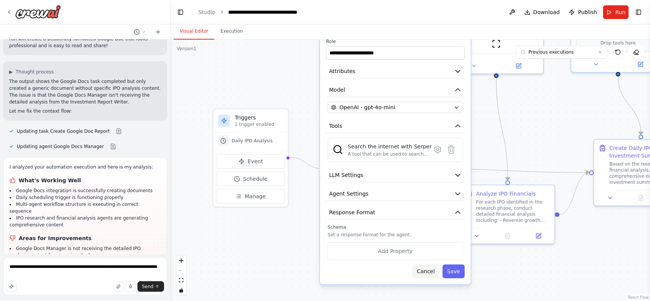
click at [424, 272] on button "Cancel" at bounding box center [426, 272] width 27 height 14
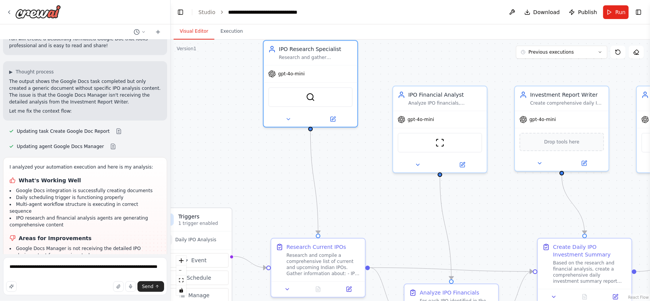
drag, startPoint x: 307, startPoint y: 111, endPoint x: 270, endPoint y: 202, distance: 97.9
click at [270, 202] on div ".deletable-edge-delete-btn { width: 20px; height: 20px; border: 0px solid #ffff…" at bounding box center [411, 171] width 480 height 262
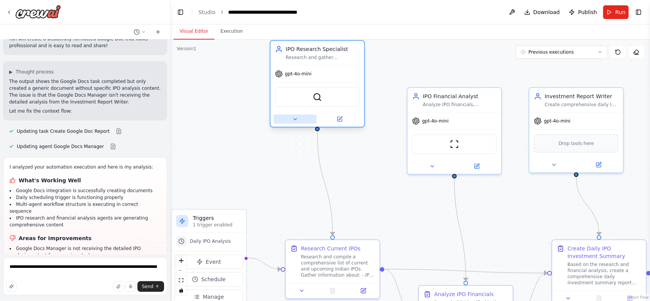
drag, startPoint x: 280, startPoint y: 115, endPoint x: 275, endPoint y: 118, distance: 5.3
click at [275, 118] on div at bounding box center [318, 119] width 94 height 15
click at [401, 195] on div ".deletable-edge-delete-btn { width: 20px; height: 20px; border: 0px solid #ffff…" at bounding box center [411, 171] width 480 height 262
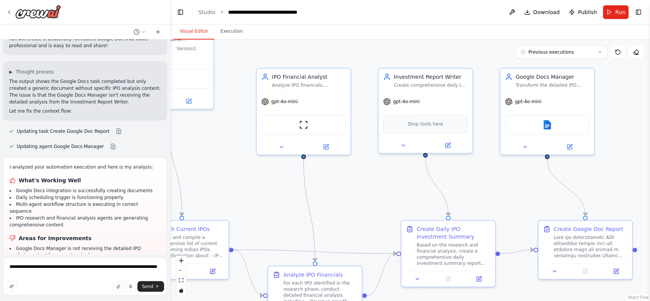
drag, startPoint x: 525, startPoint y: 232, endPoint x: 354, endPoint y: 213, distance: 171.3
click at [355, 217] on div ".deletable-edge-delete-btn { width: 20px; height: 20px; border: 0px solid #ffff…" at bounding box center [411, 171] width 480 height 262
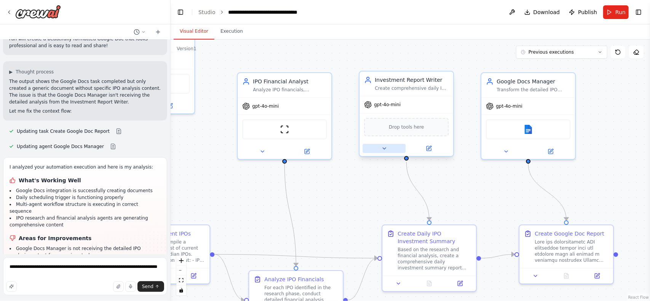
click at [386, 151] on icon at bounding box center [384, 149] width 6 height 6
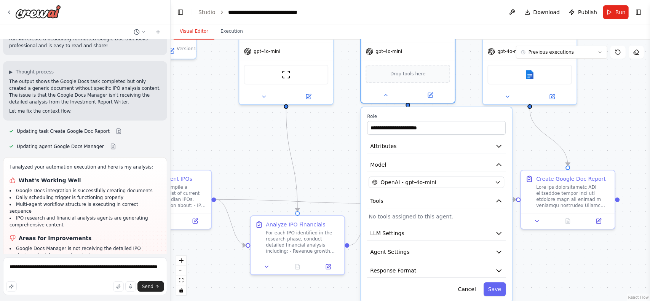
drag, startPoint x: 337, startPoint y: 218, endPoint x: 359, endPoint y: 169, distance: 54.2
click at [338, 163] on div ".deletable-edge-delete-btn { width: 20px; height: 20px; border: 0px solid #ffff…" at bounding box center [411, 171] width 480 height 262
click at [475, 203] on button "Tools" at bounding box center [436, 201] width 139 height 14
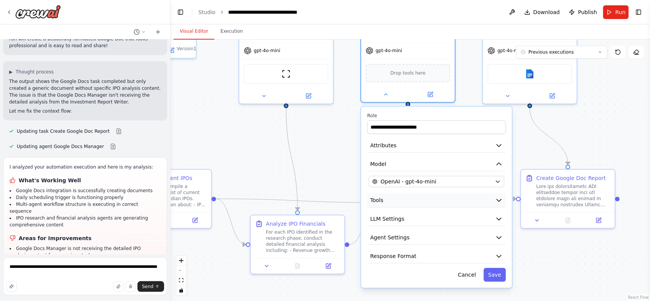
click at [475, 203] on button "Tools" at bounding box center [436, 201] width 139 height 14
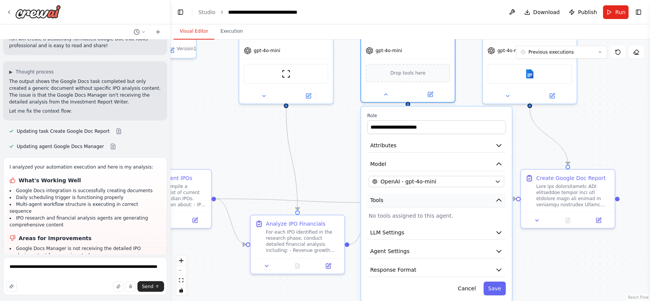
click at [475, 203] on button "Tools" at bounding box center [436, 201] width 139 height 14
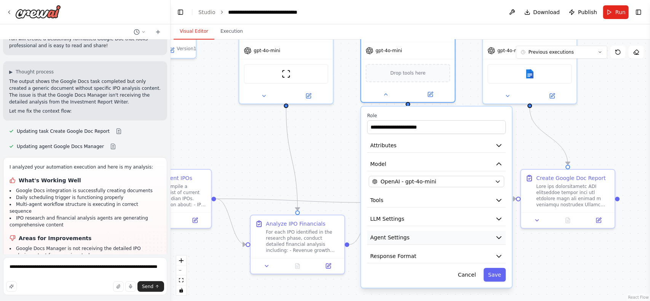
click at [434, 240] on button "Agent Settings" at bounding box center [436, 238] width 139 height 14
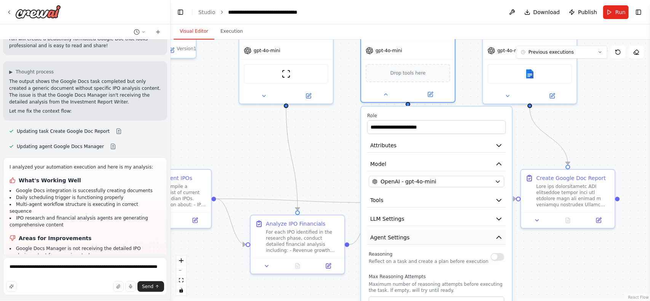
click at [434, 238] on button "Agent Settings" at bounding box center [436, 238] width 139 height 14
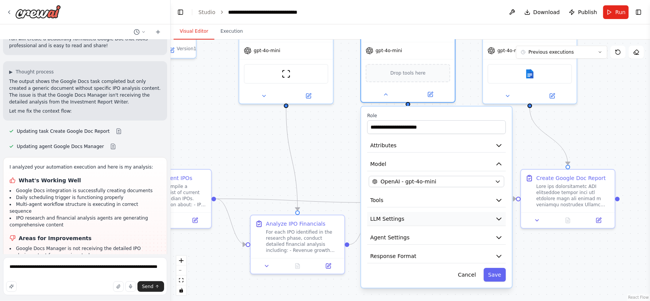
click at [446, 218] on button "LLM Settings" at bounding box center [436, 219] width 139 height 14
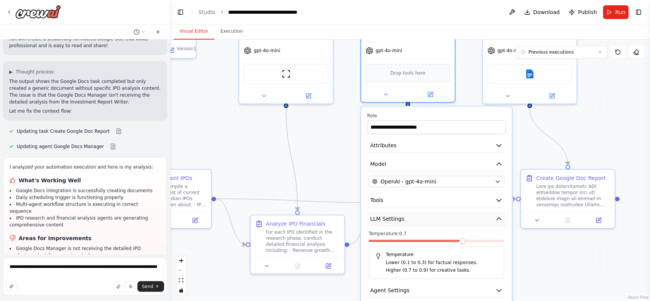
click at [446, 218] on button "LLM Settings" at bounding box center [436, 219] width 139 height 14
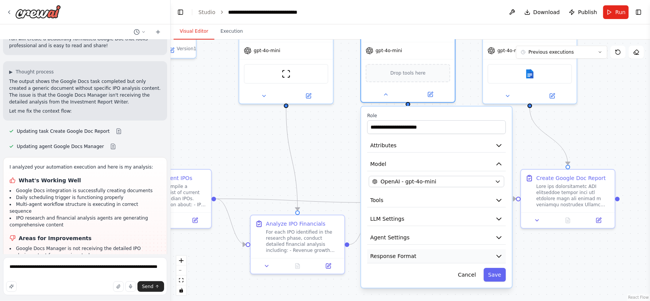
click at [423, 258] on button "Response Format" at bounding box center [436, 257] width 139 height 14
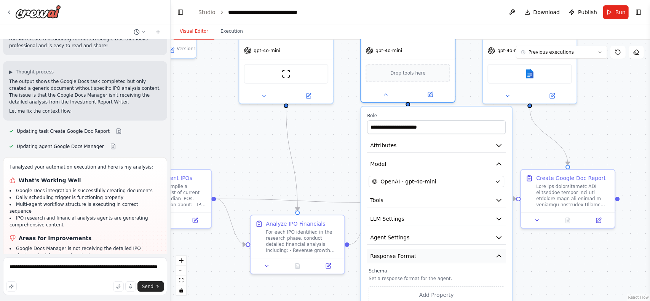
click at [423, 258] on button "Response Format" at bounding box center [436, 257] width 139 height 14
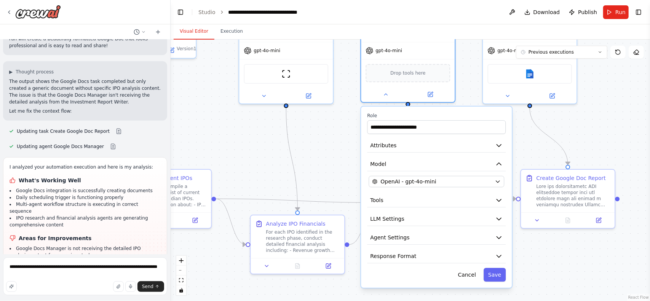
click at [335, 157] on div ".deletable-edge-delete-btn { width: 20px; height: 20px; border: 0px solid #ffff…" at bounding box center [411, 171] width 480 height 262
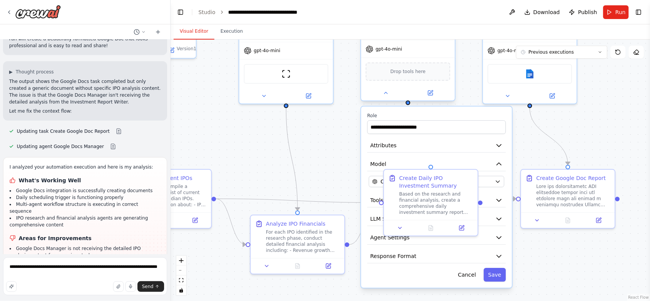
click at [388, 99] on div at bounding box center [408, 92] width 94 height 15
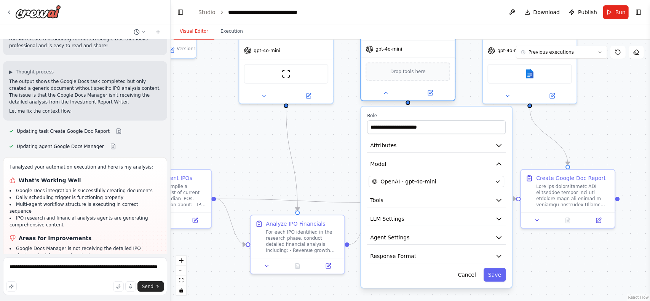
click at [386, 99] on div at bounding box center [408, 92] width 94 height 15
click at [386, 95] on icon at bounding box center [386, 93] width 6 height 6
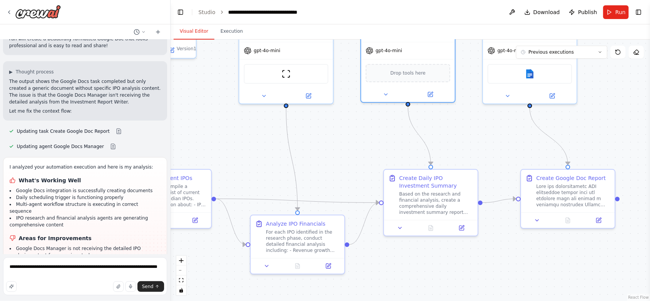
click at [351, 113] on div ".deletable-edge-delete-btn { width: 20px; height: 20px; border: 0px solid #ffff…" at bounding box center [411, 171] width 480 height 262
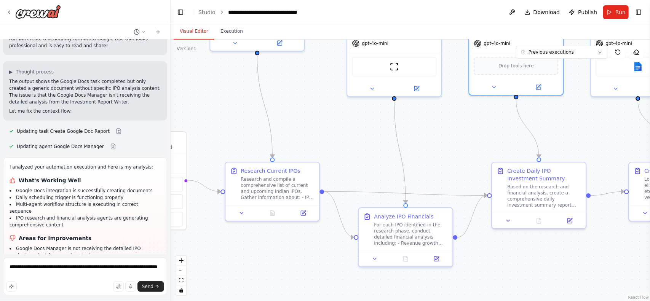
drag, startPoint x: 329, startPoint y: 166, endPoint x: 438, endPoint y: 157, distance: 108.9
click at [438, 157] on div ".deletable-edge-delete-btn { width: 20px; height: 20px; border: 0px solid #ffff…" at bounding box center [411, 171] width 480 height 262
click at [46, 272] on textarea "**********" at bounding box center [85, 277] width 164 height 38
click at [92, 266] on textarea "**********" at bounding box center [85, 277] width 164 height 38
type textarea "**********"
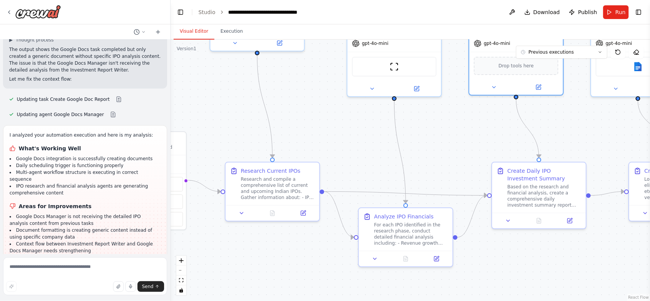
scroll to position [2301, 0]
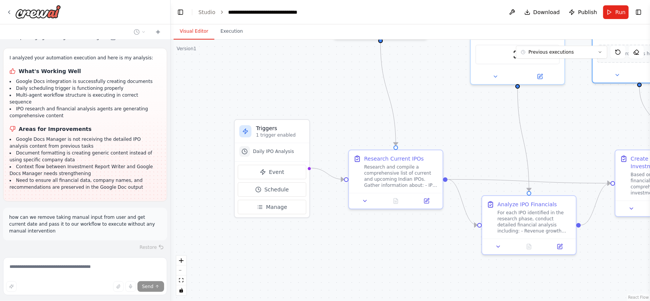
drag, startPoint x: 237, startPoint y: 122, endPoint x: 391, endPoint y: 112, distance: 154.6
click at [391, 112] on div ".deletable-edge-delete-btn { width: 20px; height: 20px; border: 0px solid #ffff…" at bounding box center [411, 171] width 480 height 262
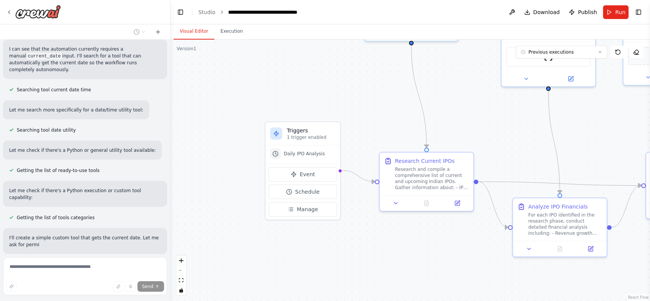
scroll to position [2628, 0]
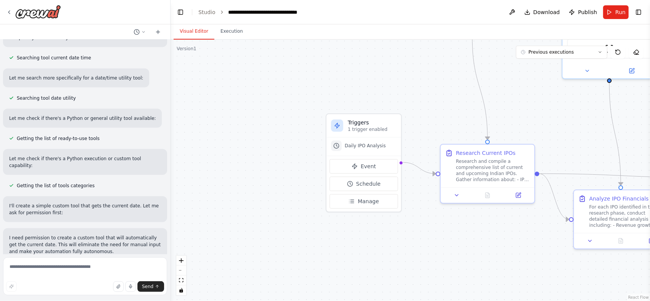
drag, startPoint x: 210, startPoint y: 140, endPoint x: 271, endPoint y: 132, distance: 61.5
click at [271, 132] on div ".deletable-edge-delete-btn { width: 20px; height: 20px; border: 0px solid #ffff…" at bounding box center [411, 171] width 480 height 262
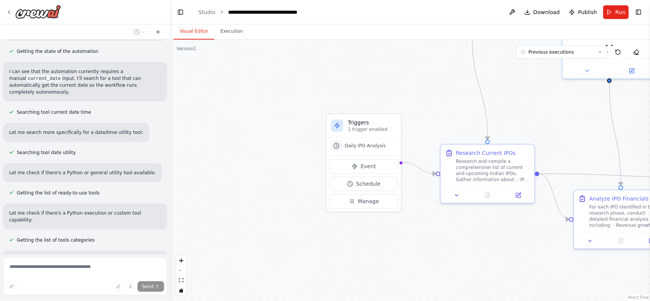
scroll to position [2628, 0]
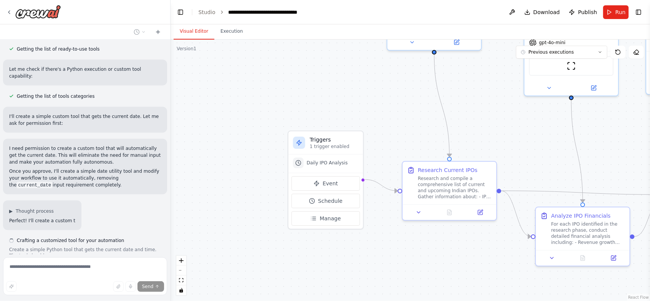
drag, startPoint x: 245, startPoint y: 154, endPoint x: 207, endPoint y: 171, distance: 42.5
click at [207, 171] on div ".deletable-edge-delete-btn { width: 20px; height: 20px; border: 0px solid #ffff…" at bounding box center [411, 171] width 480 height 262
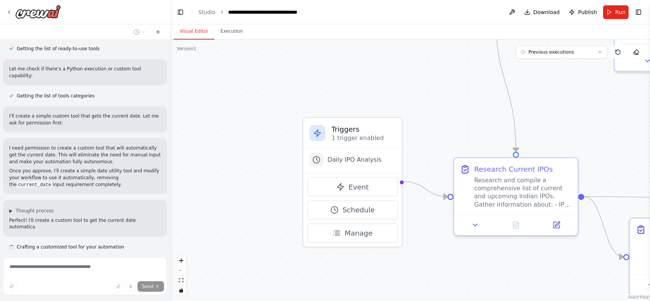
scroll to position [2750, 0]
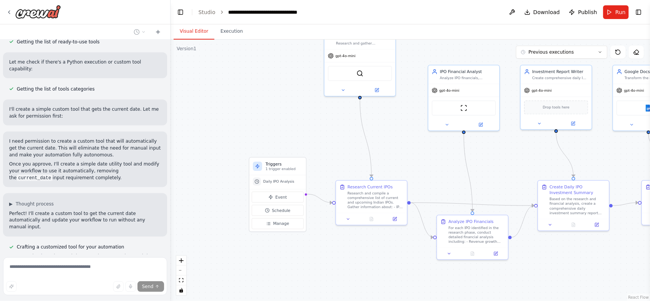
drag, startPoint x: 338, startPoint y: 252, endPoint x: 311, endPoint y: 264, distance: 30.0
click at [312, 265] on div ".deletable-edge-delete-btn { width: 20px; height: 20px; border: 0px solid #ffff…" at bounding box center [411, 171] width 480 height 262
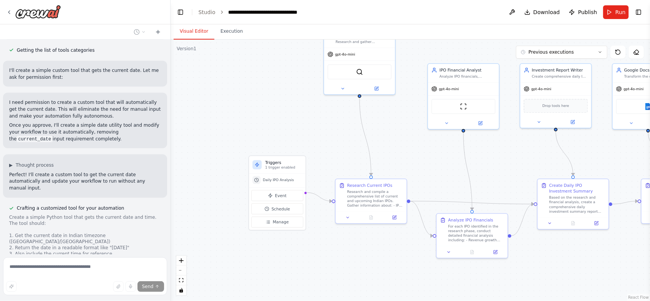
scroll to position [2790, 0]
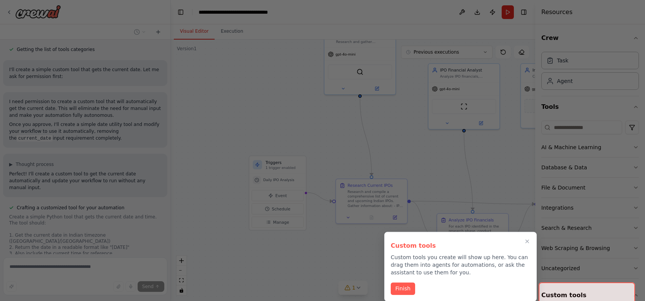
click at [405, 284] on button "Finish" at bounding box center [403, 289] width 24 height 13
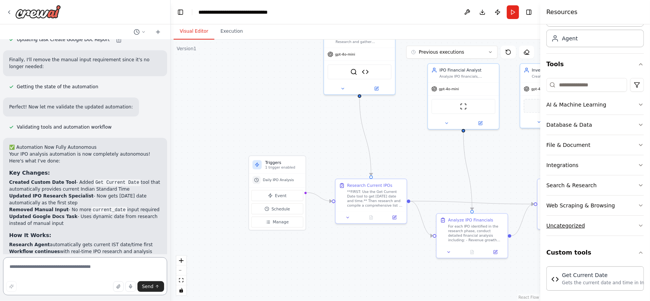
scroll to position [3238, 0]
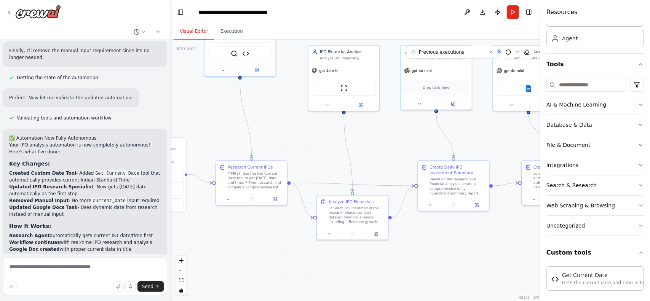
drag, startPoint x: 334, startPoint y: 134, endPoint x: 214, endPoint y: 116, distance: 121.0
click at [214, 116] on div ".deletable-edge-delete-btn { width: 20px; height: 20px; border: 0px solid #ffff…" at bounding box center [356, 171] width 370 height 262
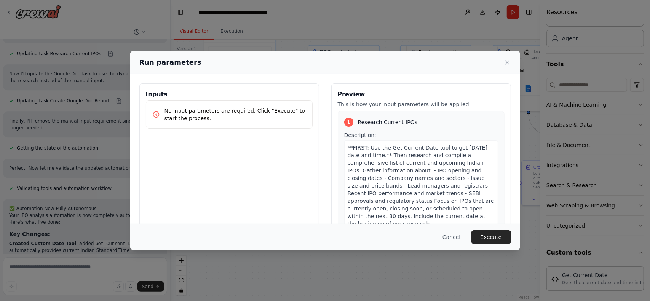
scroll to position [3176, 0]
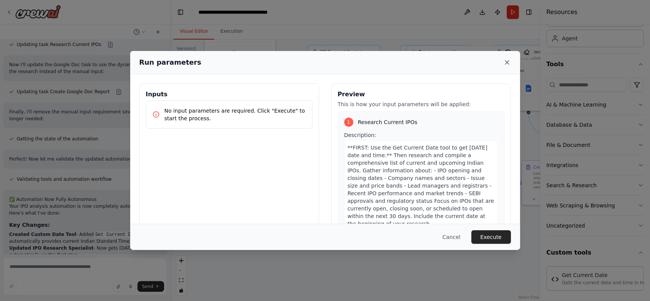
click at [507, 64] on icon at bounding box center [508, 63] width 8 height 8
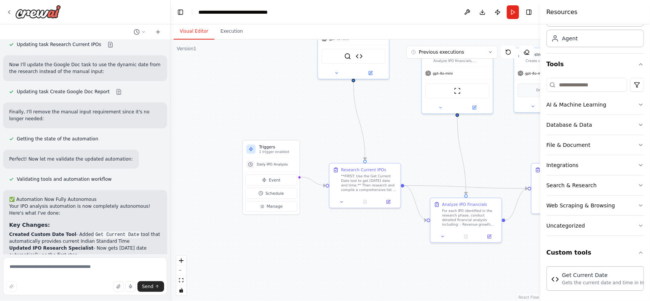
drag, startPoint x: 288, startPoint y: 229, endPoint x: 431, endPoint y: 232, distance: 142.5
click at [431, 232] on div ".deletable-edge-delete-btn { width: 20px; height: 20px; border: 0px solid #ffff…" at bounding box center [356, 171] width 370 height 262
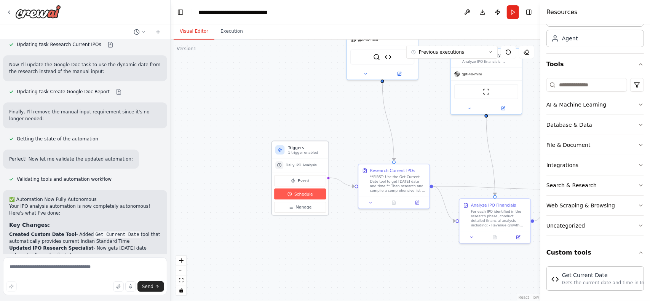
click at [306, 191] on span "Schedule" at bounding box center [304, 194] width 19 height 6
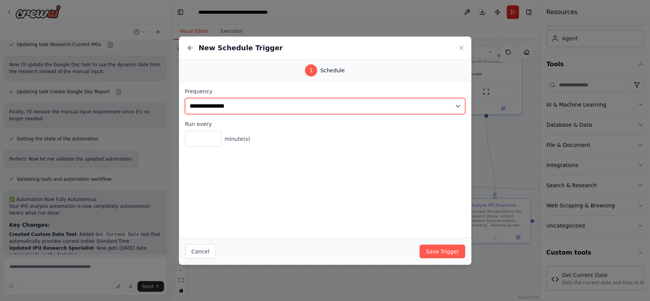
click at [227, 105] on select "**********" at bounding box center [325, 106] width 280 height 16
click at [220, 109] on select "**********" at bounding box center [325, 106] width 280 height 16
click at [250, 107] on select "**********" at bounding box center [325, 106] width 280 height 16
select select "*****"
click at [185, 98] on select "**********" at bounding box center [325, 106] width 280 height 16
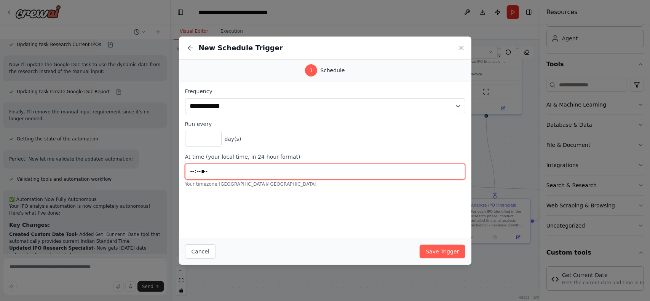
click at [224, 170] on input "*****" at bounding box center [325, 172] width 280 height 16
click at [191, 171] on input "*****" at bounding box center [325, 172] width 280 height 16
type input "*****"
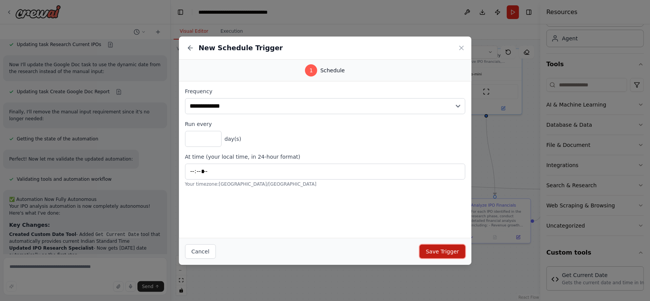
click at [436, 253] on button "Save Trigger" at bounding box center [442, 252] width 45 height 14
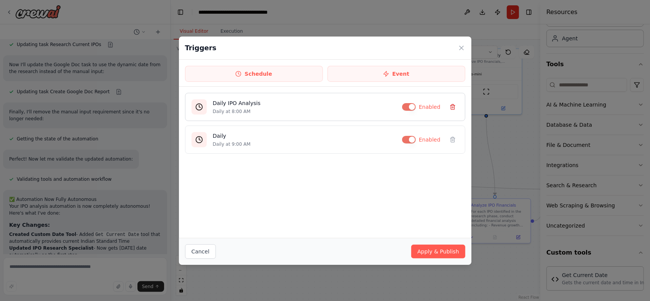
click at [451, 104] on icon at bounding box center [453, 107] width 6 height 6
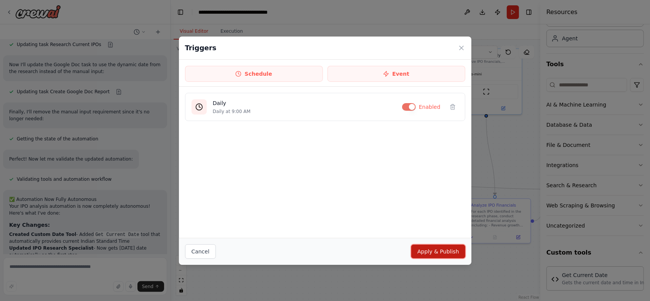
click at [436, 251] on button "Apply & Publish" at bounding box center [438, 252] width 54 height 14
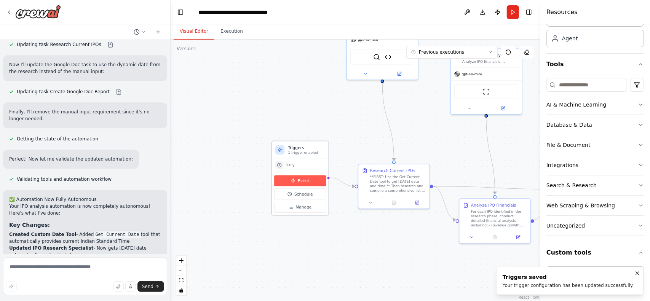
click at [309, 182] on button "Event" at bounding box center [300, 181] width 52 height 11
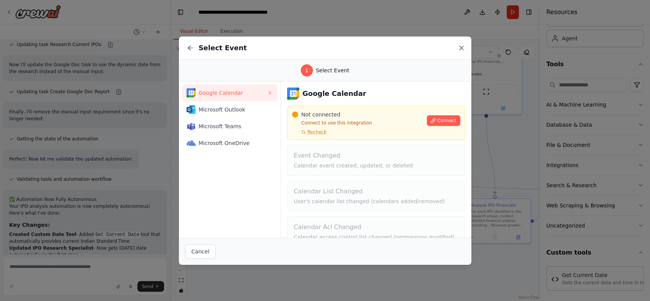
click at [458, 46] on icon at bounding box center [462, 48] width 8 height 8
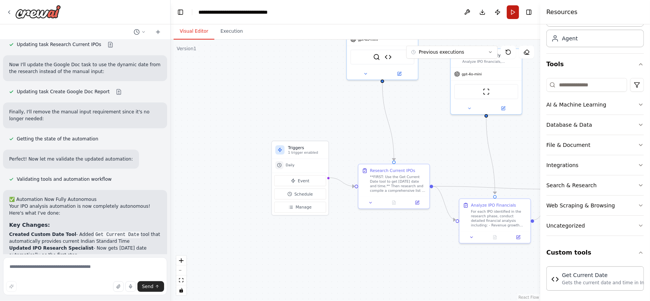
click at [515, 13] on button "Run" at bounding box center [513, 12] width 12 height 14
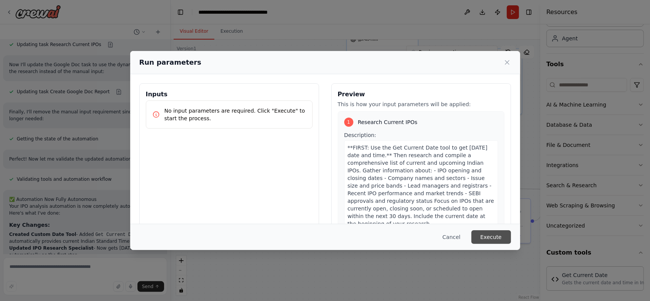
click at [486, 233] on button "Execute" at bounding box center [492, 238] width 40 height 14
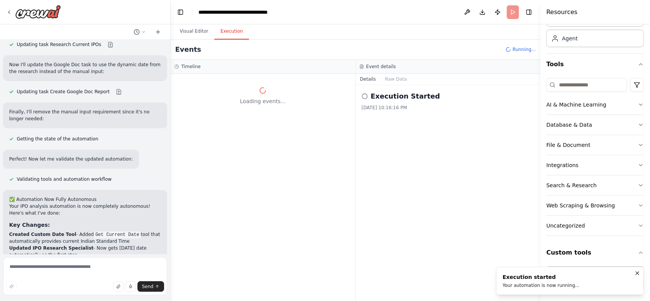
scroll to position [0, 0]
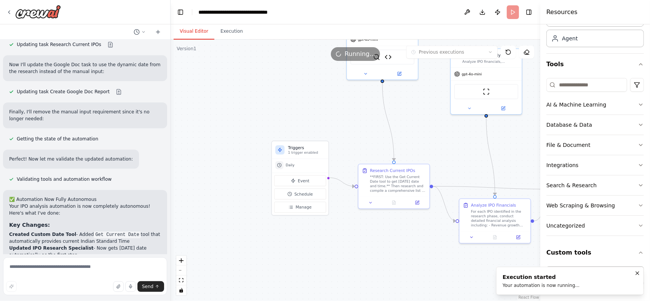
click at [202, 35] on button "Visual Editor" at bounding box center [194, 32] width 41 height 16
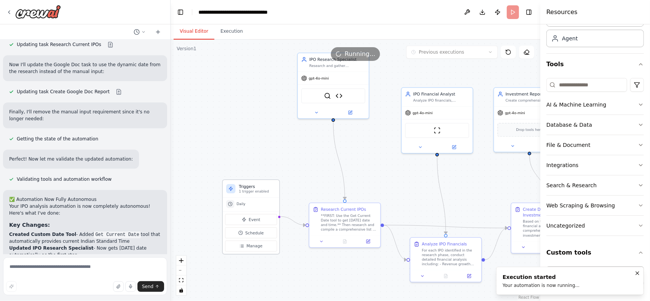
drag, startPoint x: 313, startPoint y: 111, endPoint x: 254, endPoint y: 182, distance: 92.0
click at [264, 151] on div ".deletable-edge-delete-btn { width: 20px; height: 20px; border: 0px solid #ffff…" at bounding box center [356, 171] width 370 height 262
click at [220, 164] on div ".deletable-edge-delete-btn { width: 20px; height: 20px; border: 0px solid #ffff…" at bounding box center [356, 171] width 370 height 262
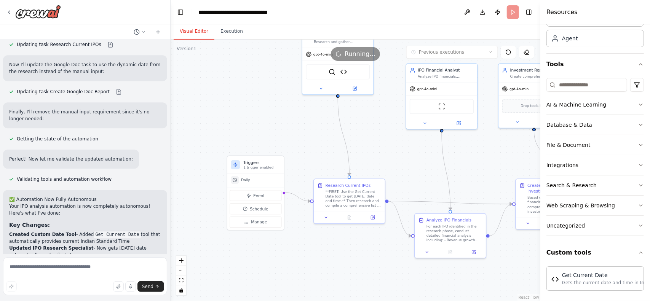
drag, startPoint x: 377, startPoint y: 219, endPoint x: 404, endPoint y: 169, distance: 56.6
click at [404, 169] on div ".deletable-edge-delete-btn { width: 20px; height: 20px; border: 0px solid #ffff…" at bounding box center [356, 171] width 370 height 262
click at [258, 222] on span "Manage" at bounding box center [258, 222] width 16 height 6
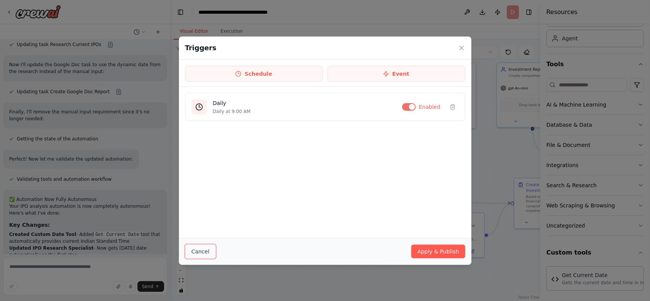
click at [198, 251] on button "Cancel" at bounding box center [200, 252] width 31 height 14
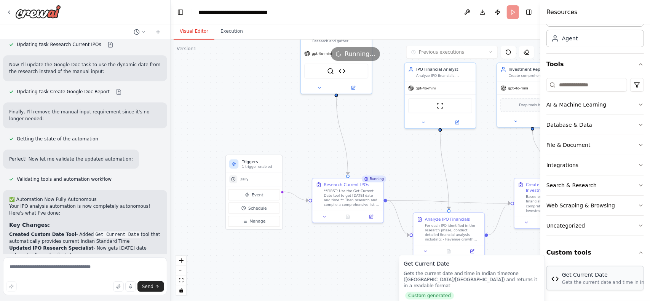
click at [575, 285] on div "Get Current Date Gets the current date and time in Indian timezone (Asia/Kolkat…" at bounding box center [596, 278] width 98 height 24
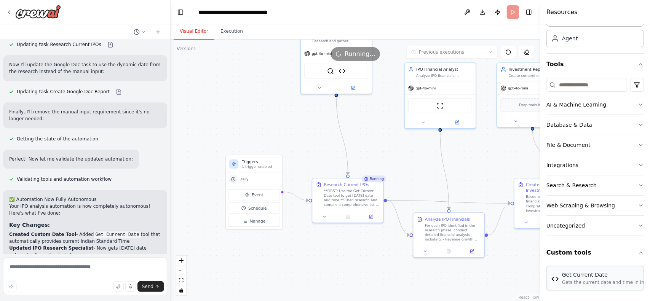
click at [563, 282] on div "Gets the current date and time in Indian timezone (Asia/Kolkata) and returns it…" at bounding box center [612, 283] width 101 height 6
click at [555, 280] on img at bounding box center [556, 279] width 8 height 8
click at [626, 251] on button "Custom tools" at bounding box center [596, 252] width 98 height 21
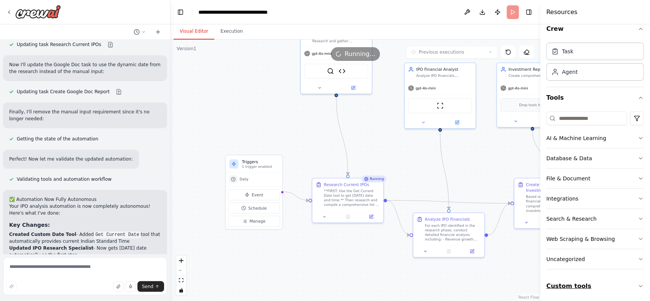
click at [568, 285] on button "Custom tools" at bounding box center [596, 286] width 98 height 21
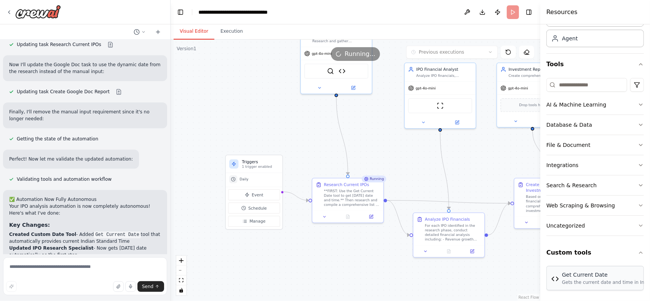
click at [568, 285] on div "Get Current Date Gets the current date and time in Indian timezone (Asia/Kolkat…" at bounding box center [596, 278] width 98 height 24
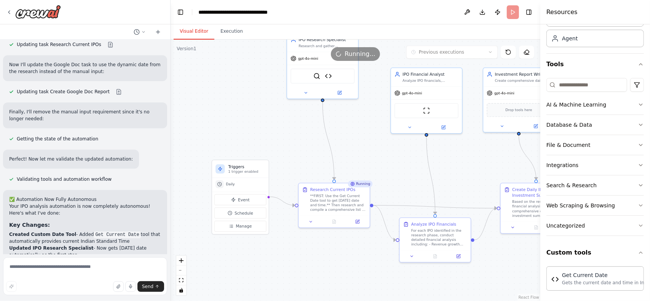
drag, startPoint x: 335, startPoint y: 257, endPoint x: 304, endPoint y: 264, distance: 31.2
click at [304, 264] on div ".deletable-edge-delete-btn { width: 20px; height: 20px; border: 0px solid #ffff…" at bounding box center [356, 171] width 370 height 262
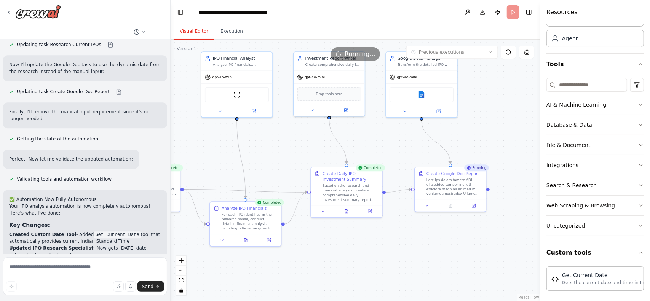
drag, startPoint x: 309, startPoint y: 159, endPoint x: 194, endPoint y: 145, distance: 116.3
click at [178, 144] on div ".deletable-edge-delete-btn { width: 20px; height: 20px; border: 0px solid #ffff…" at bounding box center [356, 171] width 370 height 262
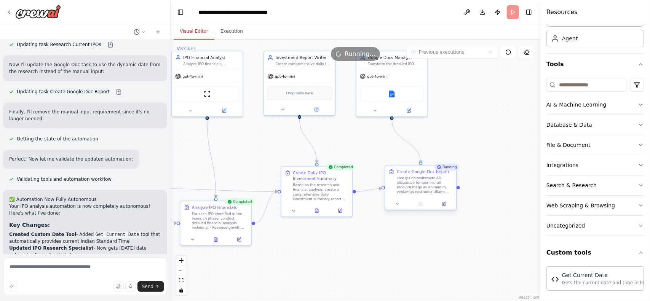
click at [409, 181] on div at bounding box center [425, 185] width 56 height 19
click at [224, 34] on button "Execution" at bounding box center [232, 32] width 35 height 16
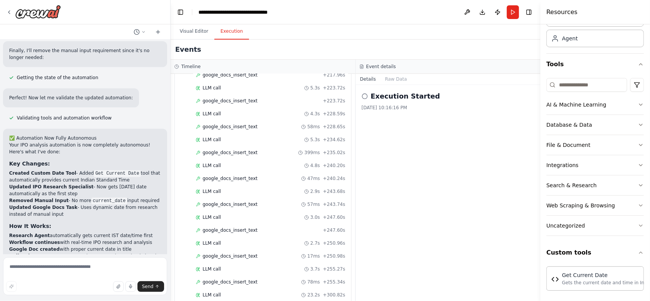
scroll to position [1019, 0]
click at [59, 275] on textarea at bounding box center [85, 277] width 164 height 38
click at [48, 269] on textarea at bounding box center [85, 277] width 164 height 38
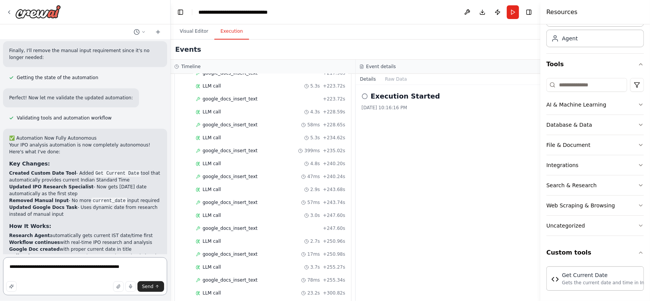
type textarea "**********"
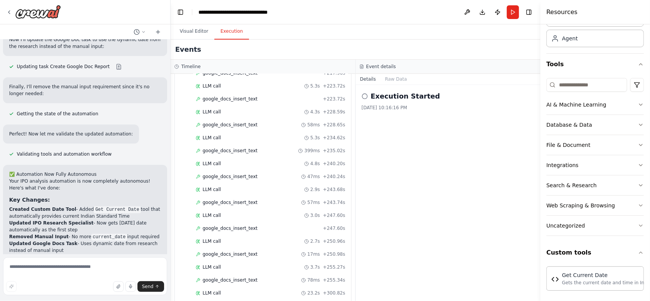
scroll to position [3243, 0]
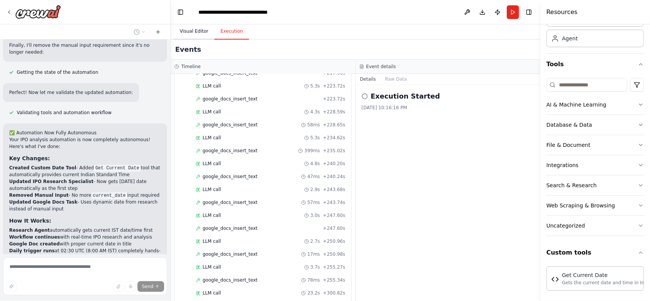
click at [201, 32] on button "Visual Editor" at bounding box center [194, 32] width 41 height 16
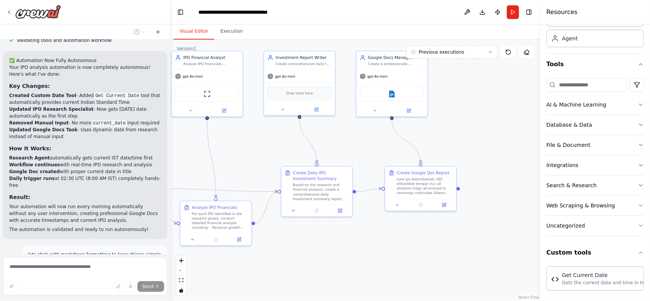
scroll to position [3316, 0]
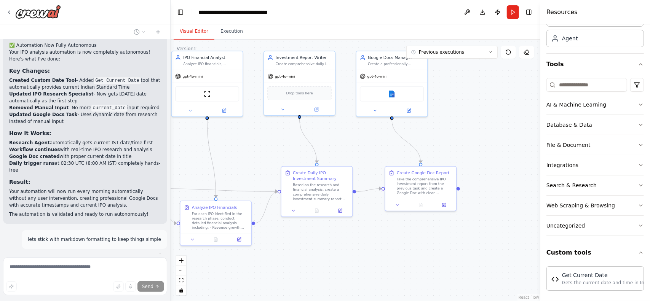
drag, startPoint x: 469, startPoint y: 166, endPoint x: 466, endPoint y: 174, distance: 8.4
click at [466, 174] on div ".deletable-edge-delete-btn { width: 20px; height: 20px; border: 0px solid #ffff…" at bounding box center [356, 171] width 370 height 262
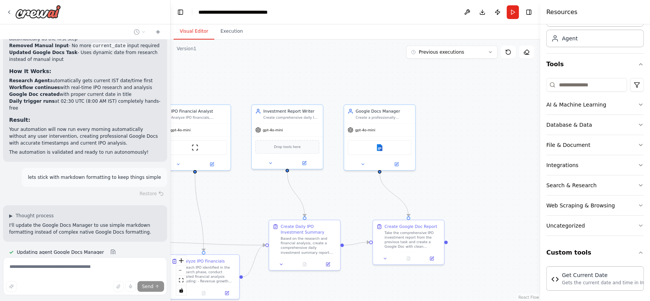
scroll to position [3393, 0]
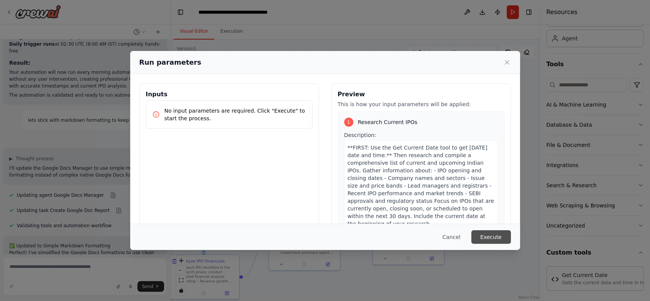
scroll to position [3457, 0]
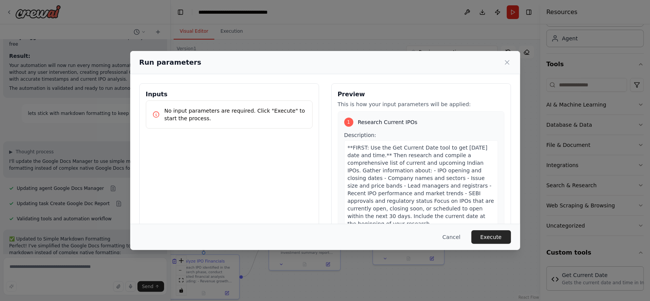
drag, startPoint x: 495, startPoint y: 234, endPoint x: 432, endPoint y: 235, distance: 62.5
click at [494, 234] on button "Execute" at bounding box center [492, 238] width 40 height 14
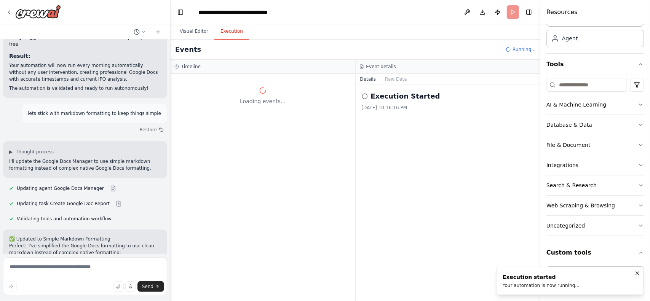
scroll to position [3464, 0]
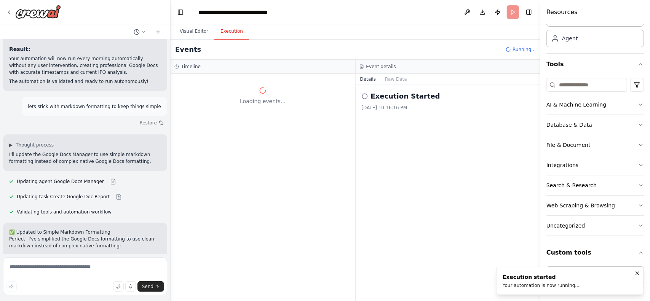
click at [101, 229] on div "✅ Updated to Simple Markdown Formatting Perfect! I've simplified the Google Doc…" at bounding box center [85, 307] width 152 height 157
drag, startPoint x: 8, startPoint y: 214, endPoint x: 129, endPoint y: 247, distance: 125.4
click at [129, 247] on div "✅ Updated to Simple Markdown Formatting Perfect! I've simplified the Google Doc…" at bounding box center [85, 307] width 164 height 169
click at [131, 243] on div "✅ Updated to Simple Markdown Formatting Perfect! I've simplified the Google Doc…" at bounding box center [85, 307] width 164 height 169
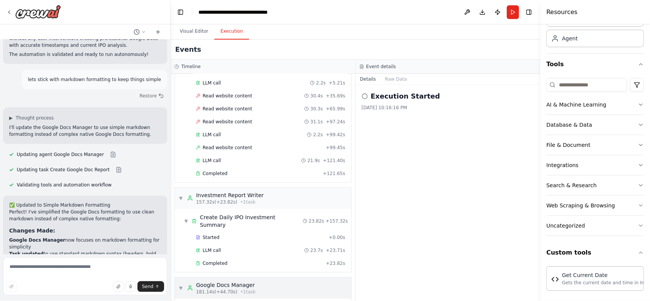
scroll to position [435, 0]
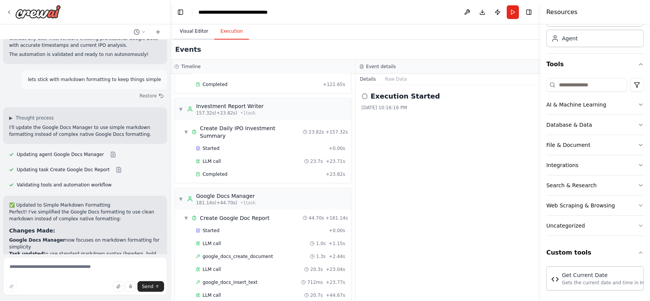
drag, startPoint x: 179, startPoint y: 37, endPoint x: 185, endPoint y: 35, distance: 6.4
click at [181, 35] on button "Visual Editor" at bounding box center [194, 32] width 41 height 16
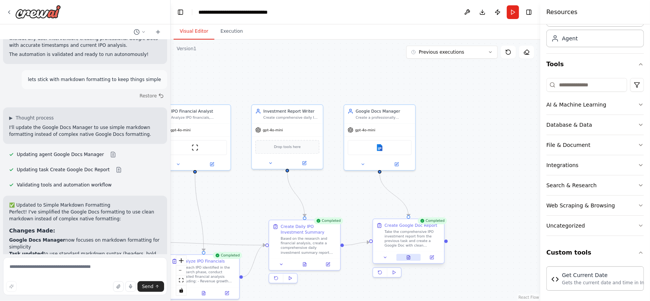
click at [411, 261] on button at bounding box center [409, 257] width 24 height 7
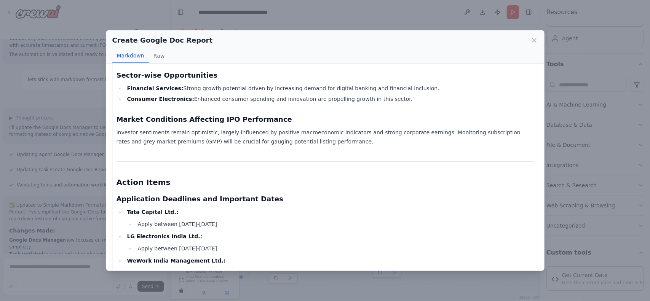
scroll to position [979, 0]
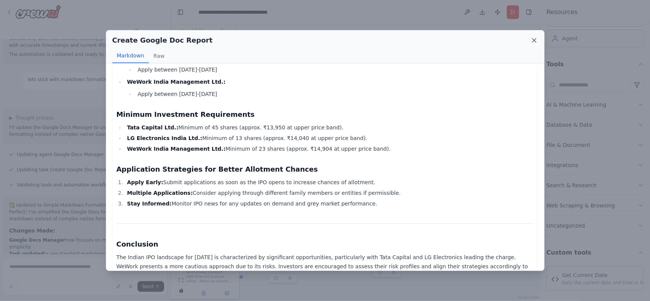
click at [531, 41] on icon at bounding box center [535, 41] width 8 height 8
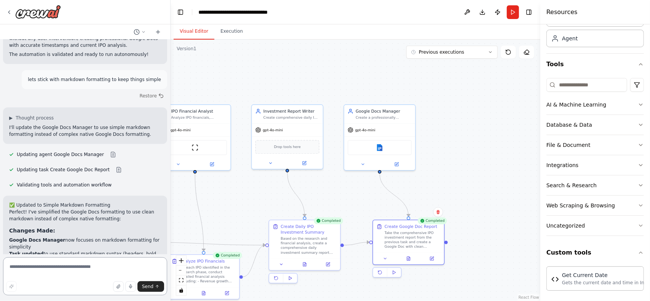
click at [66, 276] on textarea at bounding box center [85, 277] width 164 height 38
type textarea "***"
click at [119, 269] on textarea at bounding box center [85, 277] width 164 height 38
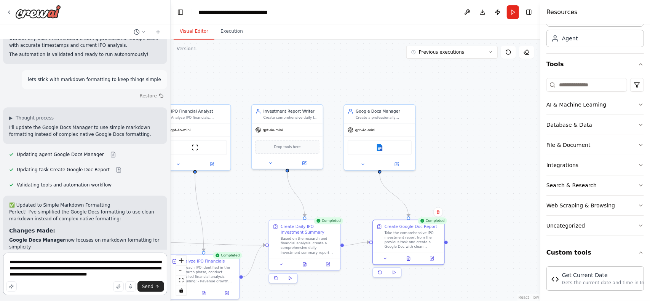
type textarea "**********"
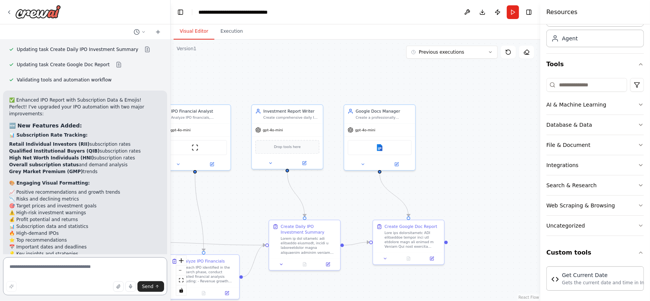
scroll to position [4011, 0]
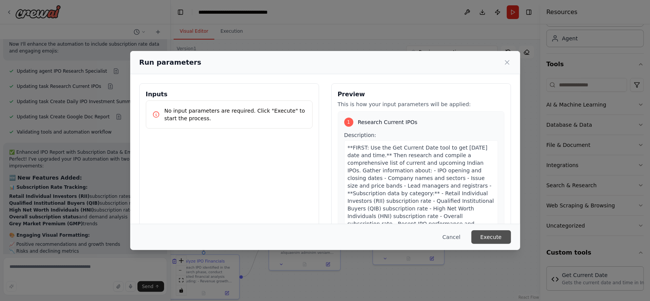
click at [496, 239] on button "Execute" at bounding box center [492, 238] width 40 height 14
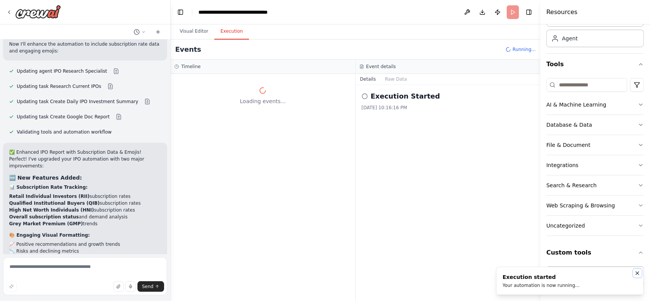
click at [638, 271] on icon "Notifications (F8)" at bounding box center [638, 274] width 6 height 6
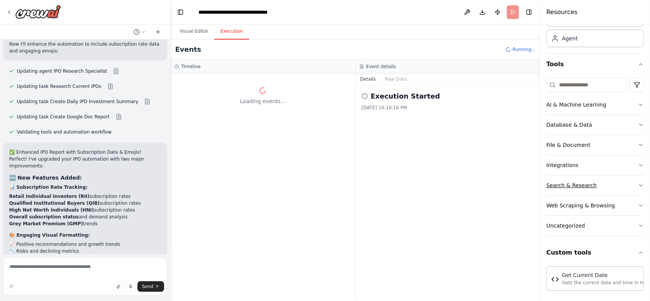
click at [572, 186] on div "Search & Research" at bounding box center [572, 186] width 50 height 8
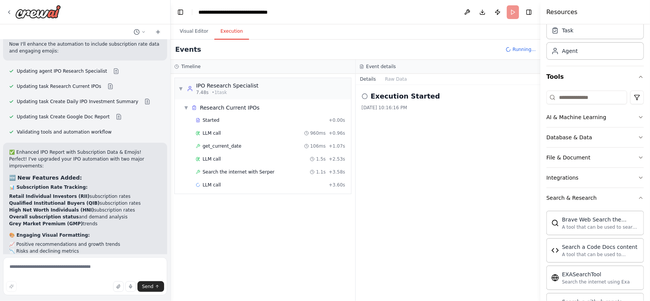
scroll to position [5, 0]
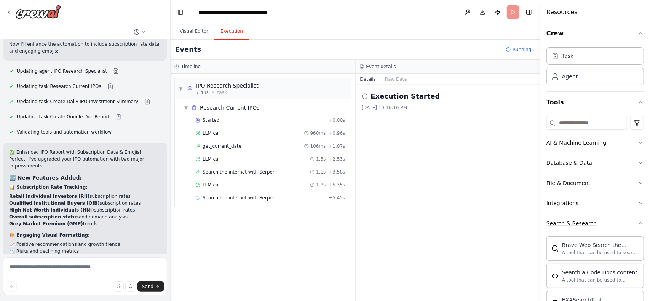
click at [572, 223] on div "Search & Research" at bounding box center [572, 224] width 50 height 8
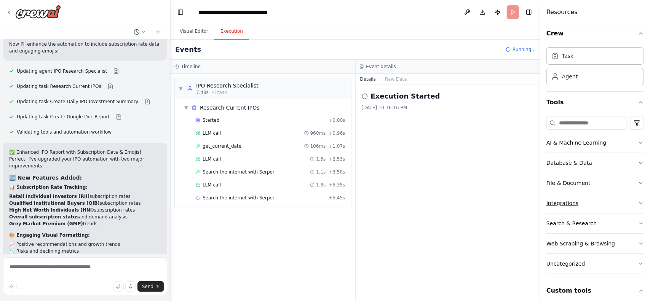
click at [575, 202] on div "Integrations" at bounding box center [563, 204] width 32 height 8
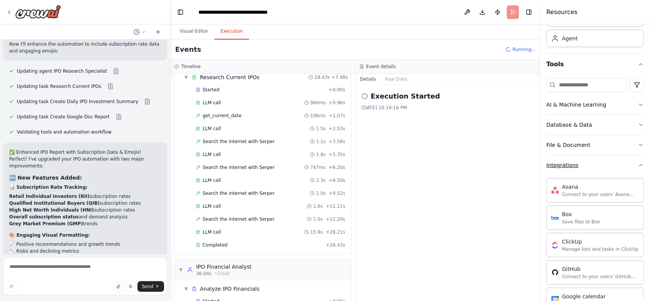
scroll to position [31, 0]
click at [568, 168] on div "Integrations" at bounding box center [563, 166] width 32 height 8
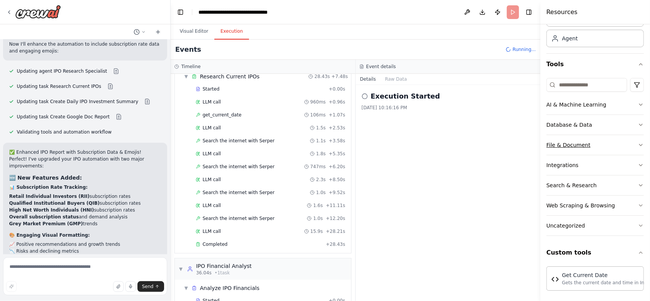
click at [572, 141] on div "File & Document" at bounding box center [569, 145] width 44 height 8
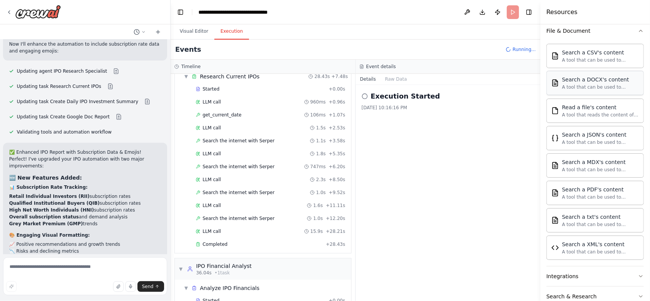
scroll to position [5, 0]
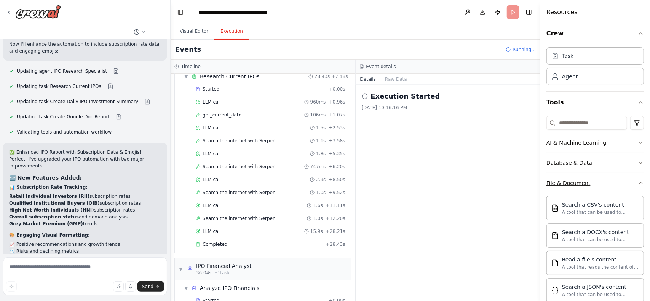
click at [573, 181] on div "File & Document" at bounding box center [569, 183] width 44 height 8
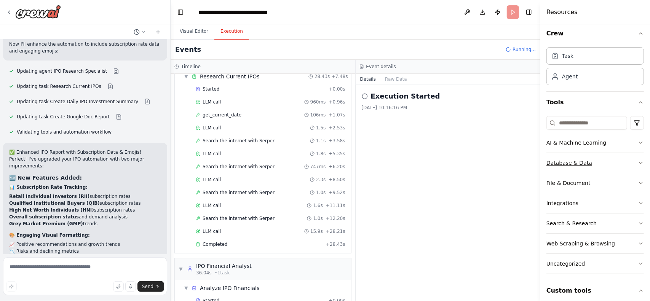
click at [574, 159] on div "Database & Data" at bounding box center [570, 163] width 46 height 8
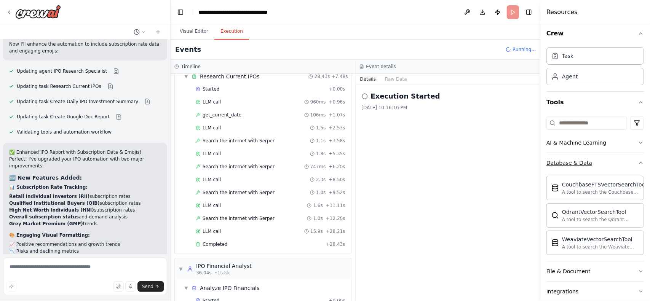
click at [574, 160] on div "Database & Data" at bounding box center [570, 163] width 46 height 8
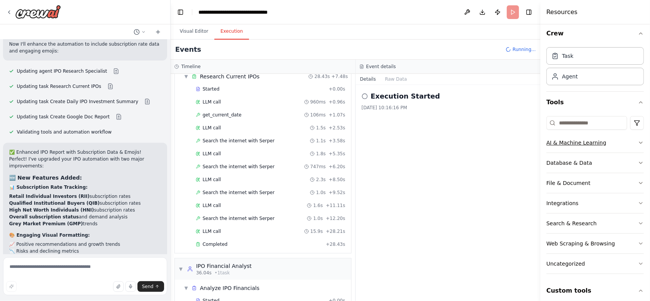
click at [578, 147] on button "AI & Machine Learning" at bounding box center [596, 143] width 98 height 20
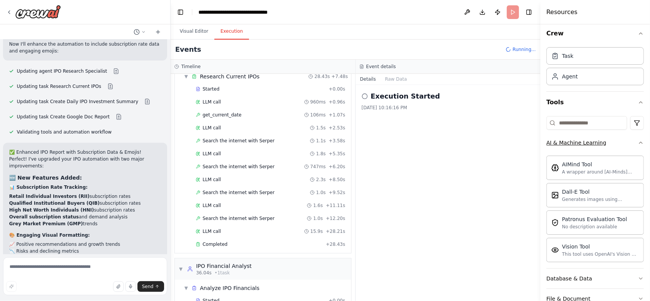
click at [581, 144] on div "AI & Machine Learning" at bounding box center [577, 143] width 60 height 8
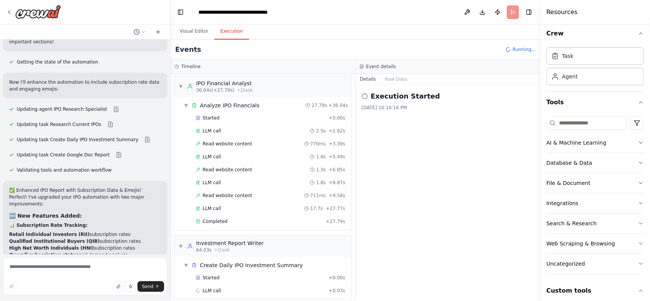
scroll to position [3950, 0]
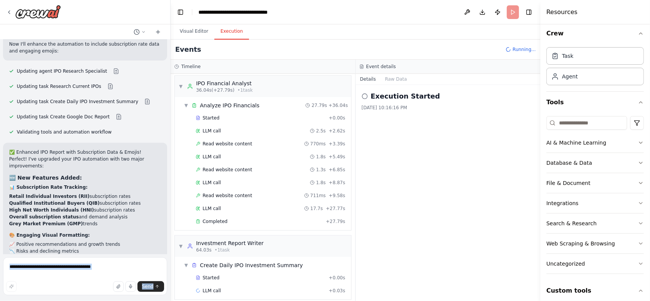
drag, startPoint x: 80, startPoint y: 243, endPoint x: 0, endPoint y: 219, distance: 83.9
click at [0, 219] on div "lets build a automation workflow which can review indian IPOs list and provide …" at bounding box center [85, 150] width 171 height 301
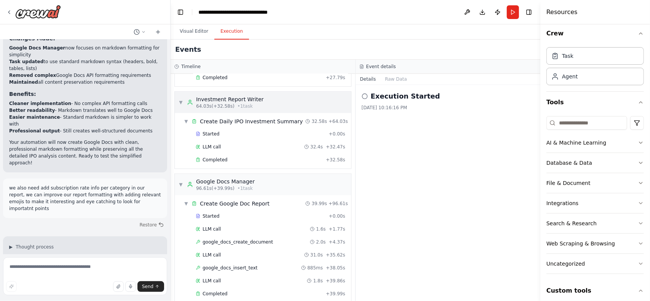
scroll to position [359, 0]
click at [193, 28] on button "Visual Editor" at bounding box center [194, 32] width 41 height 16
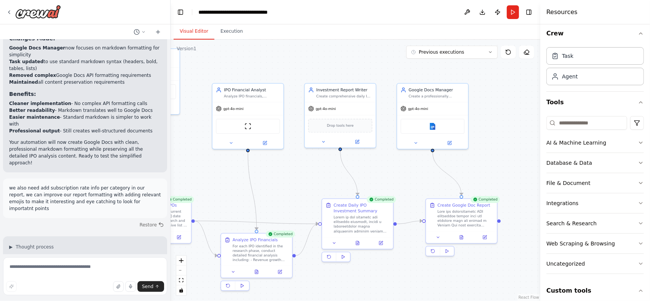
drag, startPoint x: 455, startPoint y: 194, endPoint x: 530, endPoint y: 164, distance: 81.7
click at [530, 164] on div ".deletable-edge-delete-btn { width: 20px; height: 20px; border: 0px solid #ffff…" at bounding box center [356, 171] width 370 height 262
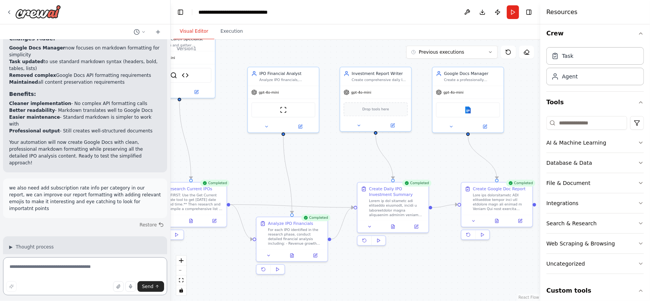
click at [70, 269] on textarea at bounding box center [85, 277] width 164 height 38
click at [60, 272] on textarea "**********" at bounding box center [85, 277] width 164 height 38
click at [153, 269] on textarea "**********" at bounding box center [85, 277] width 164 height 38
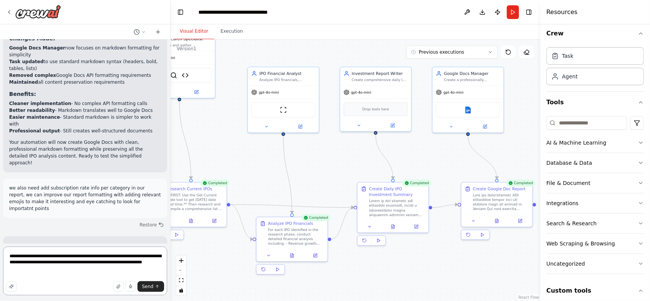
paste textarea "**********"
type textarea "**********"
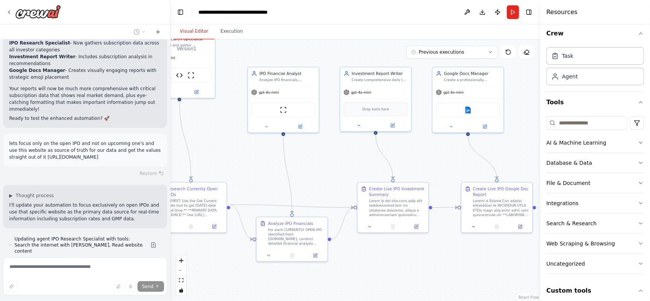
scroll to position [4239, 0]
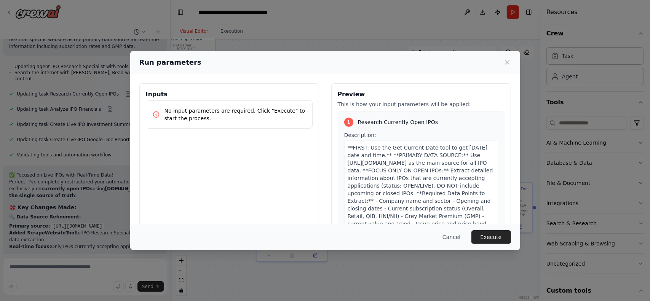
scroll to position [4416, 0]
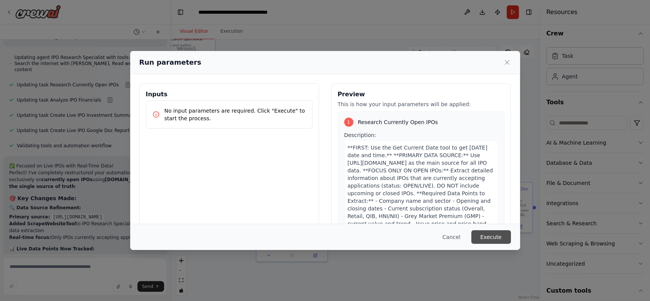
click at [482, 236] on button "Execute" at bounding box center [492, 238] width 40 height 14
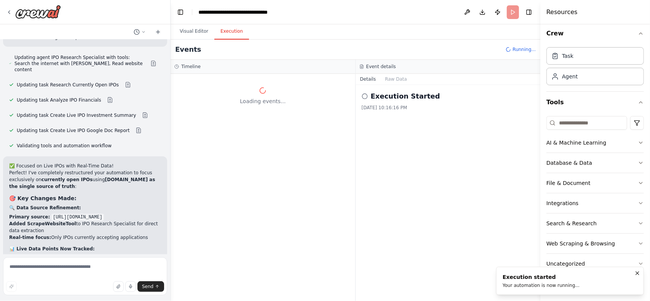
click at [495, 238] on div "Execution Started 10/5/2025, 10:16:16 PM" at bounding box center [448, 193] width 185 height 216
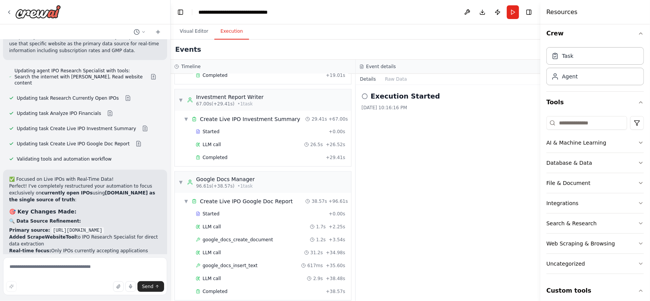
scroll to position [4401, 0]
click at [77, 271] on textarea at bounding box center [85, 277] width 164 height 38
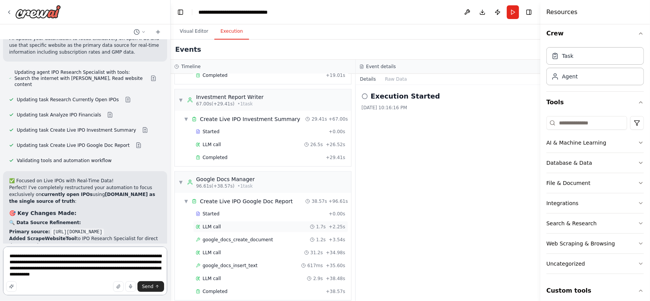
type textarea "**********"
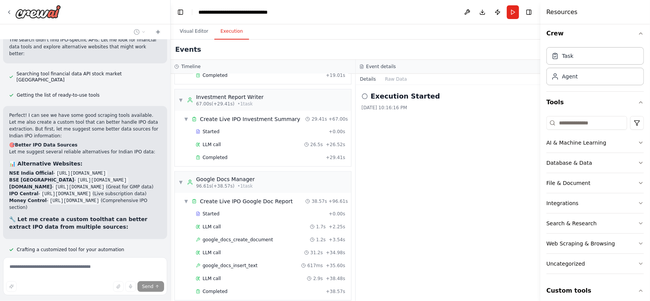
scroll to position [4949, 0]
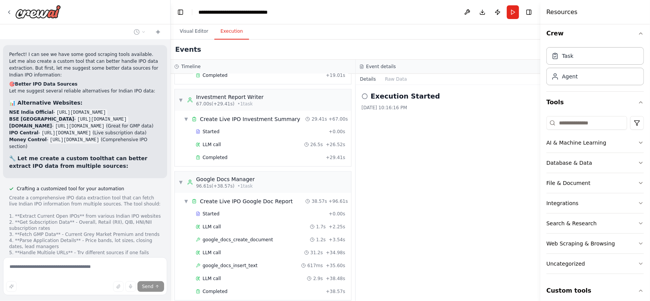
scroll to position [4995, 0]
click at [195, 29] on button "Visual Editor" at bounding box center [194, 32] width 41 height 16
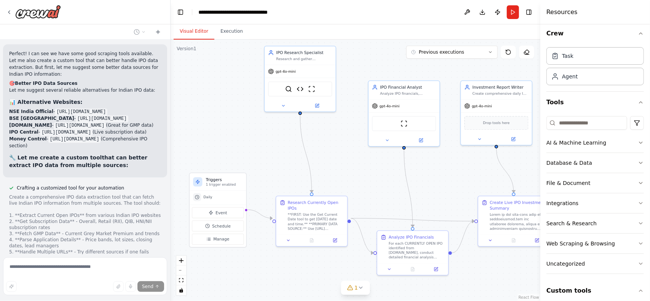
drag, startPoint x: 302, startPoint y: 162, endPoint x: 353, endPoint y: 174, distance: 52.6
click at [353, 174] on div ".deletable-edge-delete-btn { width: 20px; height: 20px; border: 0px solid #ffff…" at bounding box center [356, 171] width 370 height 262
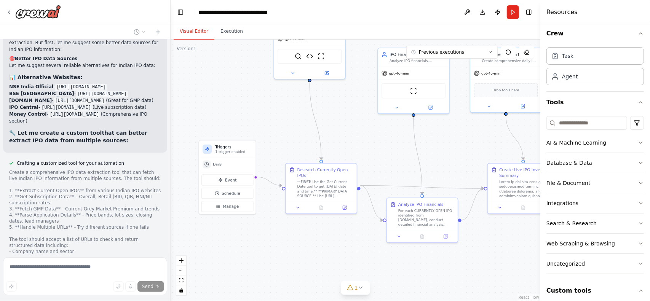
scroll to position [5020, 0]
drag, startPoint x: 405, startPoint y: 178, endPoint x: 489, endPoint y: 170, distance: 84.3
click at [489, 167] on div ".deletable-edge-delete-btn { width: 20px; height: 20px; border: 0px solid #ffff…" at bounding box center [356, 171] width 370 height 262
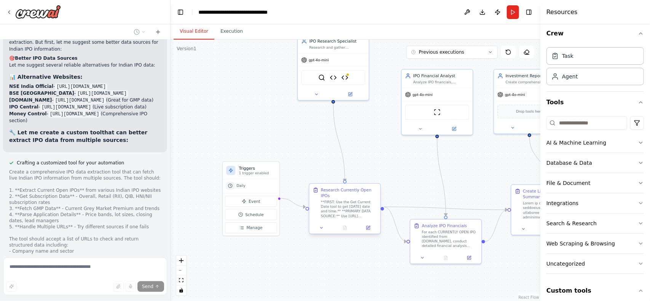
click at [341, 204] on div at bounding box center [349, 209] width 56 height 19
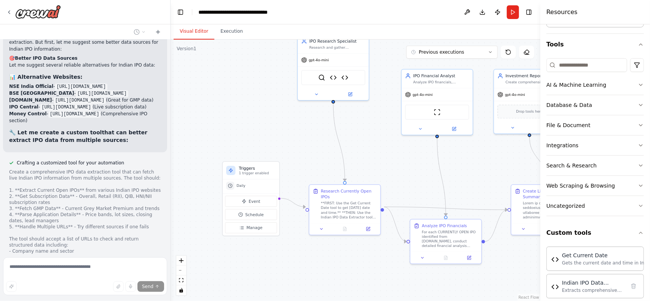
scroll to position [70, 0]
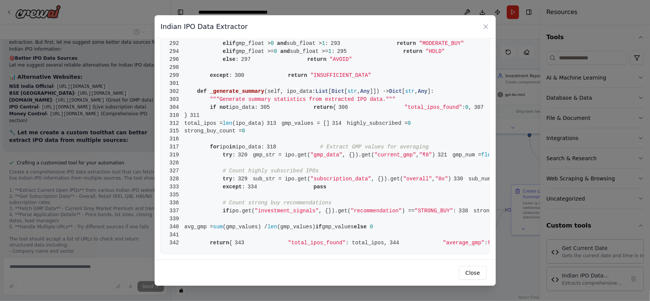
scroll to position [2096, 0]
click at [472, 278] on button "Close" at bounding box center [472, 273] width 27 height 14
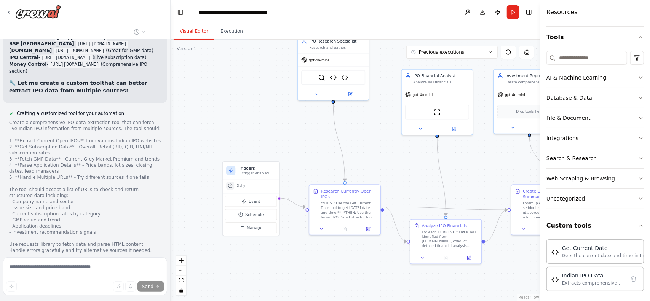
scroll to position [5141, 0]
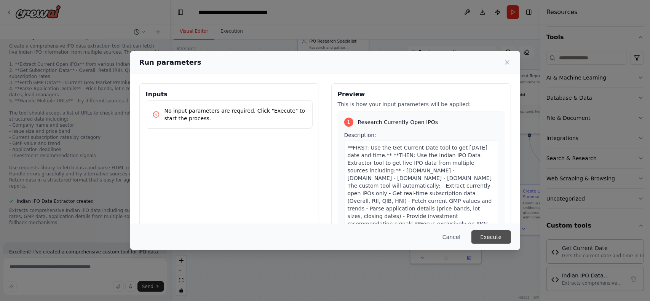
scroll to position [5153, 0]
click at [493, 237] on button "Execute" at bounding box center [492, 238] width 40 height 14
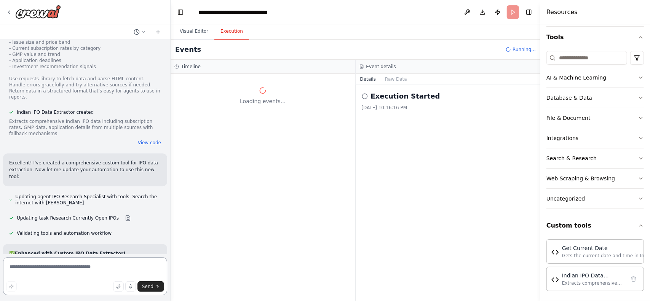
click at [41, 267] on textarea at bounding box center [85, 277] width 164 height 38
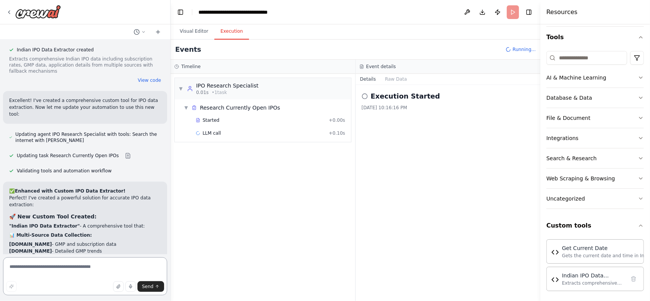
scroll to position [5307, 0]
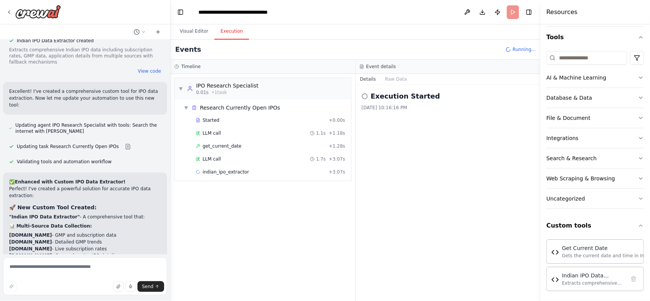
click at [422, 201] on div "Execution Started 10/5/2025, 10:16:16 PM" at bounding box center [448, 193] width 185 height 216
click at [638, 37] on icon "button" at bounding box center [641, 37] width 6 height 6
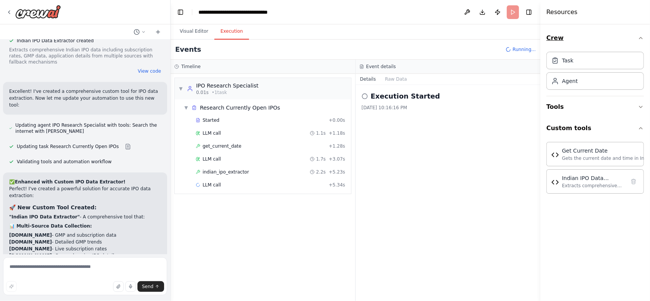
click at [636, 38] on button "Crew" at bounding box center [596, 37] width 98 height 21
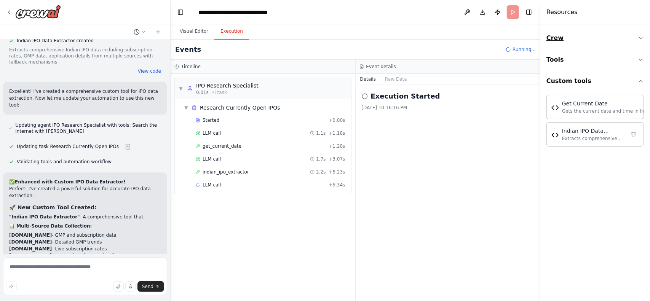
click at [636, 38] on button "Crew" at bounding box center [596, 37] width 98 height 21
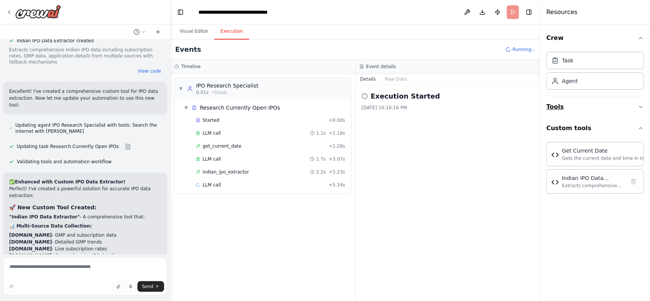
click at [604, 110] on button "Tools" at bounding box center [596, 106] width 98 height 21
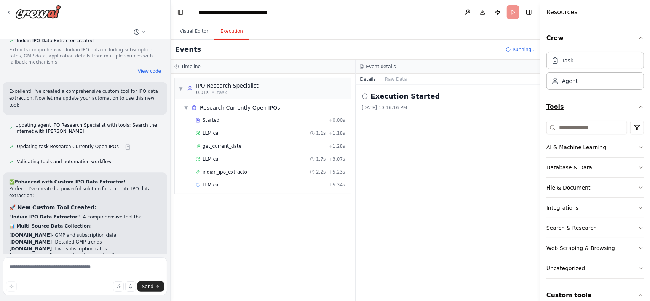
click at [604, 110] on button "Tools" at bounding box center [596, 106] width 98 height 21
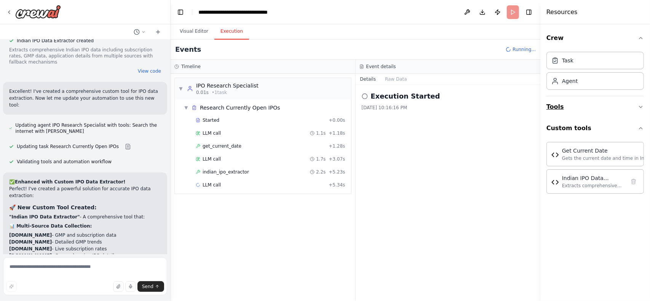
click at [583, 102] on button "Tools" at bounding box center [596, 106] width 98 height 21
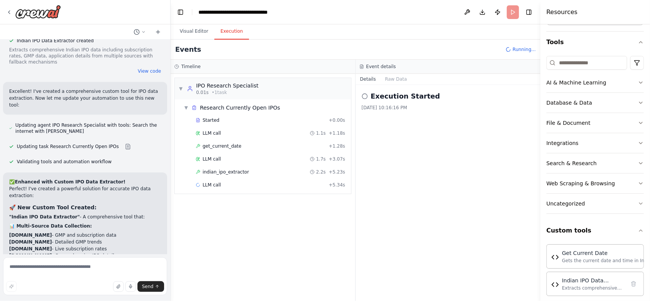
scroll to position [70, 0]
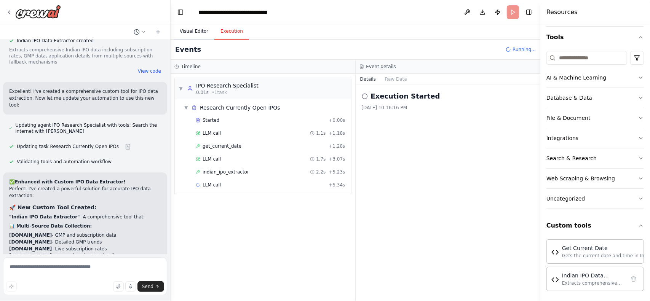
click at [192, 33] on button "Visual Editor" at bounding box center [194, 32] width 41 height 16
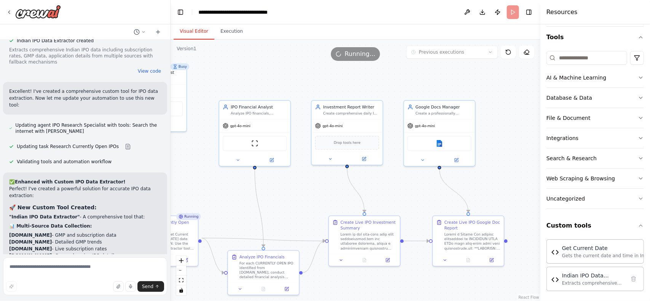
drag, startPoint x: 318, startPoint y: 138, endPoint x: 208, endPoint y: 176, distance: 116.0
click at [208, 177] on div ".deletable-edge-delete-btn { width: 20px; height: 20px; border: 0px solid #ffff…" at bounding box center [356, 171] width 370 height 262
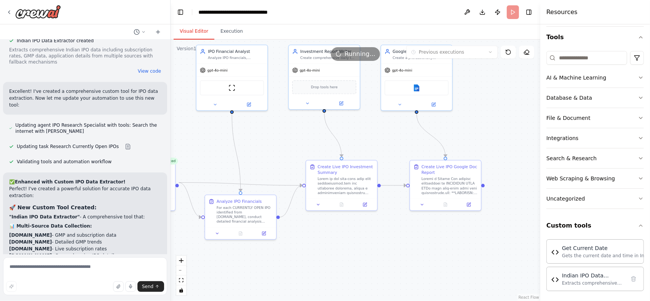
drag, startPoint x: 491, startPoint y: 196, endPoint x: 488, endPoint y: 141, distance: 55.7
click at [488, 141] on div ".deletable-edge-delete-btn { width: 20px; height: 20px; border: 0px solid #ffff…" at bounding box center [356, 171] width 370 height 262
click at [456, 262] on div ".deletable-edge-delete-btn { width: 20px; height: 20px; border: 0px solid #ffff…" at bounding box center [356, 171] width 370 height 262
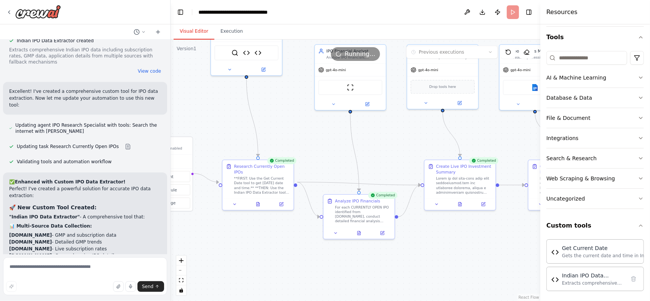
drag, startPoint x: 242, startPoint y: 150, endPoint x: 314, endPoint y: 148, distance: 72.0
click at [314, 148] on div ".deletable-edge-delete-btn { width: 20px; height: 20px; border: 0px solid #ffff…" at bounding box center [356, 171] width 370 height 262
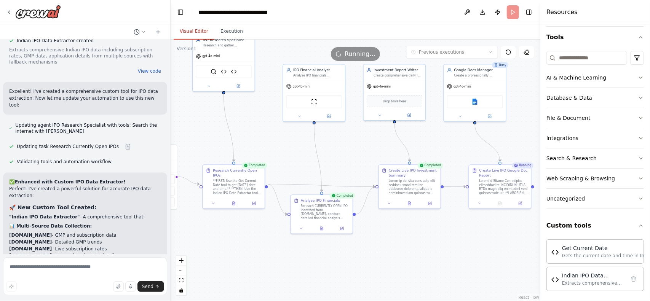
drag, startPoint x: 378, startPoint y: 139, endPoint x: 271, endPoint y: 144, distance: 107.6
click at [271, 144] on div ".deletable-edge-delete-btn { width: 20px; height: 20px; border: 0px solid #ffff…" at bounding box center [356, 171] width 370 height 262
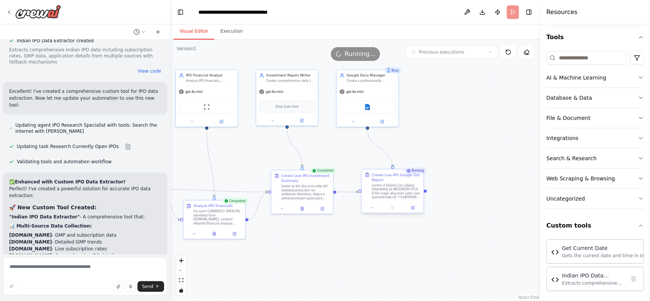
click at [397, 188] on div at bounding box center [396, 192] width 49 height 16
click at [67, 278] on textarea at bounding box center [85, 277] width 164 height 38
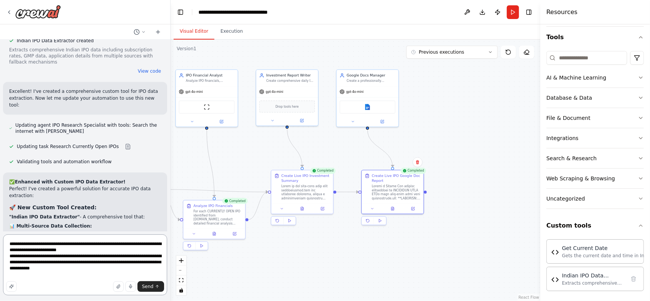
paste textarea "**********"
type textarea "**********"
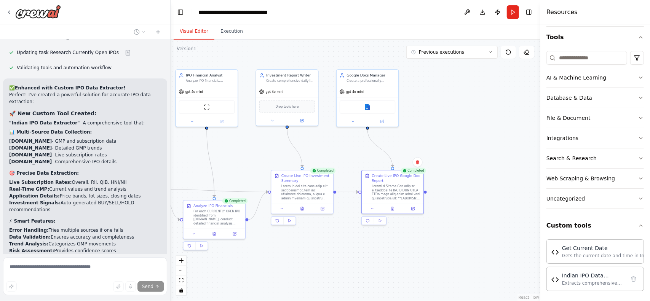
scroll to position [5430, 0]
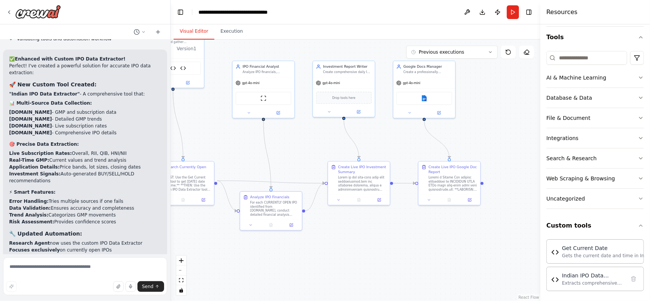
drag, startPoint x: 498, startPoint y: 169, endPoint x: 489, endPoint y: 171, distance: 9.3
click at [504, 167] on div ".deletable-edge-delete-btn { width: 20px; height: 20px; border: 0px solid #ffff…" at bounding box center [356, 171] width 370 height 262
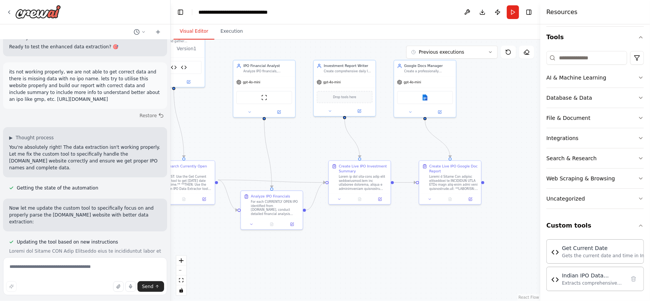
scroll to position [5808, 0]
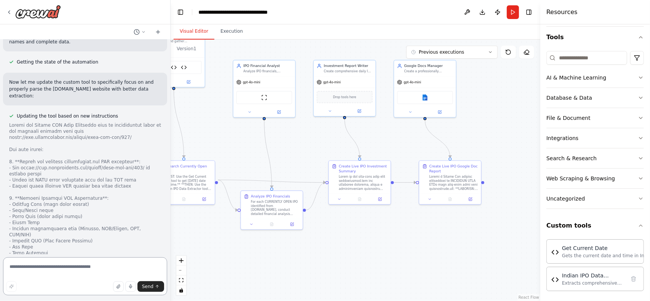
click at [79, 271] on textarea at bounding box center [85, 277] width 164 height 38
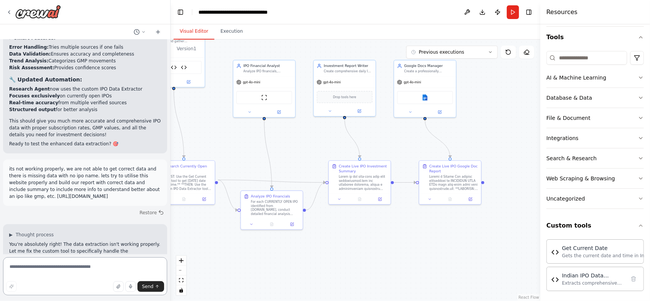
scroll to position [5579, 0]
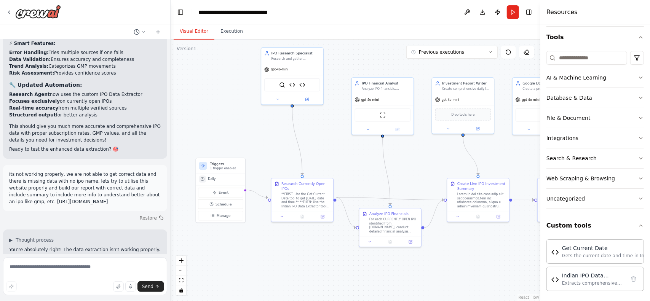
drag, startPoint x: 234, startPoint y: 147, endPoint x: 352, endPoint y: 164, distance: 119.8
click at [352, 164] on div ".deletable-edge-delete-btn { width: 20px; height: 20px; border: 0px solid #ffff…" at bounding box center [356, 171] width 370 height 262
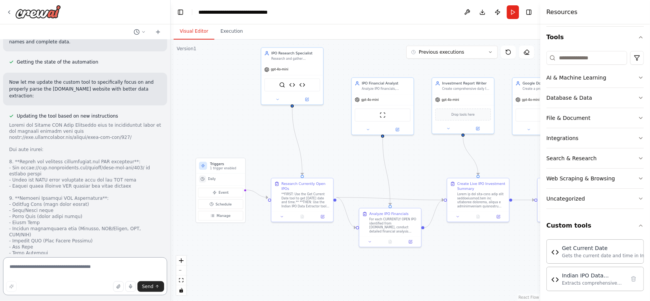
click at [55, 268] on textarea at bounding box center [85, 277] width 164 height 38
drag, startPoint x: 458, startPoint y: 258, endPoint x: 490, endPoint y: 268, distance: 33.0
click at [490, 268] on div ".deletable-edge-delete-btn { width: 20px; height: 20px; border: 0px solid #ffff…" at bounding box center [356, 171] width 370 height 262
click at [40, 274] on textarea at bounding box center [85, 277] width 164 height 38
click at [65, 269] on textarea at bounding box center [85, 277] width 164 height 38
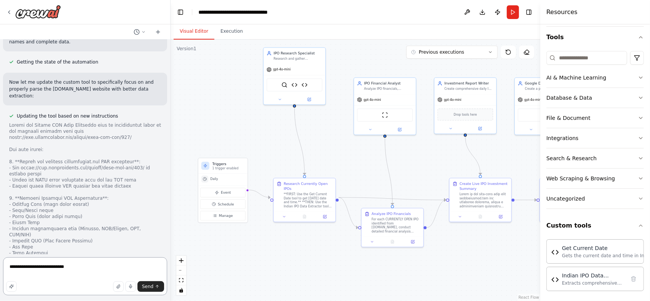
type textarea "**********"
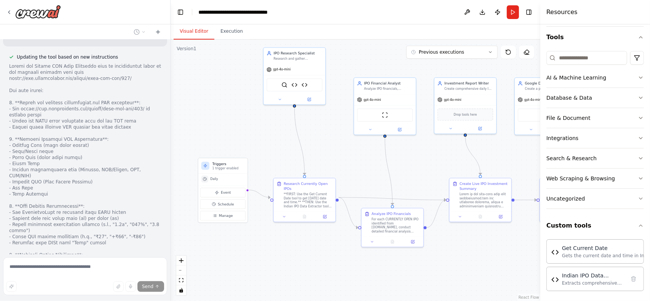
scroll to position [5874, 0]
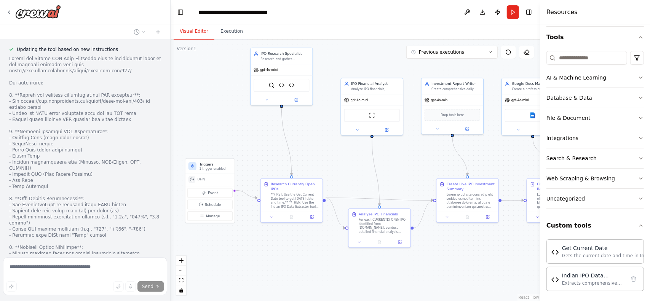
drag, startPoint x: 260, startPoint y: 247, endPoint x: 265, endPoint y: 242, distance: 7.0
click at [265, 242] on div ".deletable-edge-delete-btn { width: 20px; height: 20px; border: 0px solid #ffff…" at bounding box center [356, 171] width 370 height 262
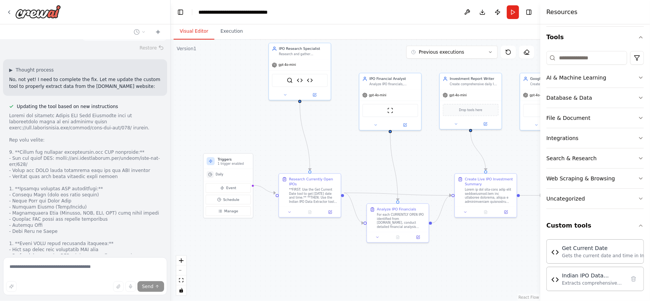
scroll to position [6243, 0]
click at [221, 264] on div ".deletable-edge-delete-btn { width: 20px; height: 20px; border: 0px solid #ffff…" at bounding box center [356, 171] width 370 height 262
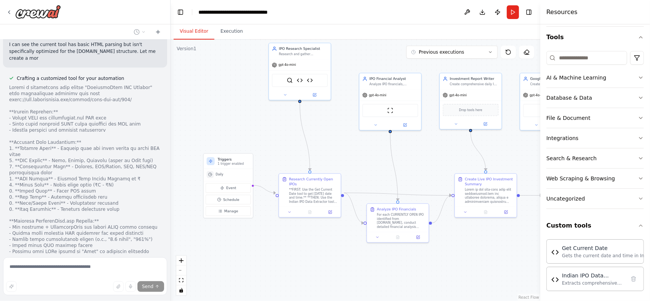
scroll to position [6657, 0]
drag, startPoint x: 148, startPoint y: 235, endPoint x: 147, endPoint y: 226, distance: 9.6
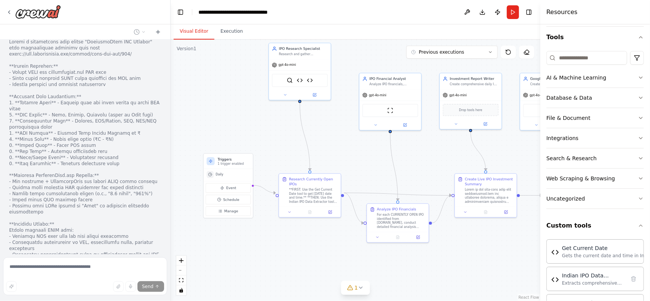
scroll to position [6721, 0]
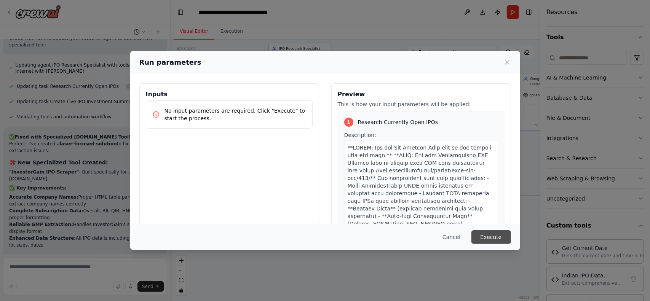
click at [491, 239] on button "Execute" at bounding box center [492, 238] width 40 height 14
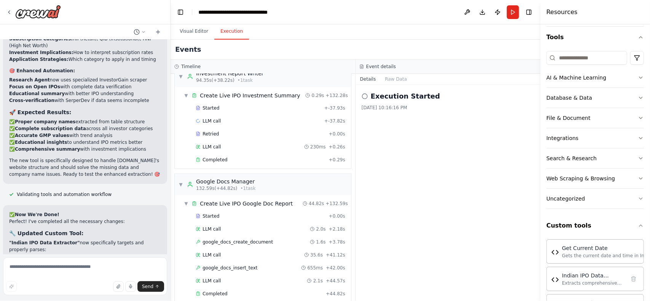
scroll to position [7425, 0]
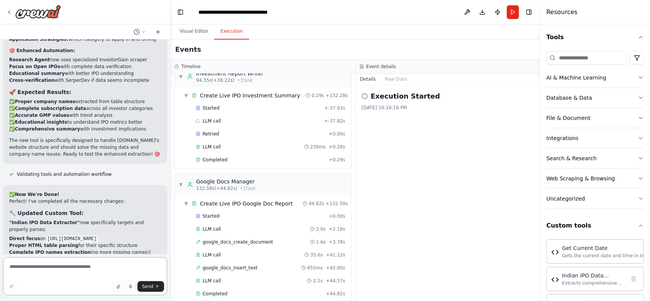
click at [57, 276] on textarea at bounding box center [85, 277] width 164 height 38
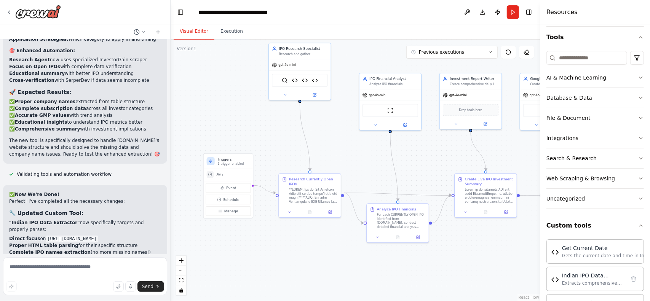
click at [192, 28] on button "Visual Editor" at bounding box center [194, 32] width 41 height 16
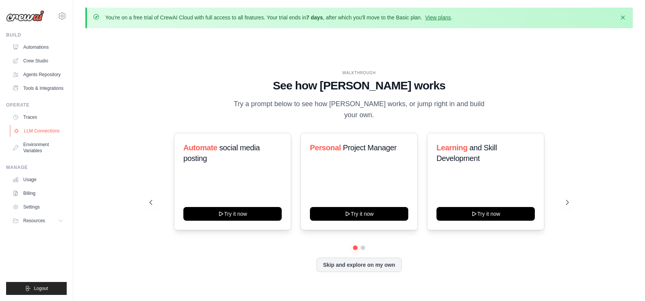
drag, startPoint x: 40, startPoint y: 128, endPoint x: 56, endPoint y: 127, distance: 16.8
click at [40, 128] on link "LLM Connections" at bounding box center [39, 131] width 58 height 12
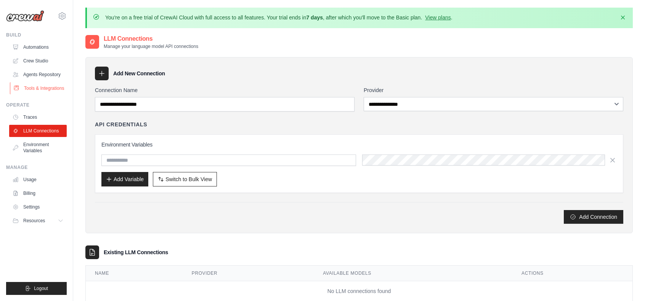
click at [43, 87] on link "Tools & Integrations" at bounding box center [39, 88] width 58 height 12
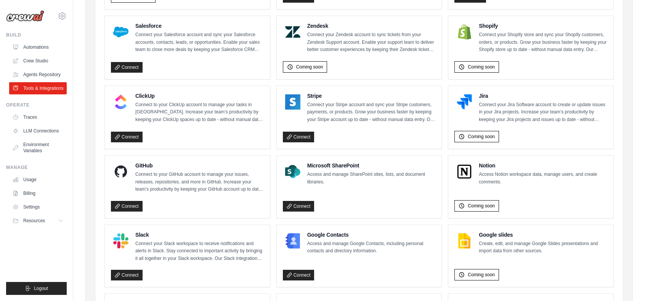
scroll to position [342, 0]
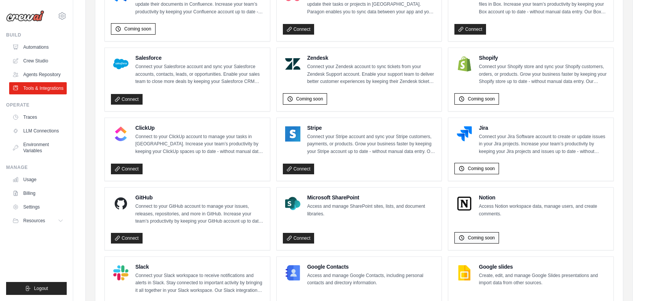
click at [484, 235] on span "Coming soon" at bounding box center [480, 238] width 27 height 6
drag, startPoint x: 32, startPoint y: 70, endPoint x: 53, endPoint y: 69, distance: 20.2
click at [32, 70] on link "Agents Repository" at bounding box center [39, 75] width 58 height 12
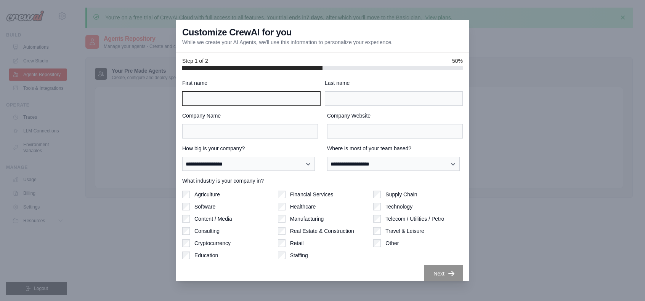
click at [218, 101] on input "First name" at bounding box center [251, 98] width 138 height 14
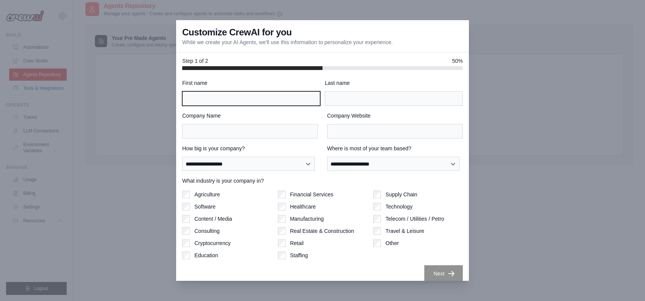
scroll to position [42, 0]
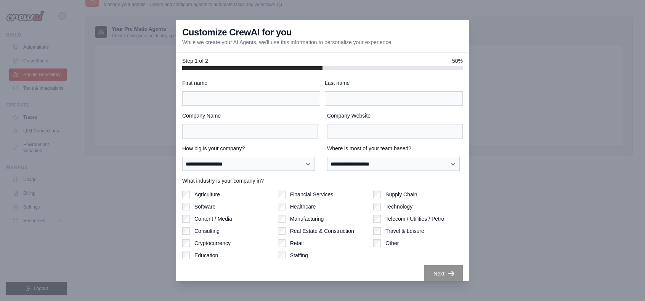
click at [512, 88] on div at bounding box center [322, 150] width 645 height 301
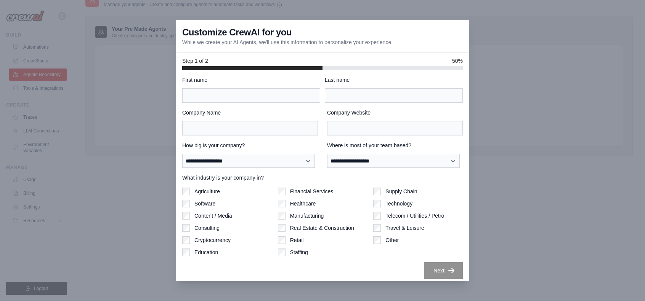
scroll to position [7, 0]
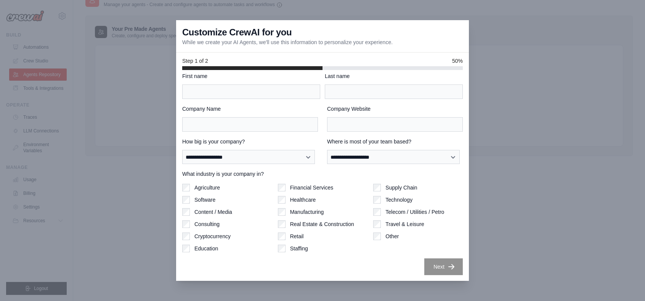
click at [129, 168] on div at bounding box center [322, 150] width 645 height 301
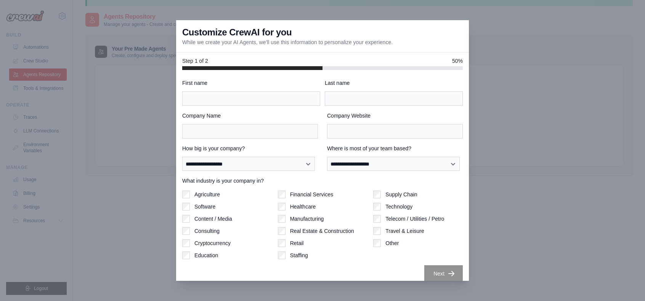
scroll to position [0, 0]
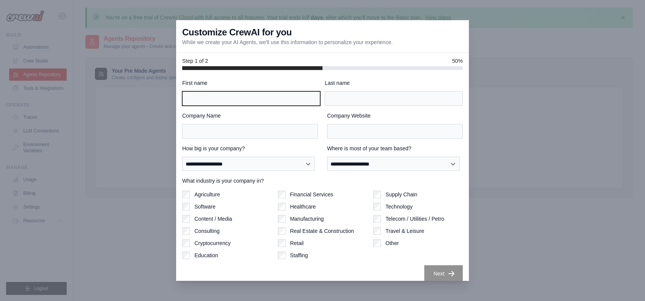
click at [206, 95] on input "First name" at bounding box center [251, 98] width 138 height 14
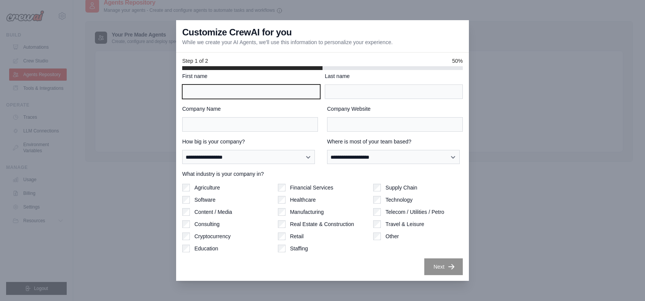
scroll to position [42, 0]
click at [115, 125] on div at bounding box center [322, 150] width 645 height 301
click at [522, 126] on div at bounding box center [322, 150] width 645 height 301
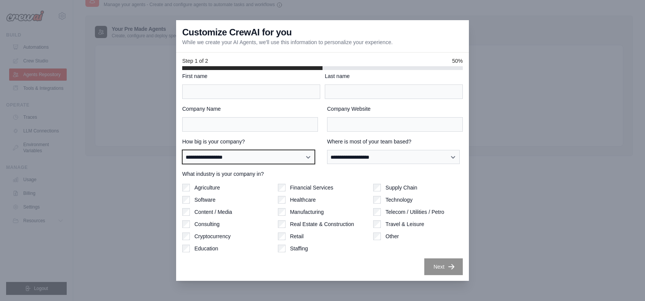
click at [247, 158] on select "**********" at bounding box center [248, 157] width 133 height 14
select select "**********"
click at [182, 150] on select "**********" at bounding box center [248, 157] width 133 height 14
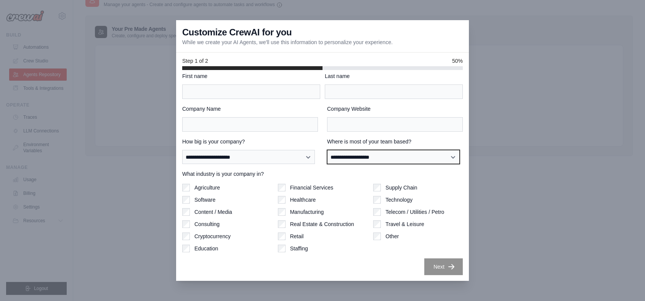
click at [365, 153] on select "**********" at bounding box center [393, 157] width 133 height 14
select select "**********"
click at [327, 150] on select "**********" at bounding box center [393, 157] width 133 height 14
click at [190, 200] on div "Software" at bounding box center [227, 200] width 90 height 8
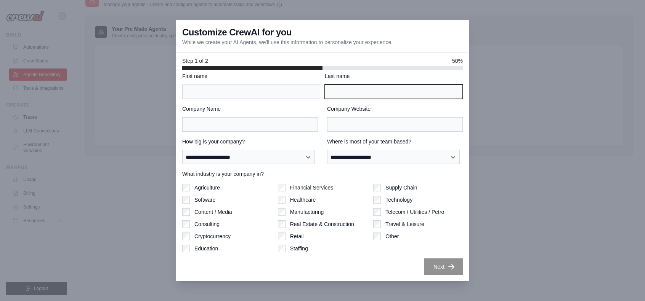
click at [369, 90] on input "Last name" at bounding box center [394, 92] width 138 height 14
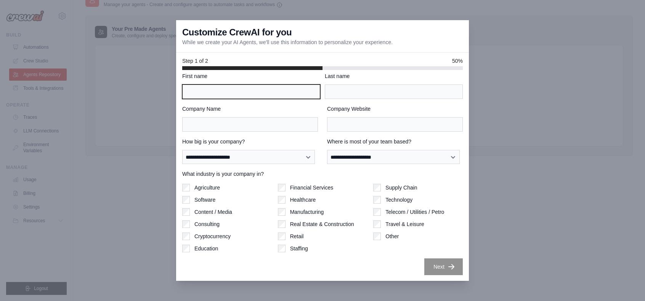
click at [259, 98] on input "First name" at bounding box center [251, 92] width 138 height 14
click at [524, 62] on div at bounding box center [322, 150] width 645 height 301
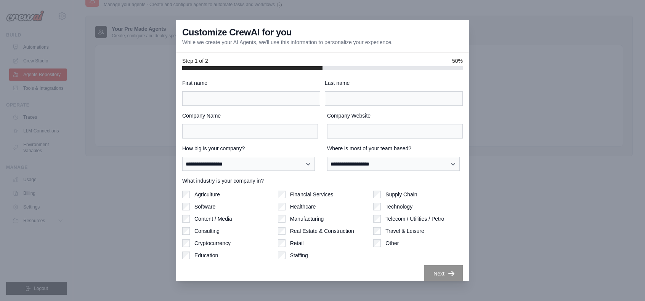
click at [119, 42] on div at bounding box center [322, 150] width 645 height 301
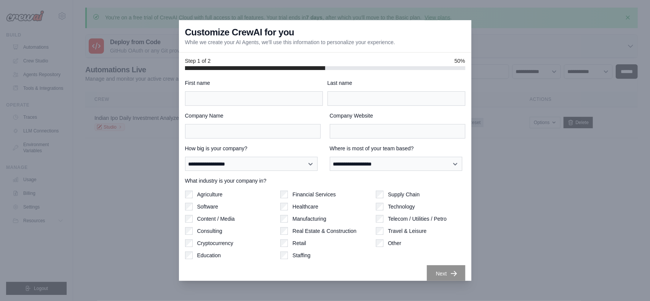
click at [123, 111] on div at bounding box center [325, 150] width 650 height 301
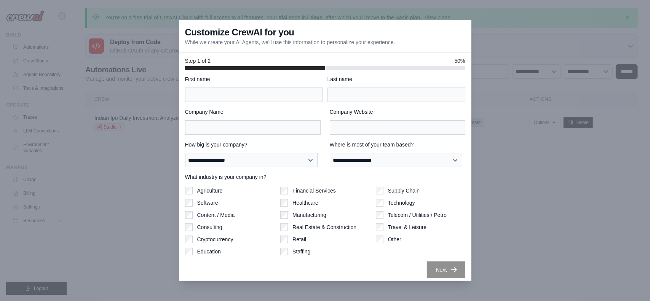
scroll to position [7, 0]
